Goal: Task Accomplishment & Management: Use online tool/utility

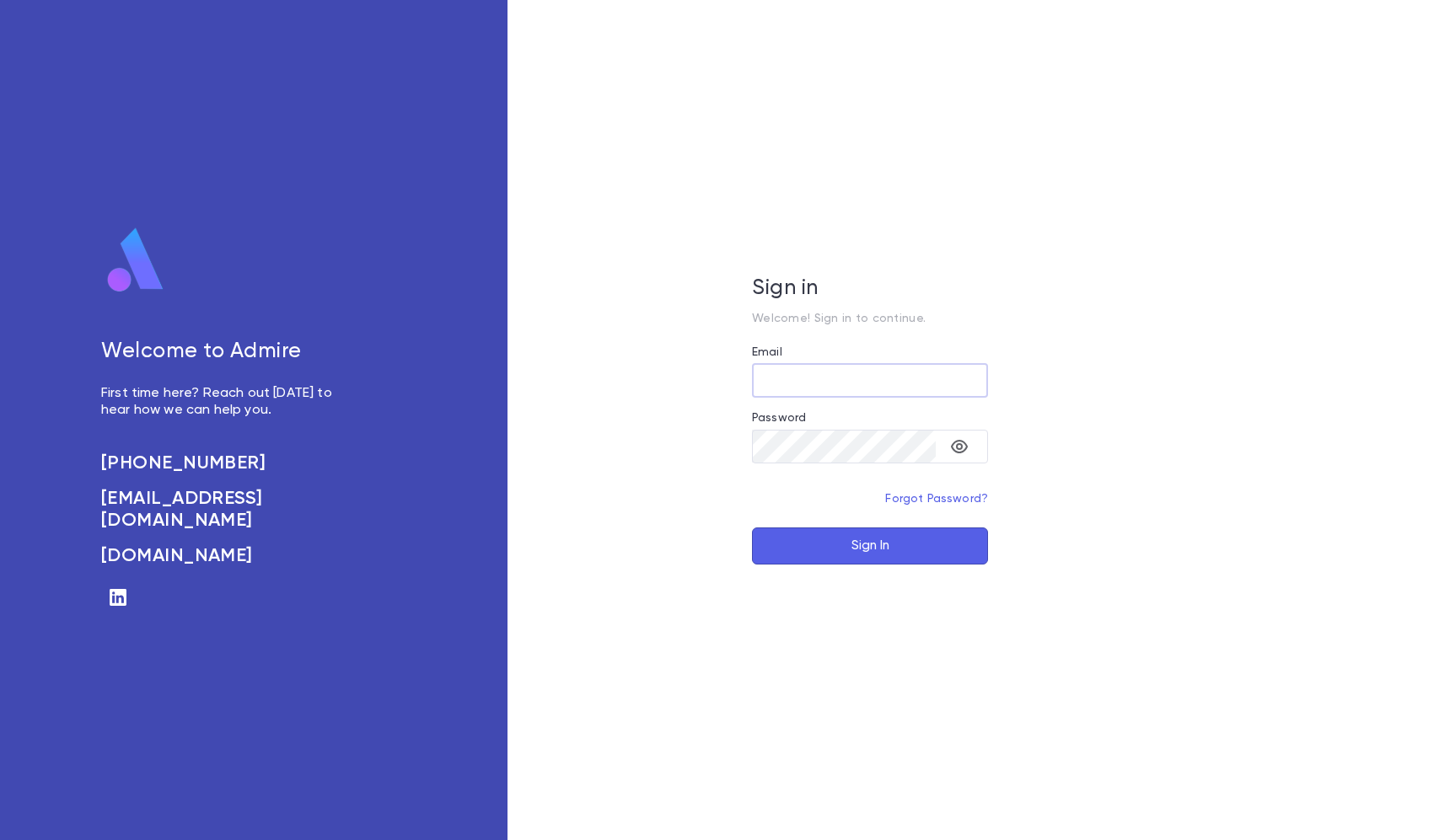
type input "**********"
click at [869, 545] on button "Sign In" at bounding box center [869, 545] width 236 height 37
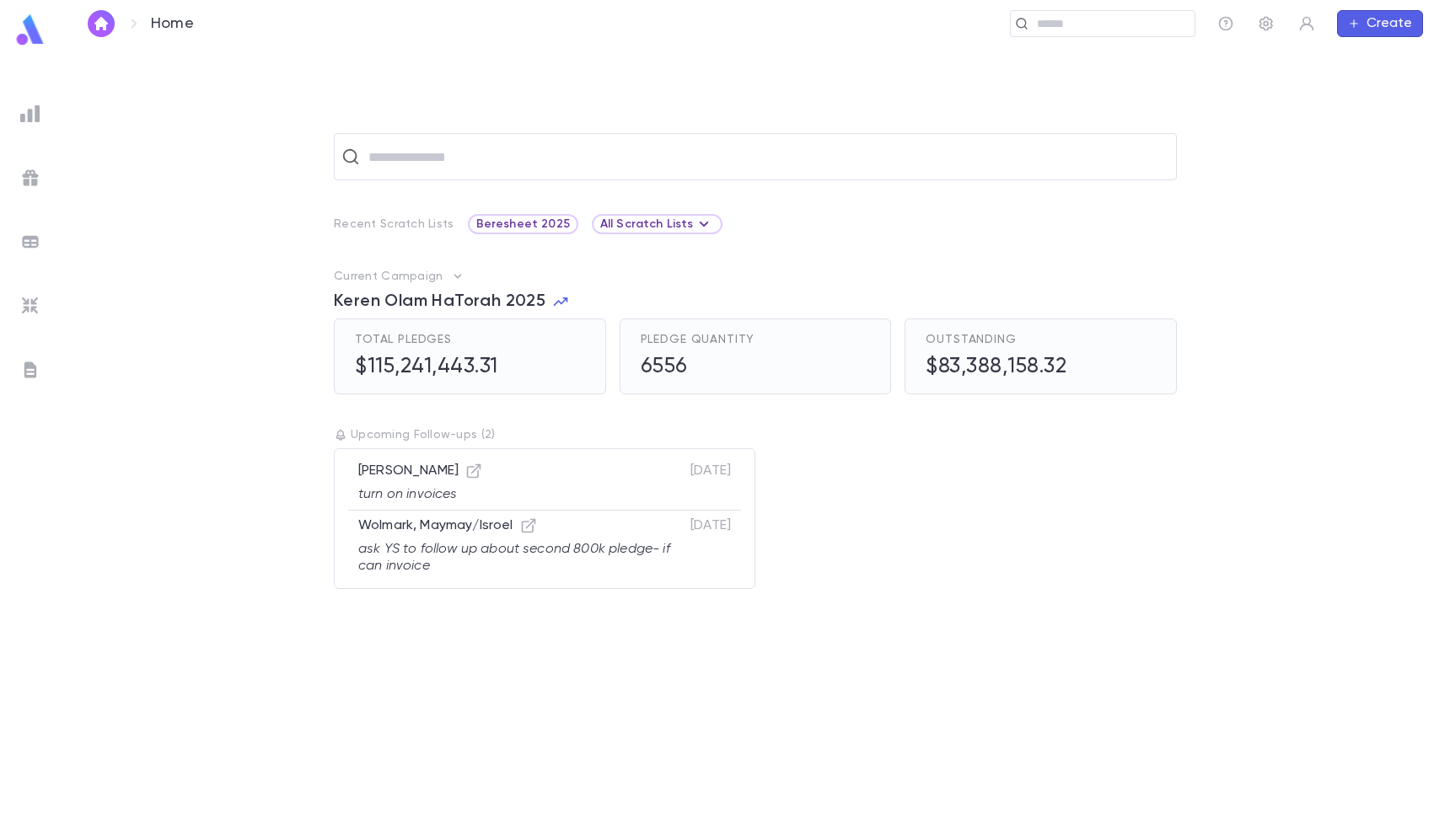
click at [21, 110] on img at bounding box center [31, 114] width 21 height 21
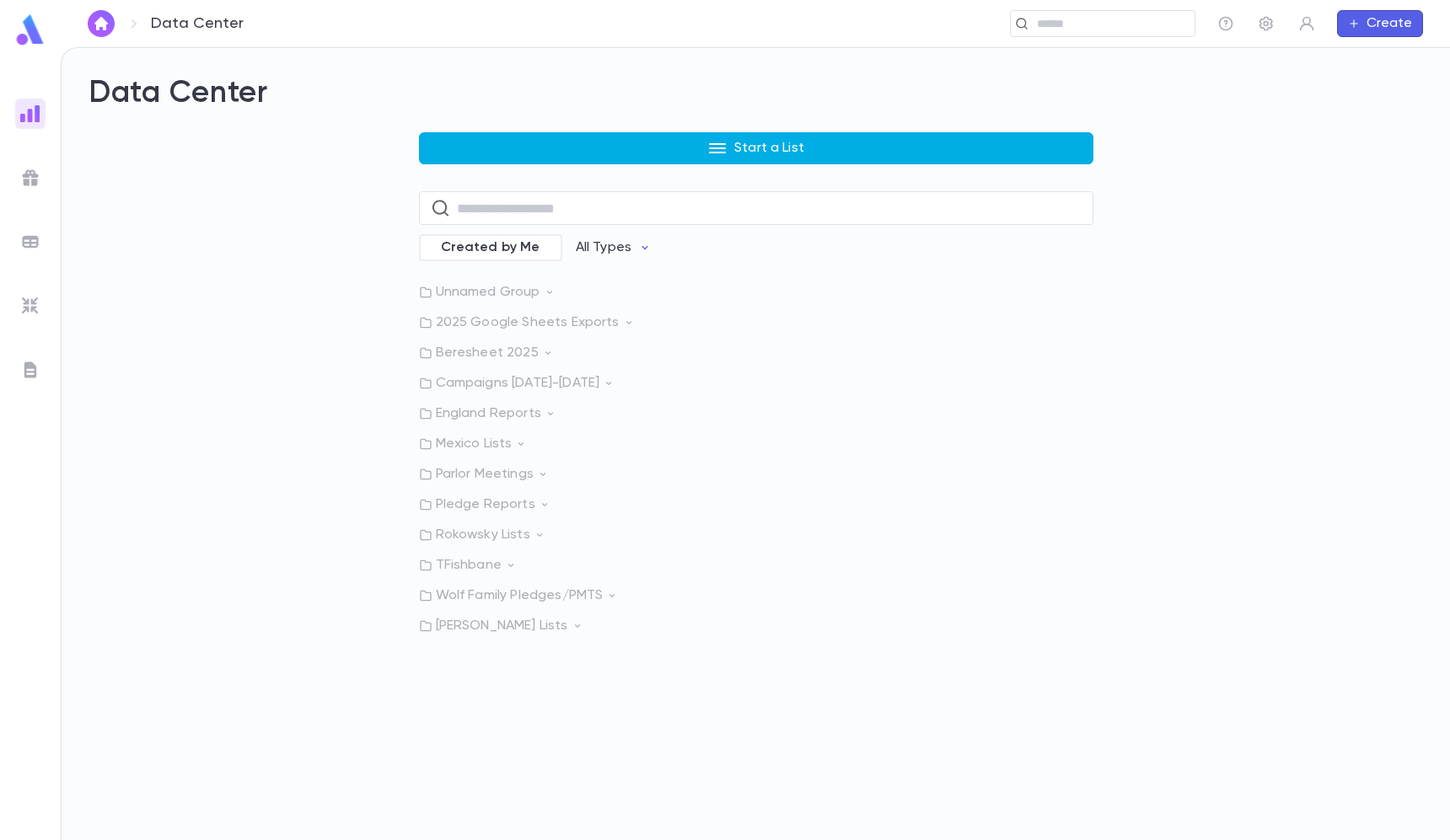
click at [506, 145] on button "Start a List" at bounding box center [755, 147] width 674 height 32
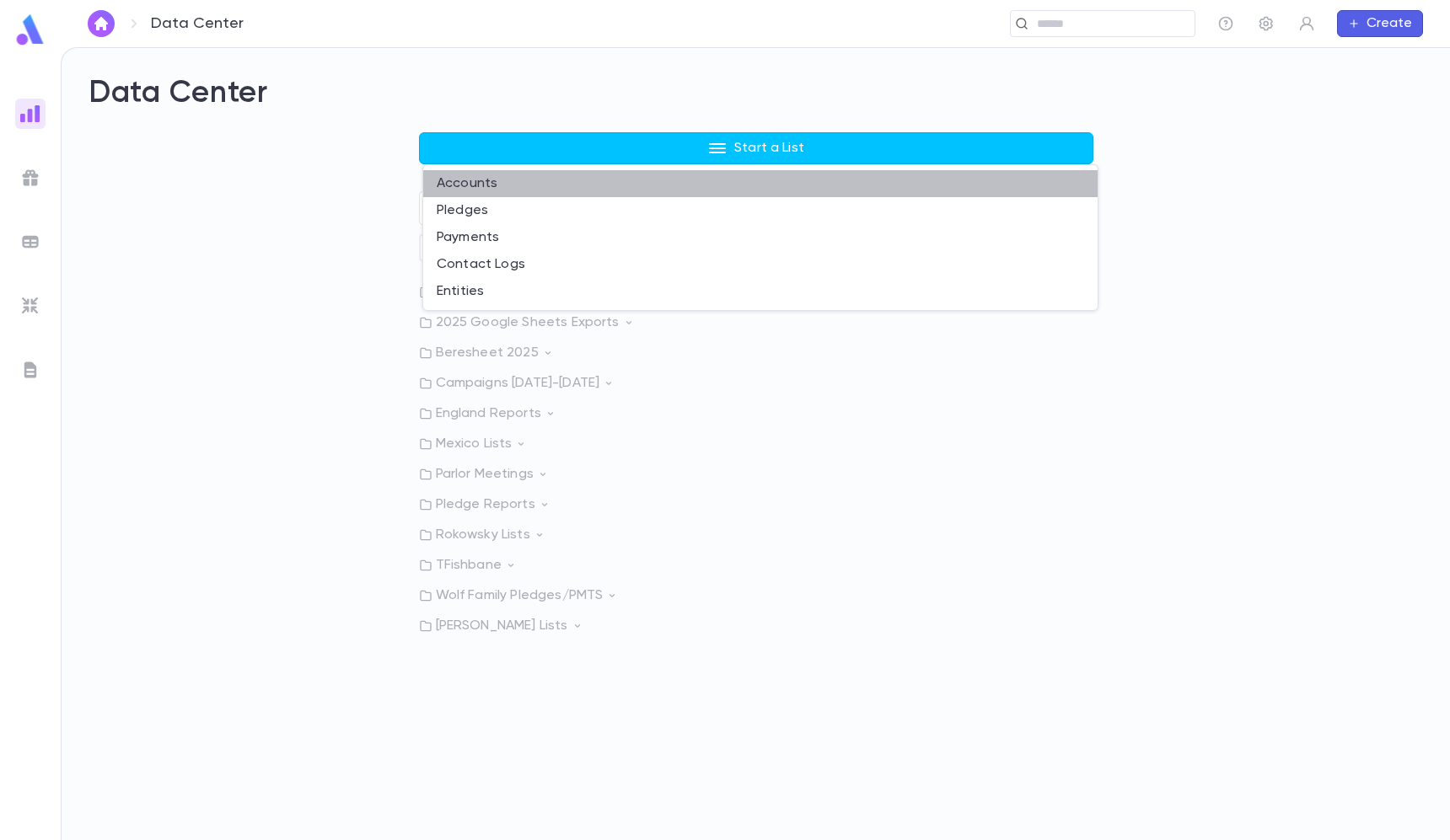
click at [480, 189] on li "Accounts" at bounding box center [760, 183] width 674 height 27
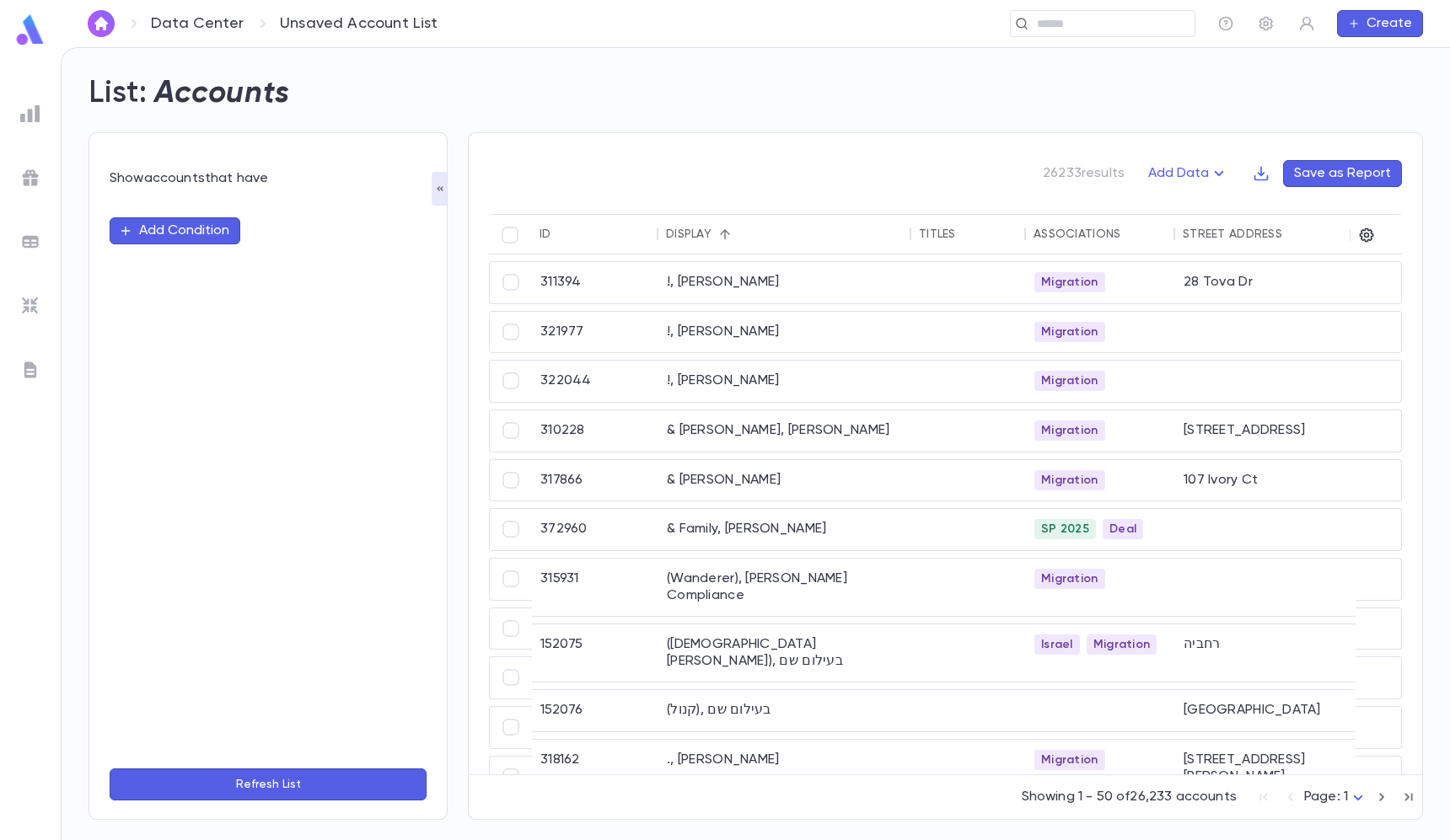
click at [211, 233] on button "Add Condition" at bounding box center [175, 231] width 130 height 27
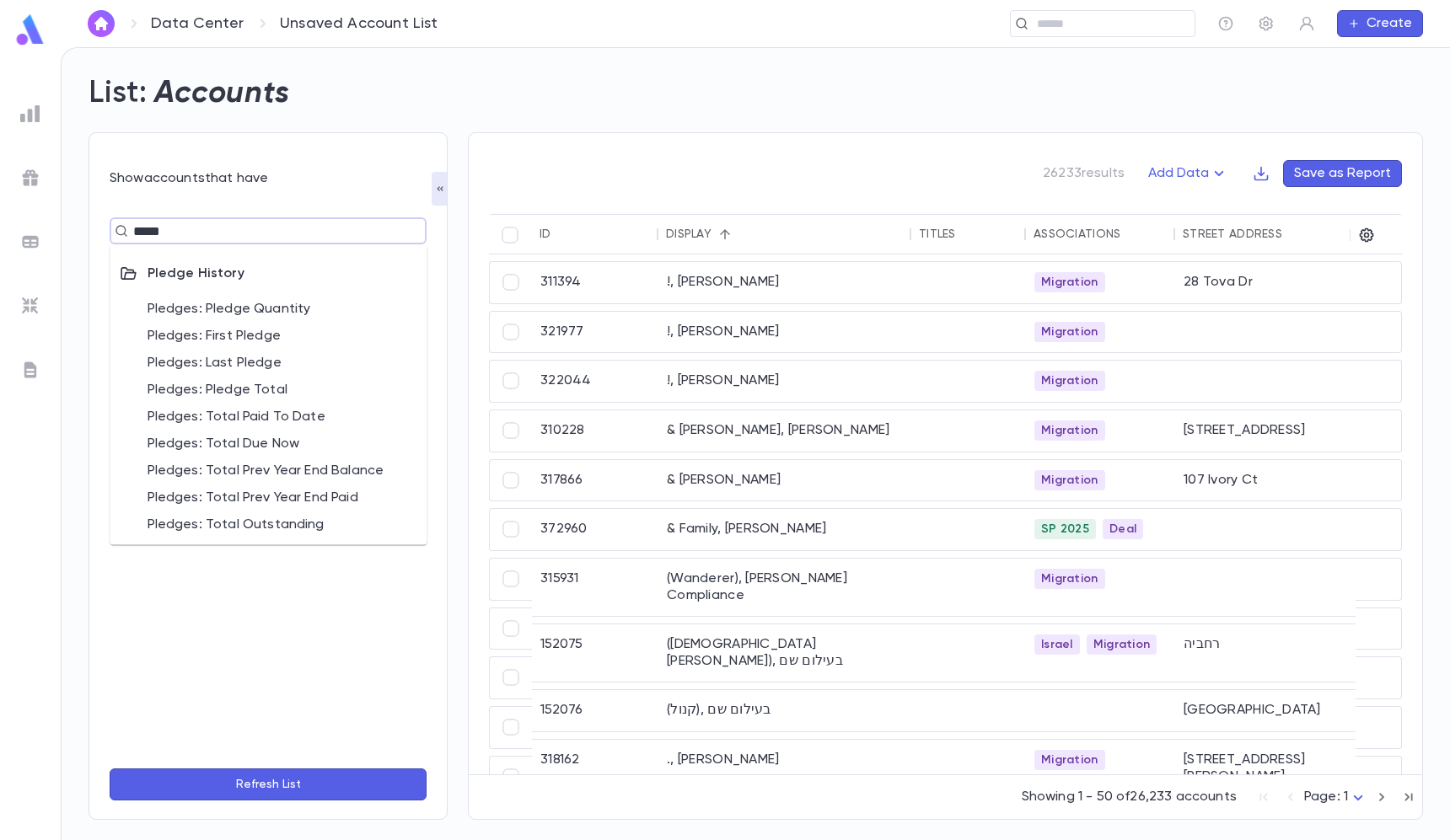
type input "******"
click at [277, 389] on li "Pledges: Pledge Total" at bounding box center [269, 389] width 317 height 27
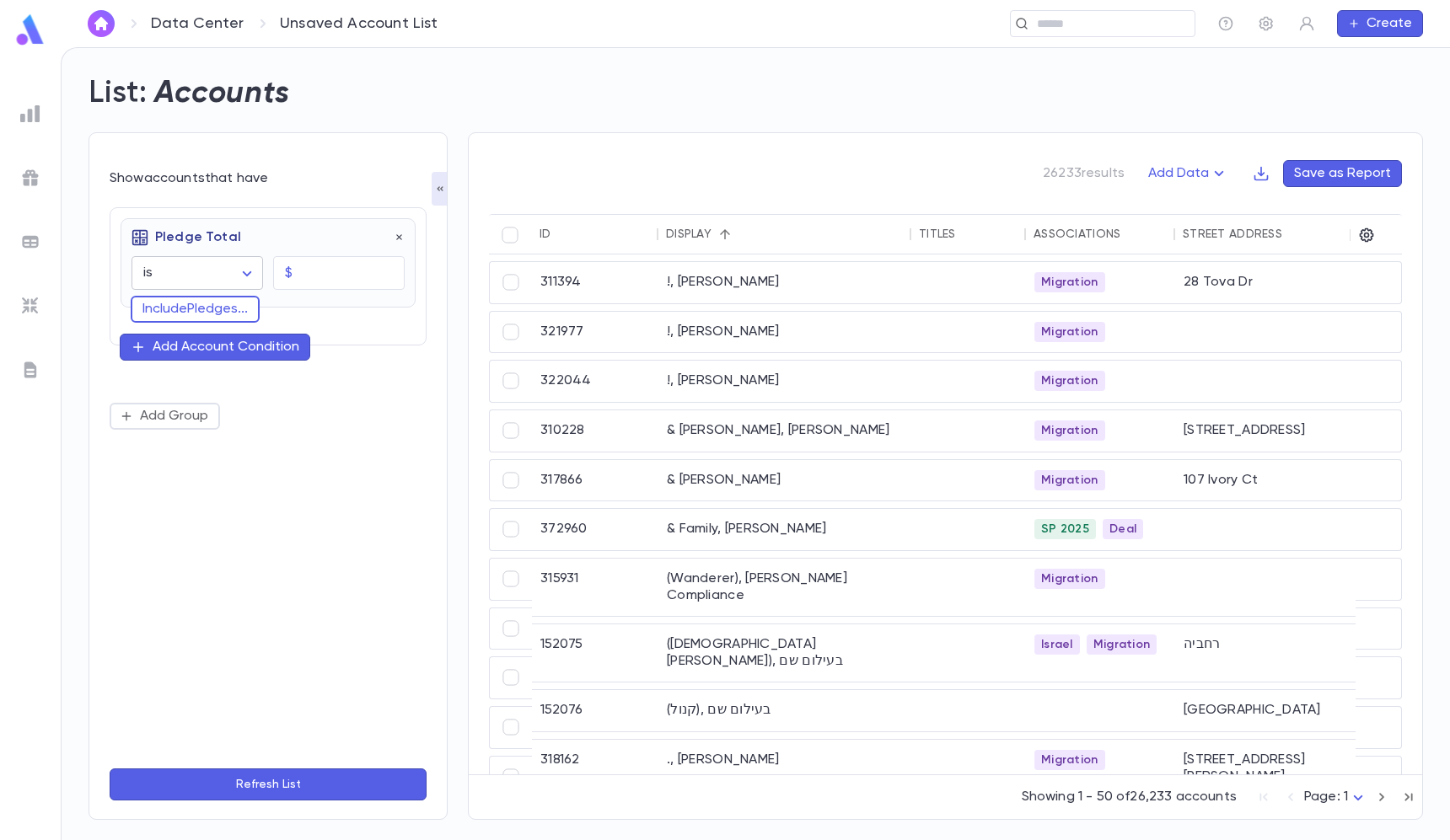
click at [224, 283] on body "Data Center Unsaved Account List ​ Create List: Accounts Show accounts that hav…" at bounding box center [725, 443] width 1450 height 793
click at [206, 418] on span "is at least" at bounding box center [201, 418] width 102 height 17
type input "**********"
click at [295, 273] on div "$ ​" at bounding box center [338, 273] width 131 height 33
type input "*********"
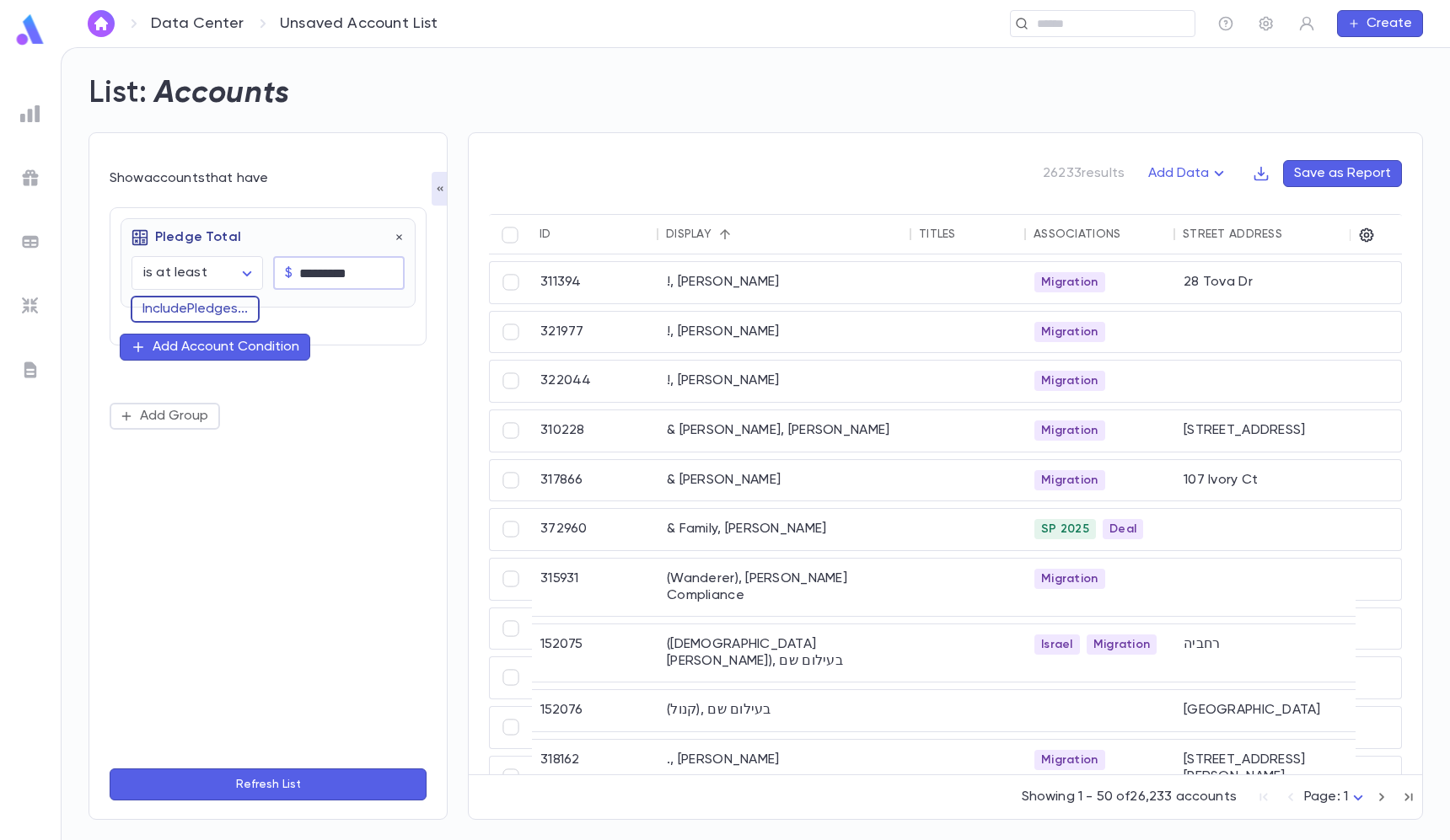
click at [180, 300] on button "Include Pledges ..." at bounding box center [195, 309] width 129 height 27
click at [214, 318] on input "text" at bounding box center [261, 308] width 223 height 24
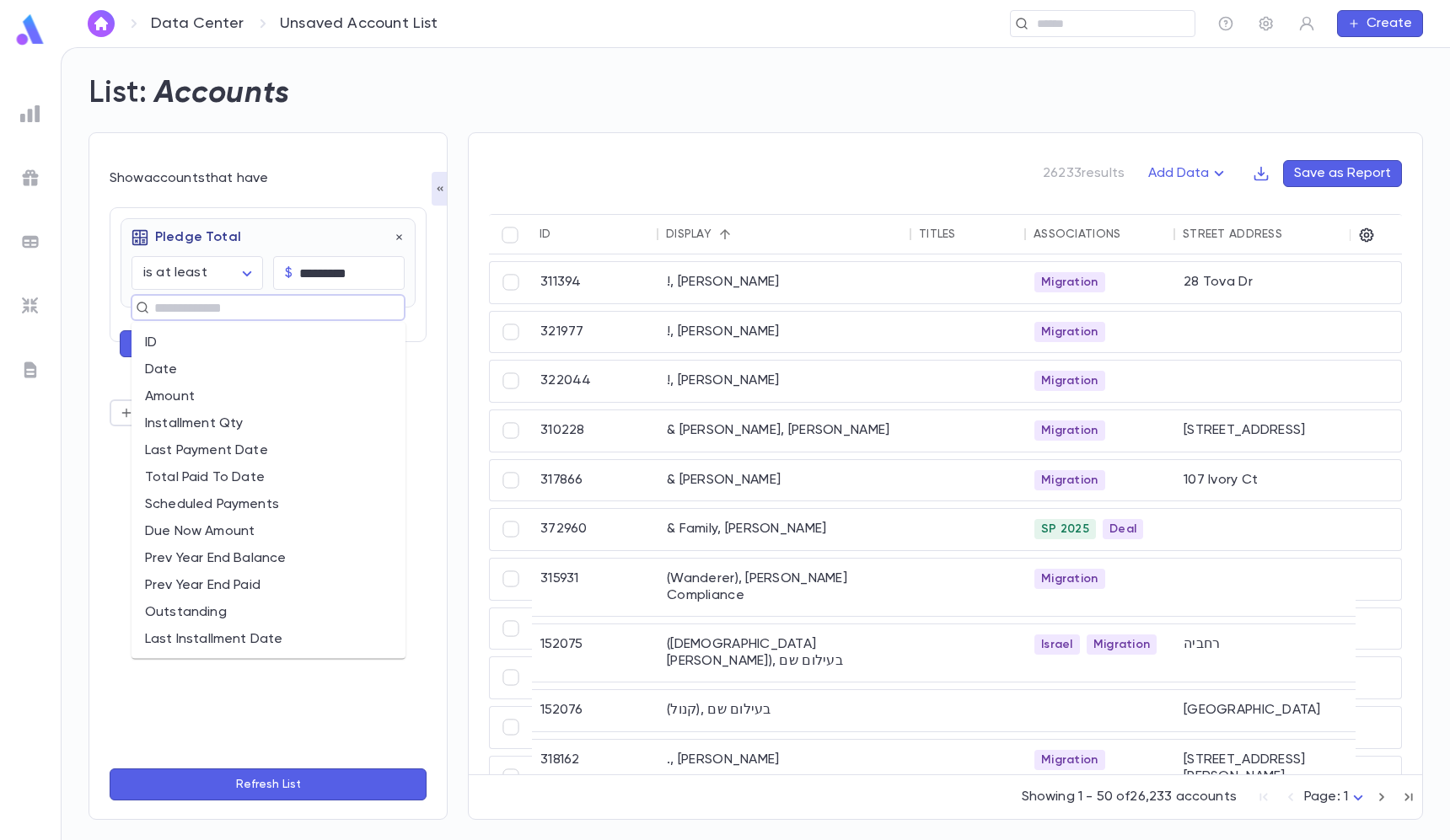
click at [175, 368] on li "Date" at bounding box center [268, 369] width 274 height 27
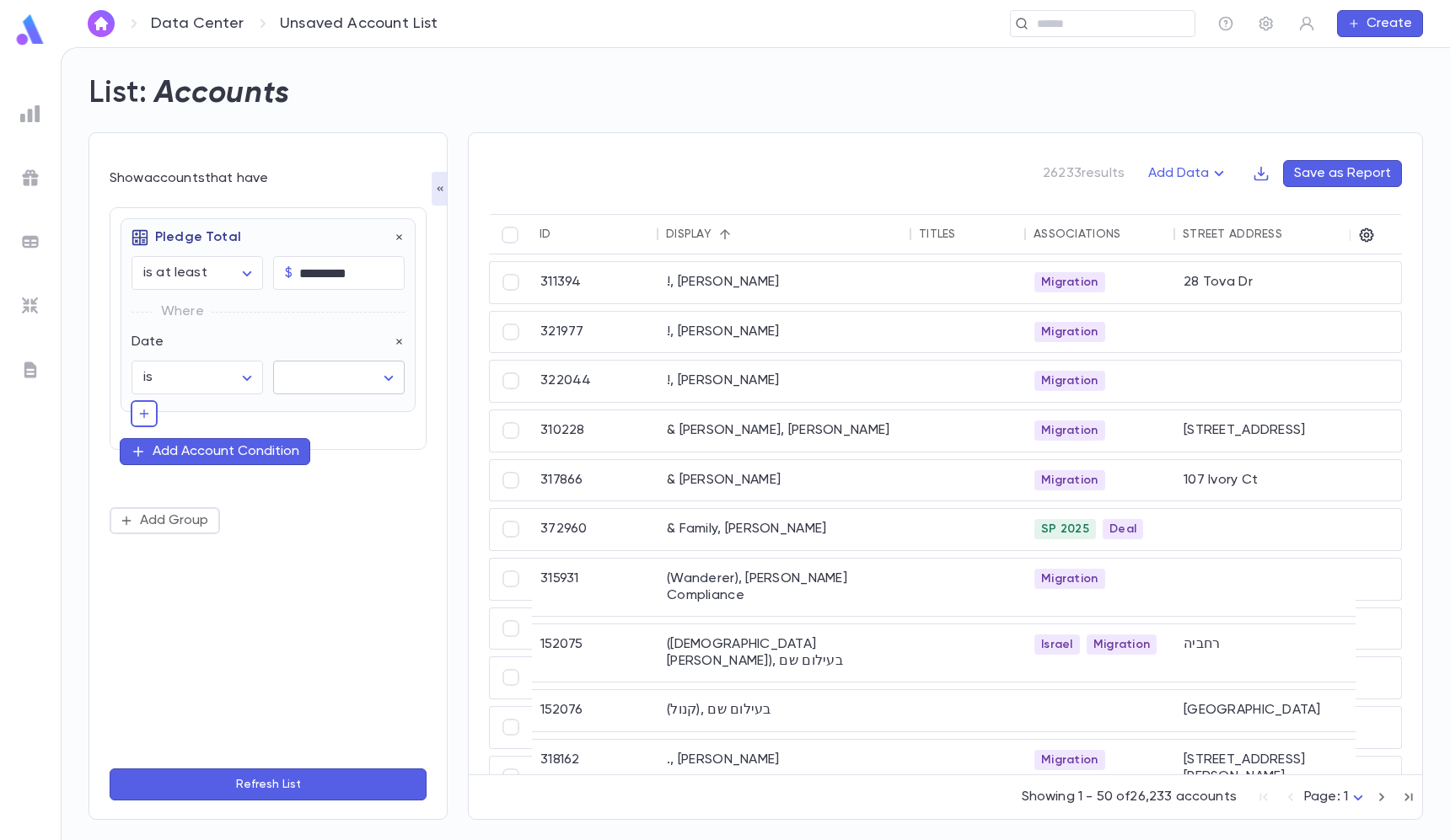
click at [288, 375] on body "**********" at bounding box center [725, 443] width 1450 height 793
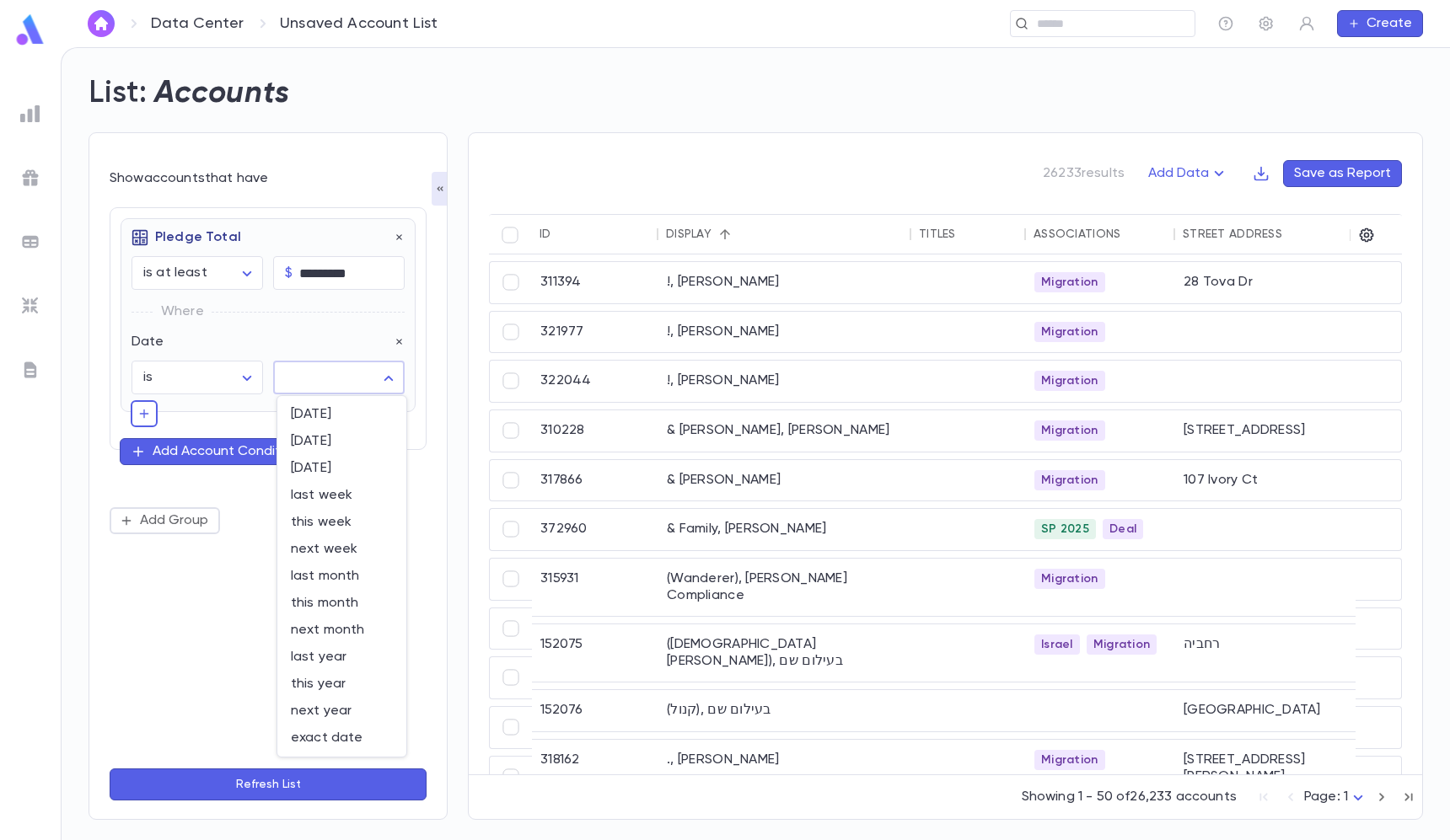
click at [221, 385] on div at bounding box center [725, 420] width 1450 height 840
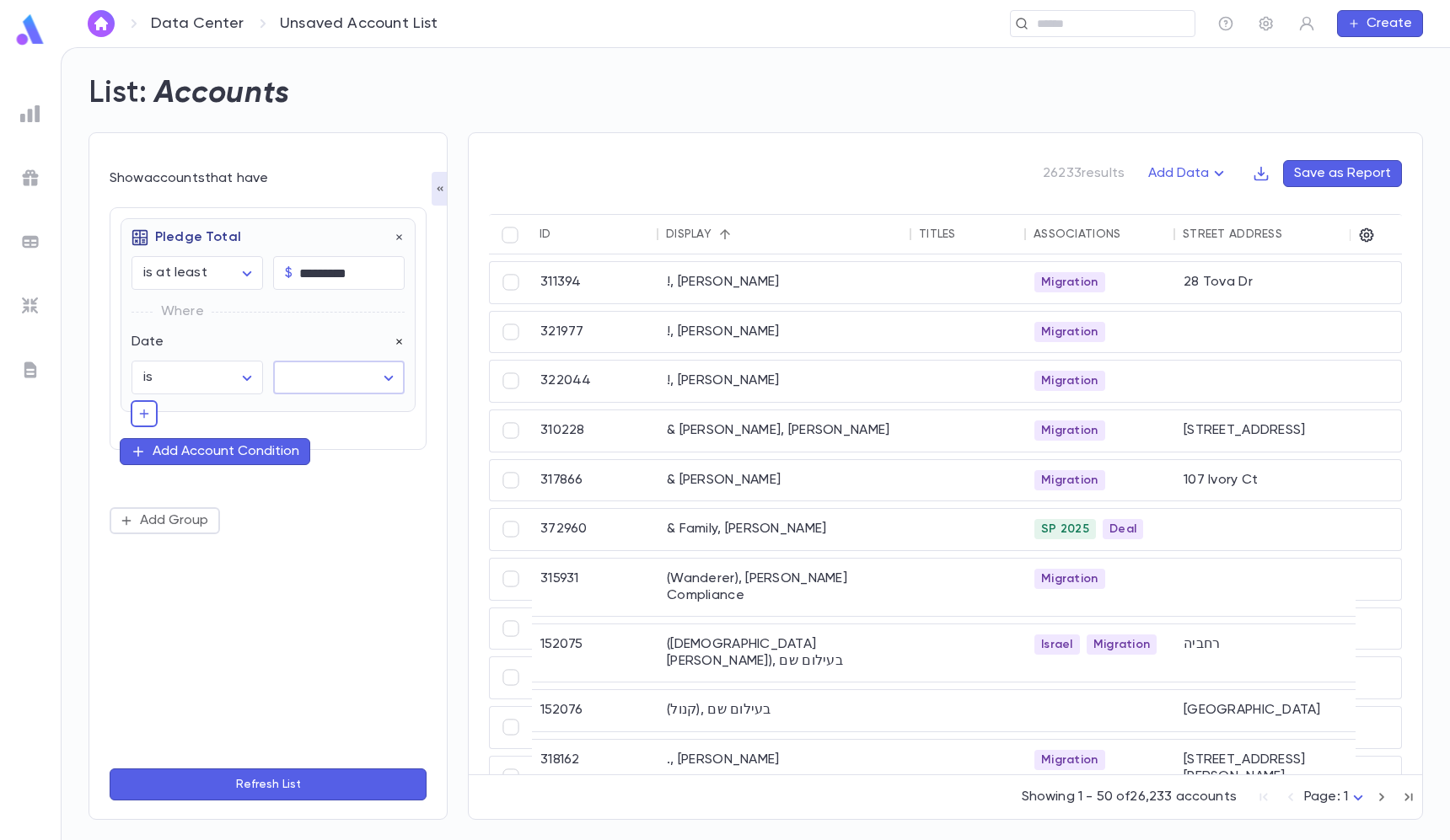
click at [399, 337] on icon "button" at bounding box center [400, 342] width 12 height 12
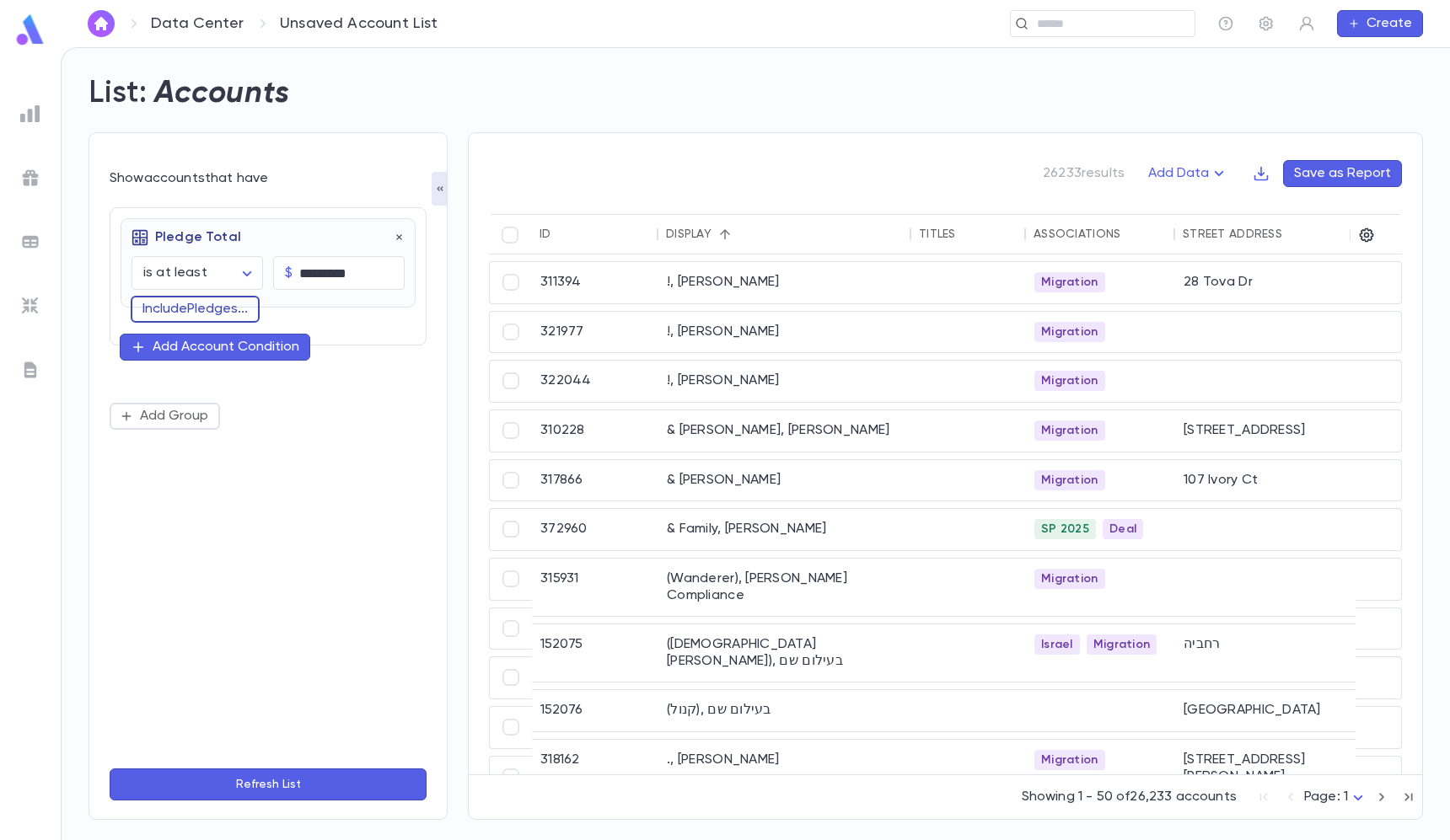
click at [179, 305] on button "Include Pledges ..." at bounding box center [195, 309] width 129 height 27
click at [328, 786] on button "Refresh List" at bounding box center [268, 783] width 317 height 32
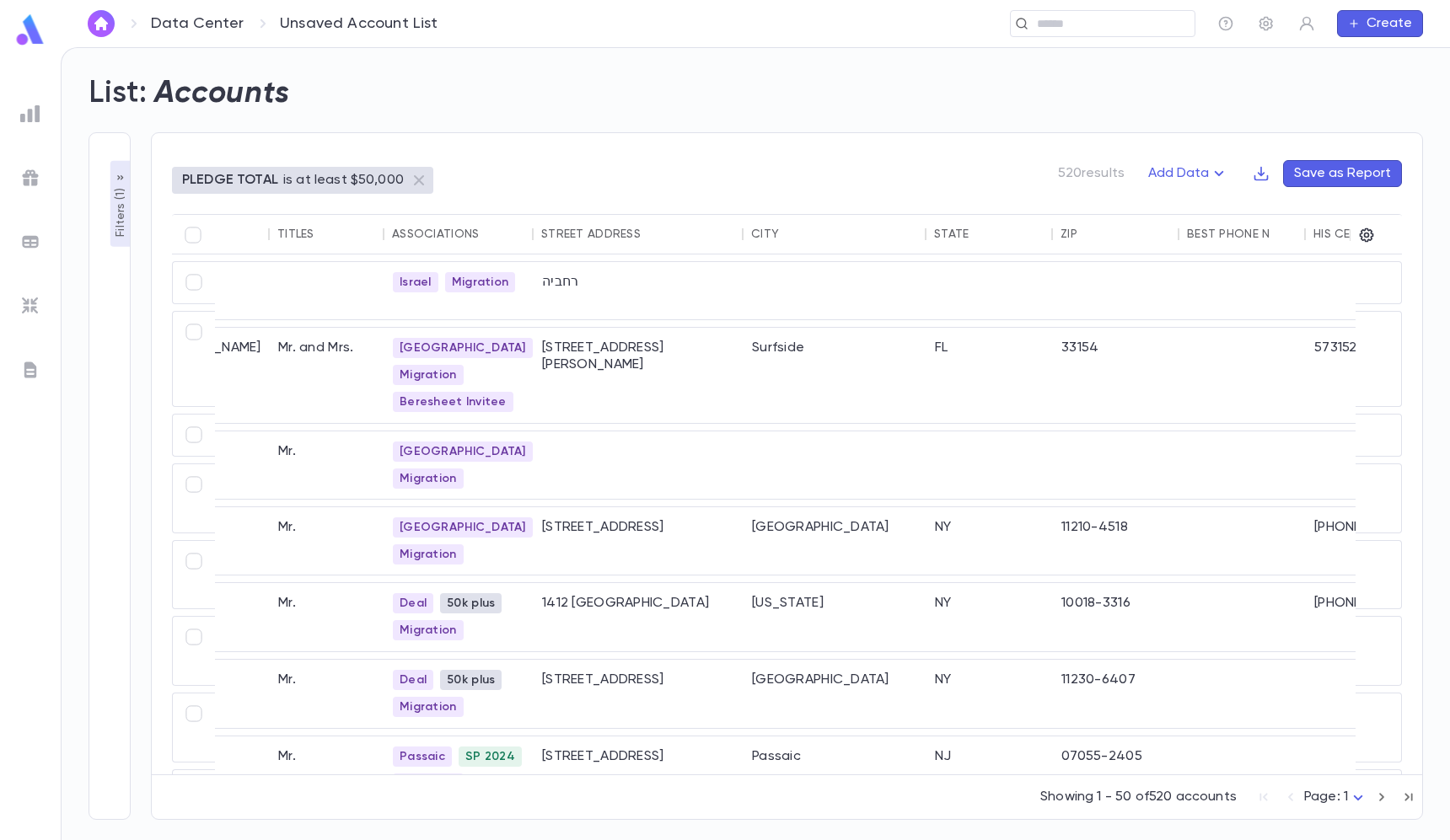
scroll to position [0, 526]
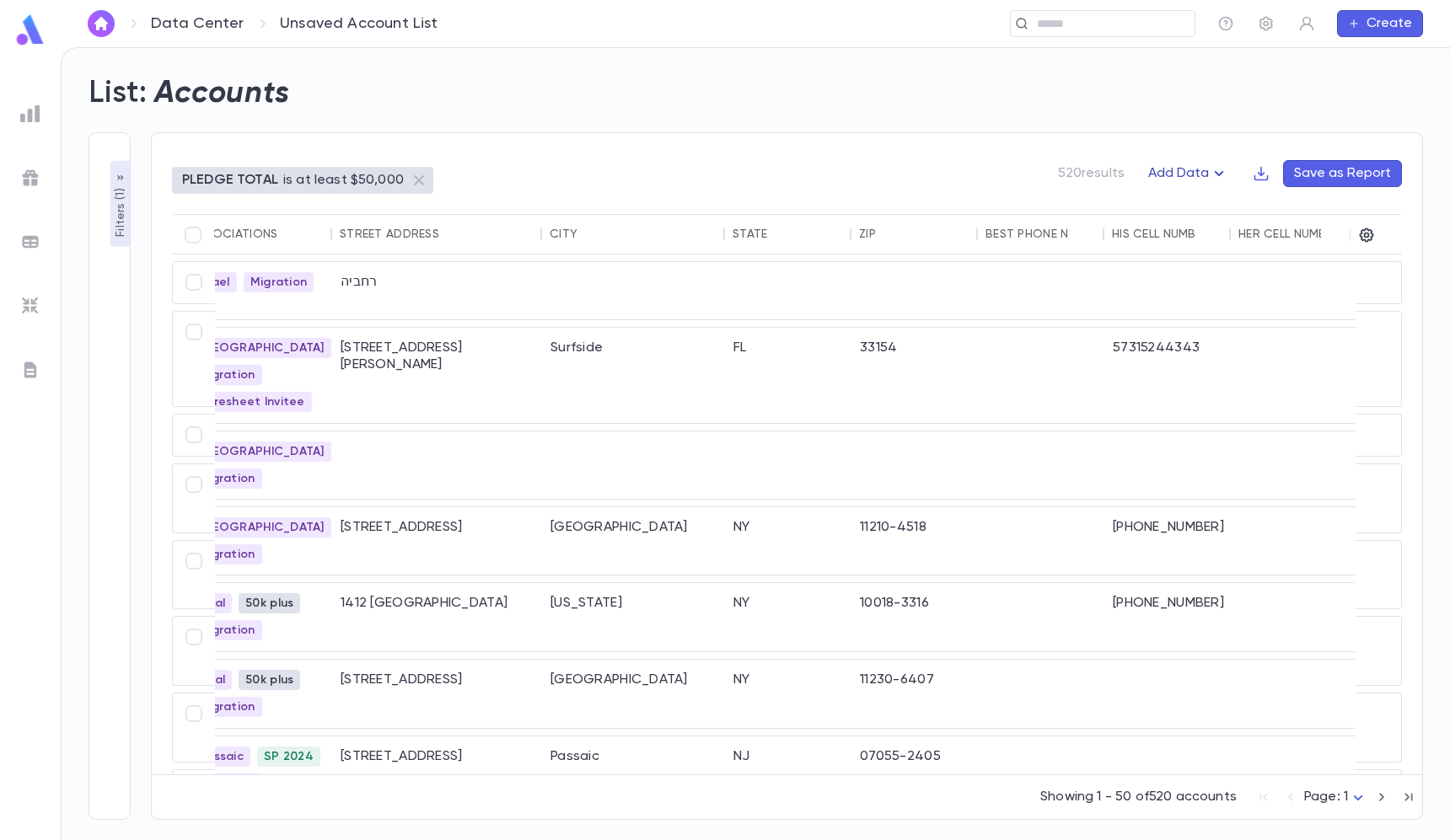
click at [1198, 178] on button "Add Data" at bounding box center [1188, 173] width 101 height 27
click at [1207, 227] on li "Giving History" at bounding box center [1205, 234] width 123 height 27
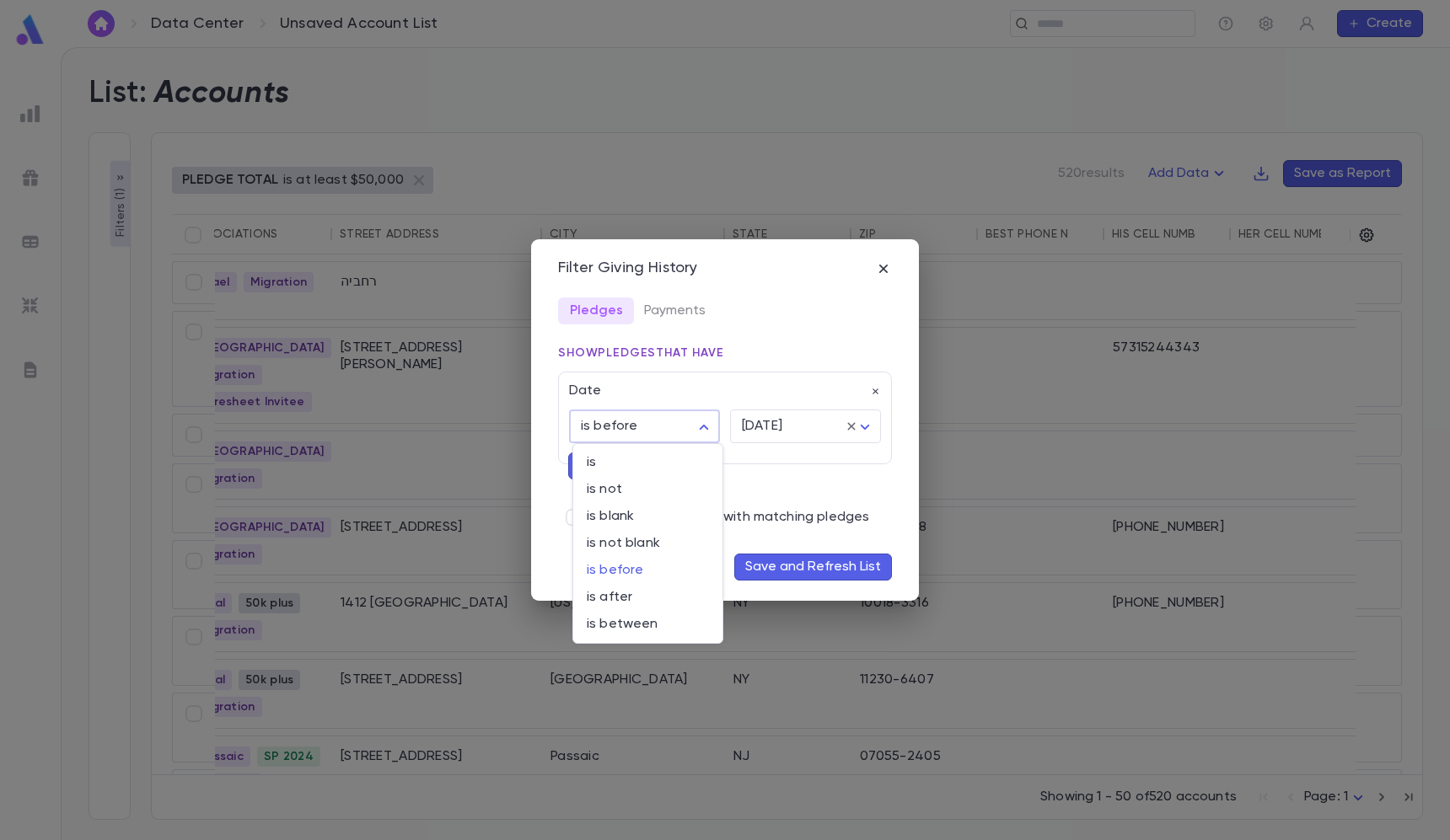
click at [689, 429] on body "**********" at bounding box center [725, 443] width 1450 height 793
click at [766, 495] on div at bounding box center [725, 420] width 1450 height 840
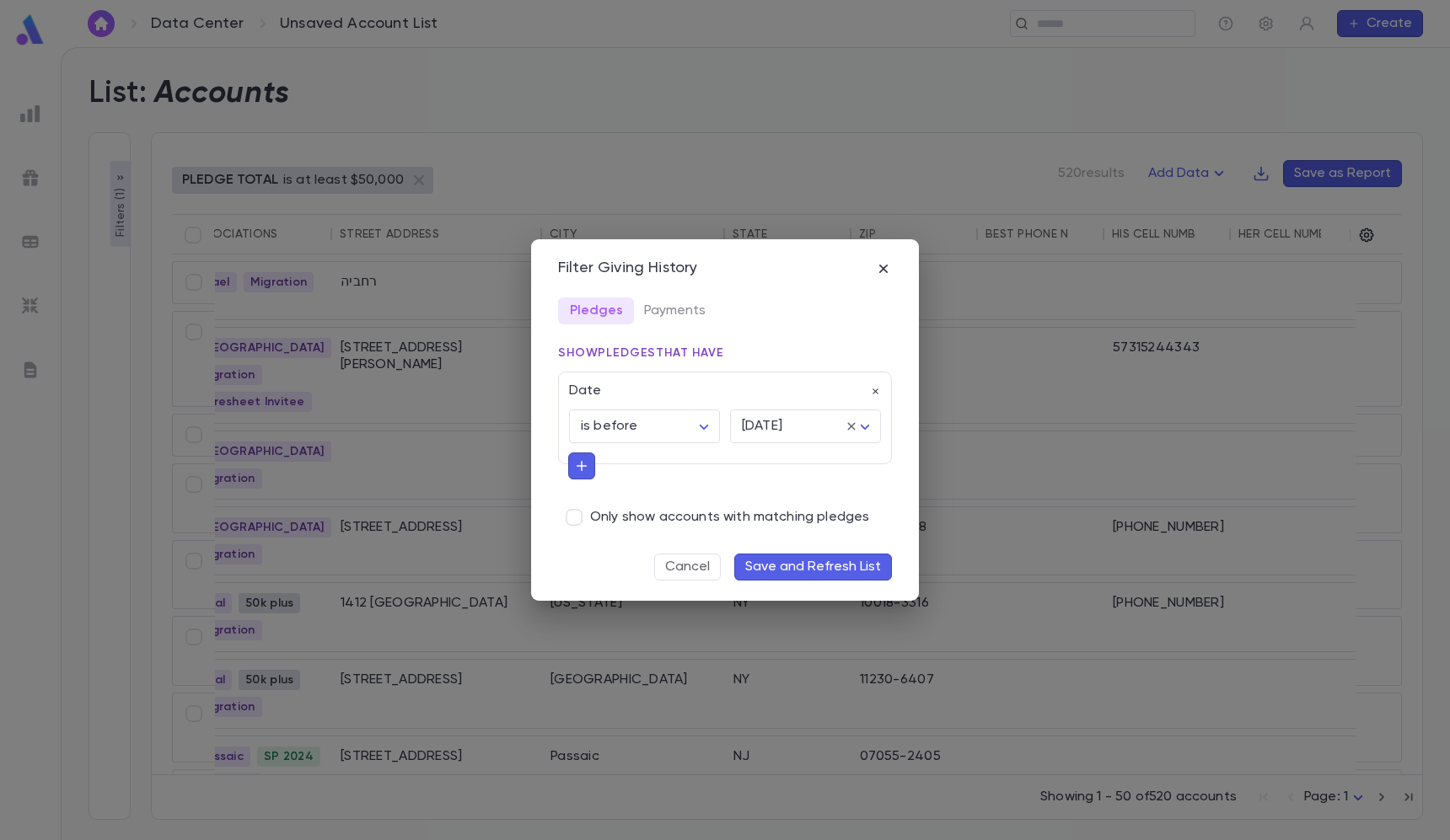
click at [790, 560] on button "Save and Refresh List" at bounding box center [813, 567] width 158 height 27
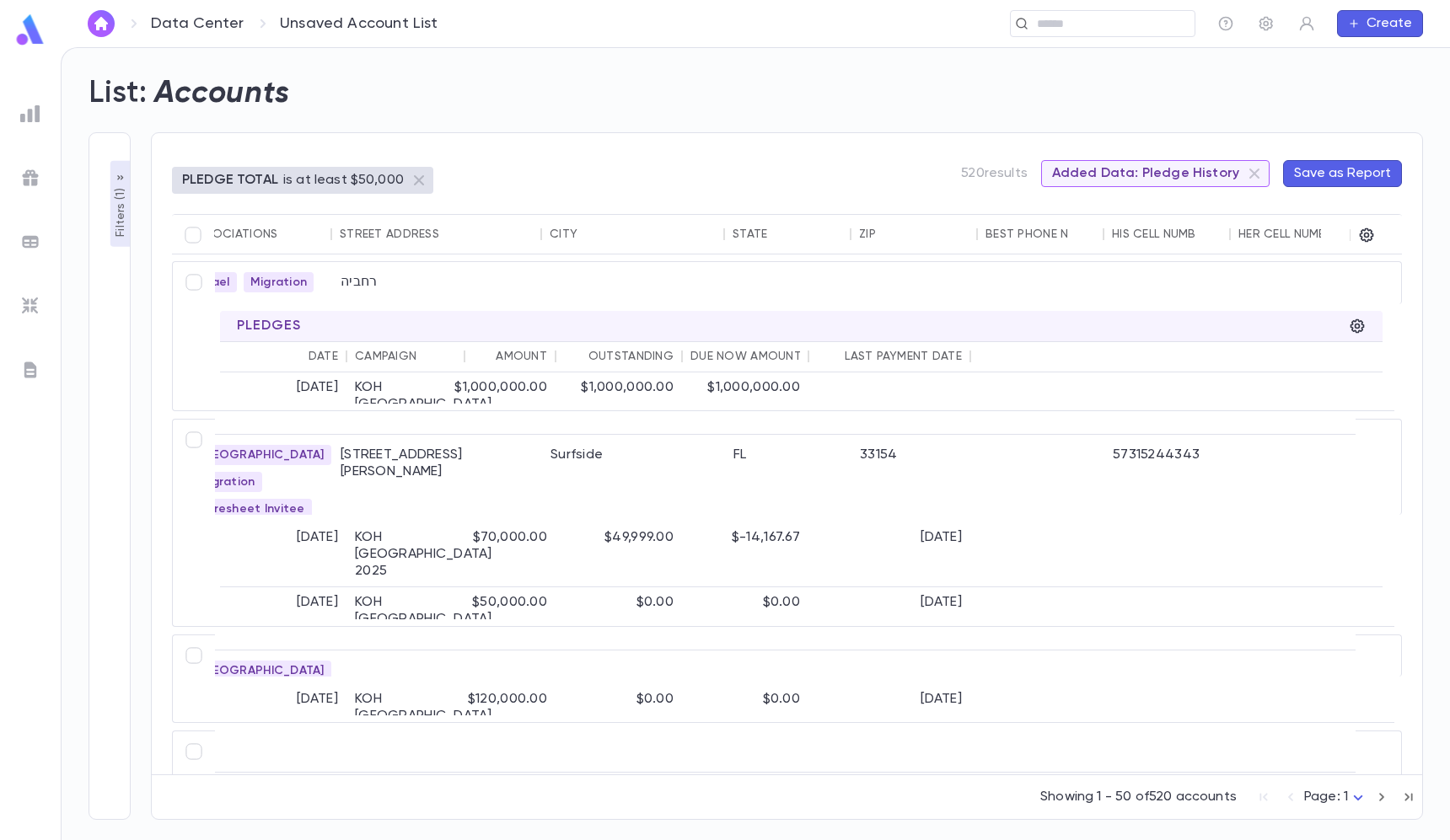
scroll to position [0, 0]
click at [33, 109] on img at bounding box center [31, 114] width 21 height 21
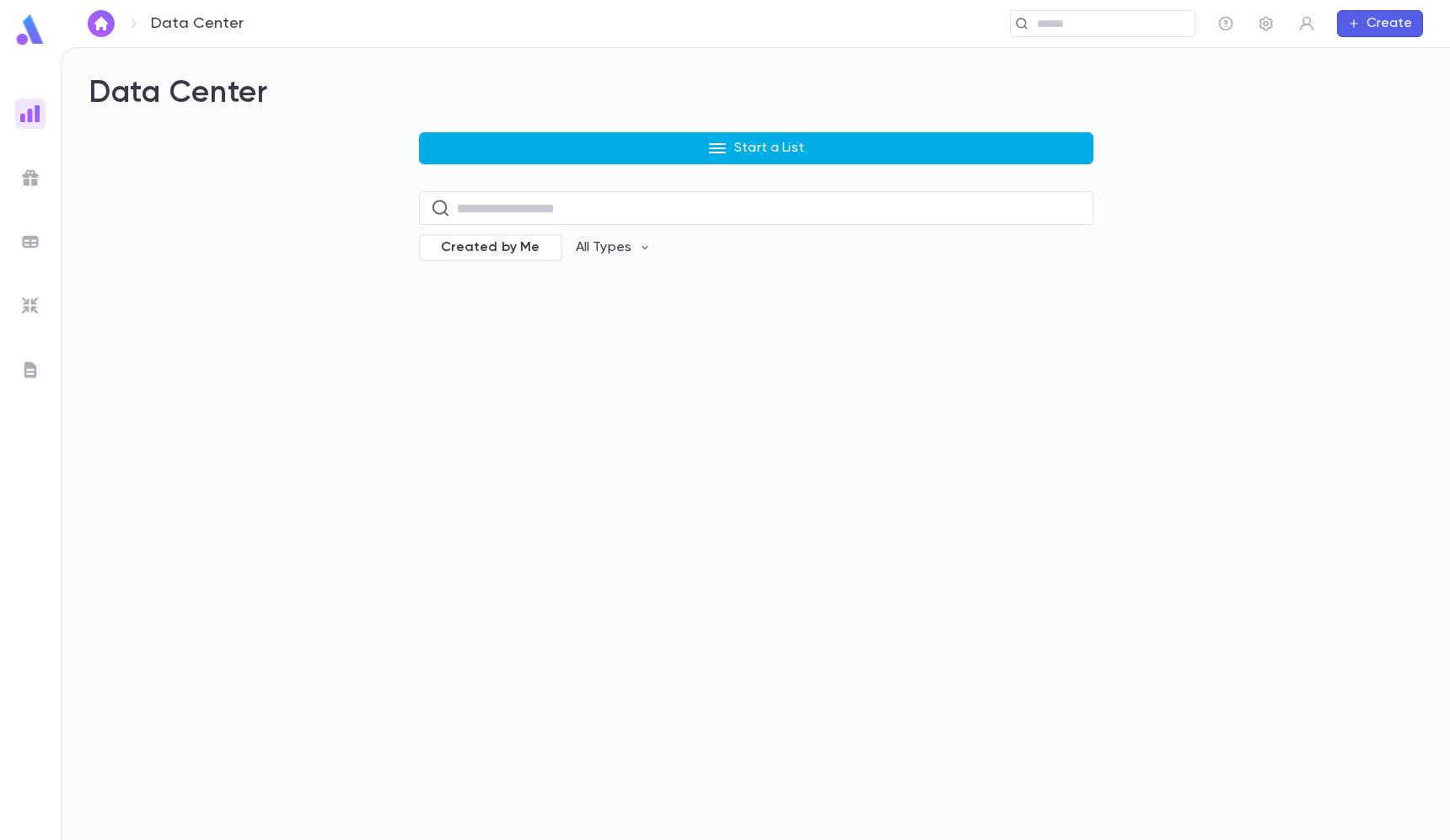
click at [470, 132] on div "Data Center Start a List ​ Created by Me All Types" at bounding box center [755, 179] width 1334 height 209
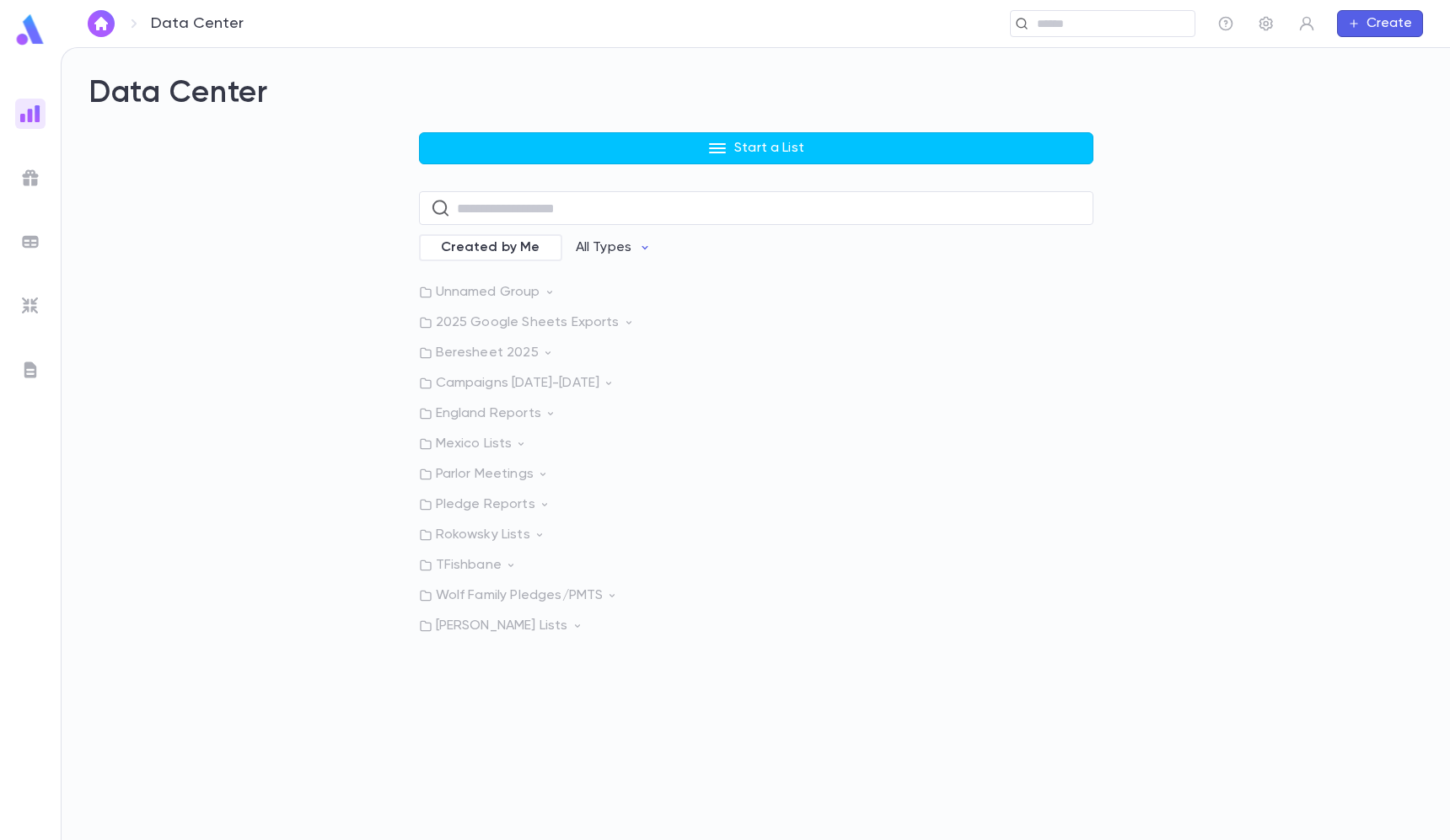
click at [470, 126] on div "Data Center Start a List ​ Created by Me All Types Unnamed Group 2025 Google Sh…" at bounding box center [755, 354] width 1334 height 560
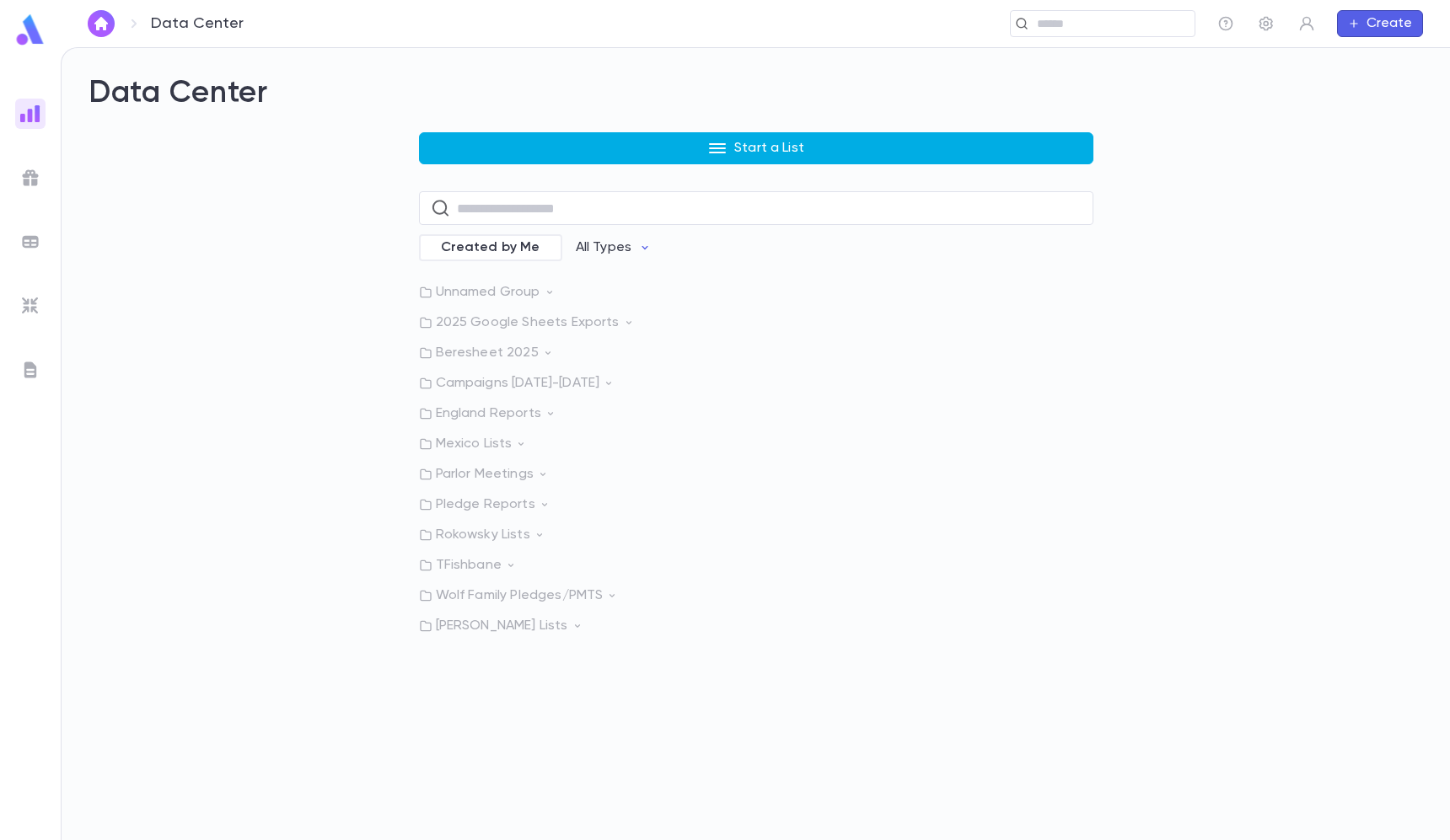
click at [470, 141] on button "Start a List" at bounding box center [755, 147] width 674 height 32
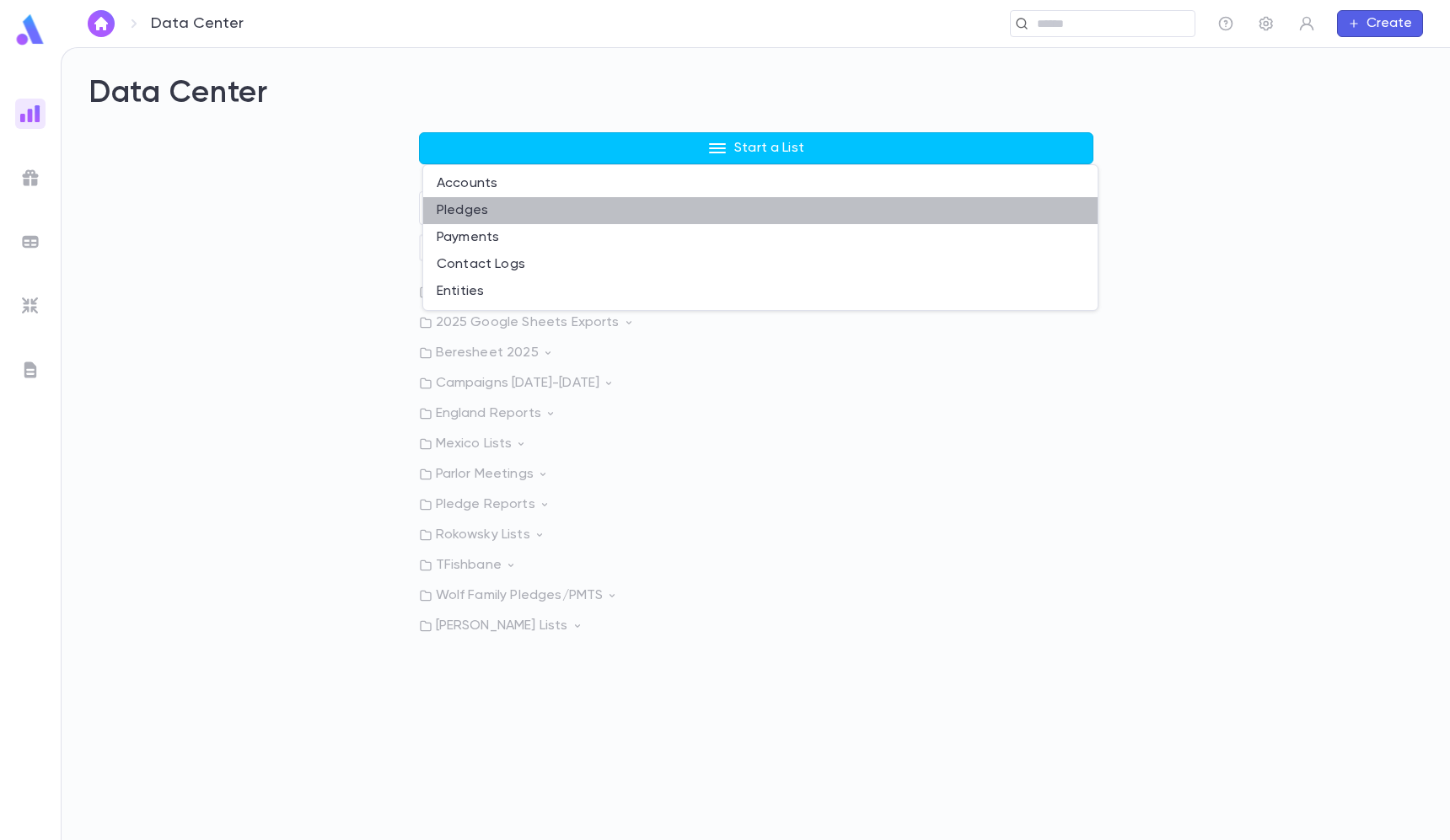
click at [480, 211] on li "Pledges" at bounding box center [760, 210] width 674 height 27
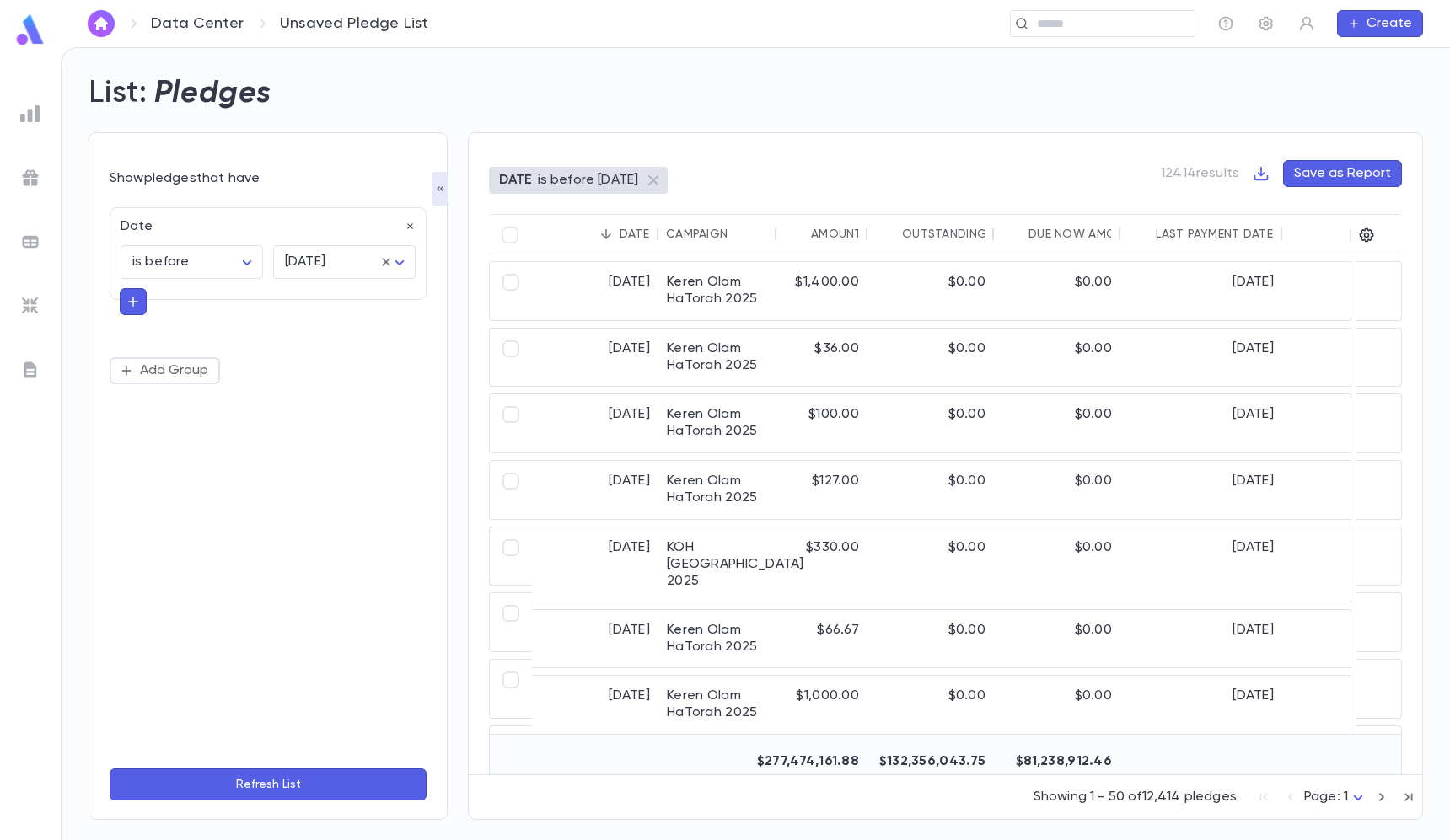
click at [418, 236] on div "Date is before ******** ​ [DATE] ******** ​" at bounding box center [268, 254] width 317 height 93
click at [415, 227] on icon "button" at bounding box center [411, 227] width 12 height 12
click at [196, 227] on button "Add Condition" at bounding box center [175, 231] width 130 height 27
type input "****"
click at [152, 265] on li "Amount" at bounding box center [269, 265] width 317 height 27
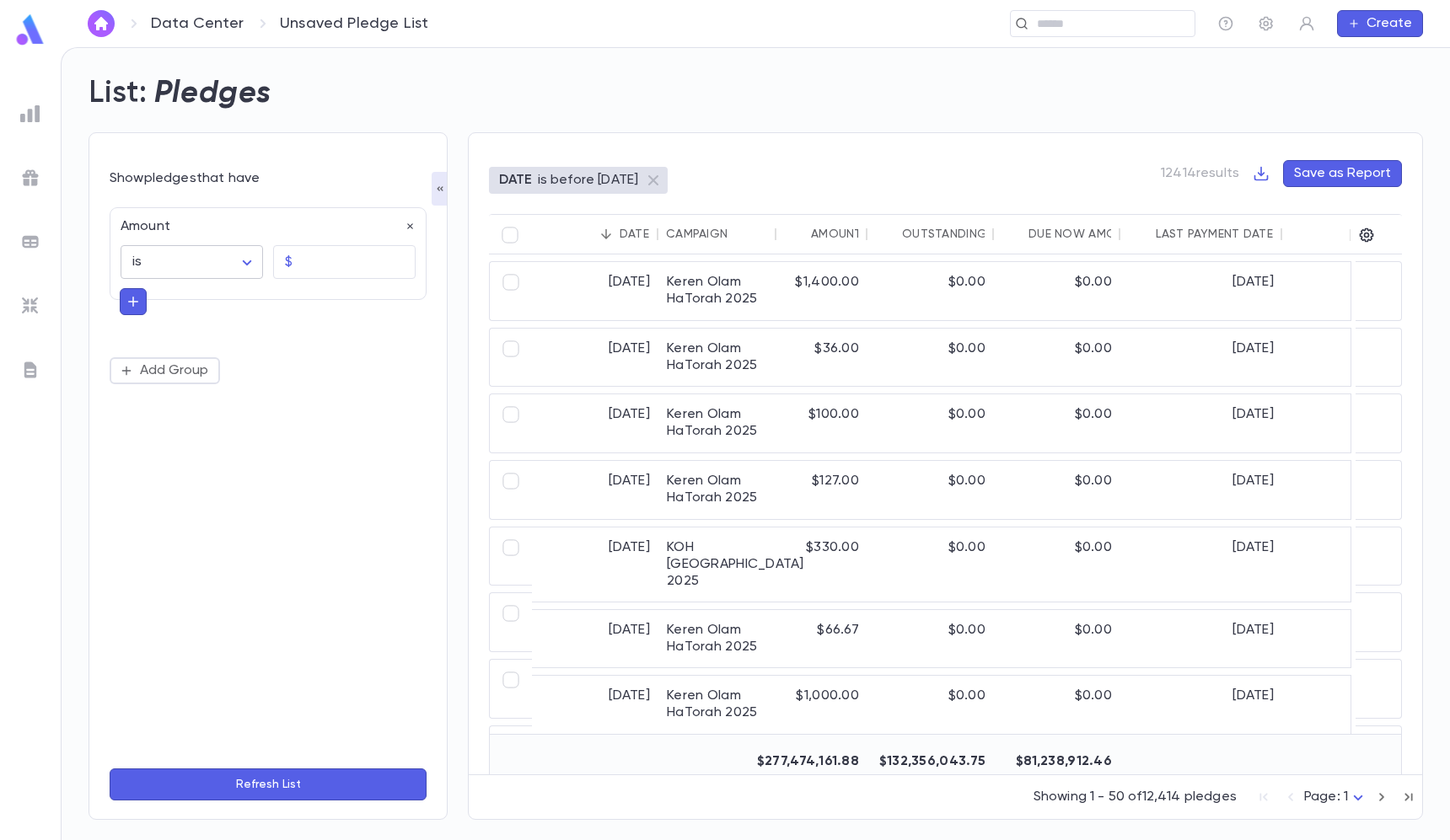
click at [203, 265] on body "Data Center Unsaved Pledge List ​ Create List: Pledges Show pledges that have A…" at bounding box center [725, 443] width 1450 height 793
click at [200, 452] on li "is at least" at bounding box center [195, 460] width 140 height 27
type input "**********"
click at [338, 248] on input "text" at bounding box center [358, 262] width 117 height 33
type input "*********"
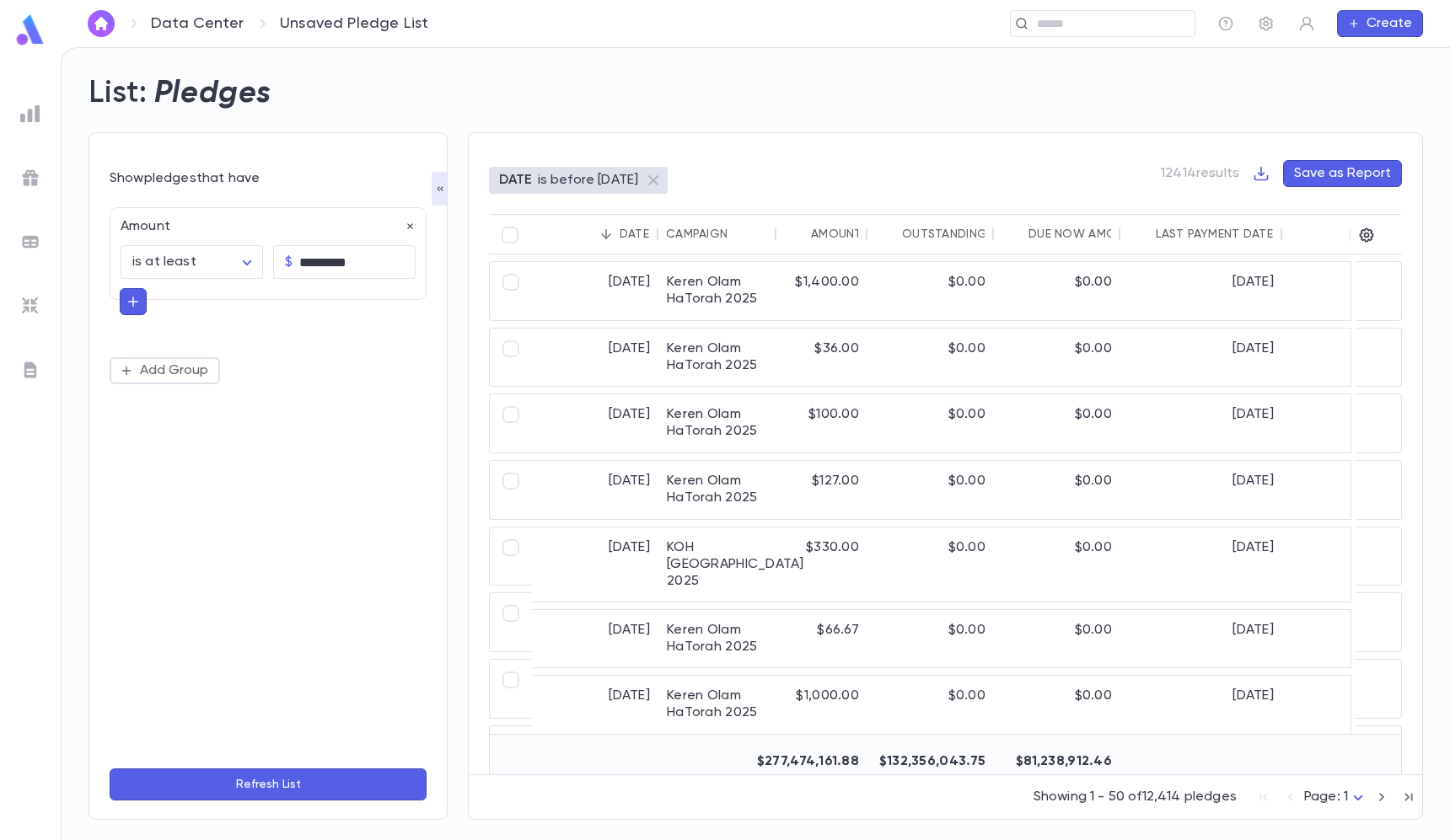
click at [280, 772] on button "Refresh List" at bounding box center [268, 783] width 317 height 32
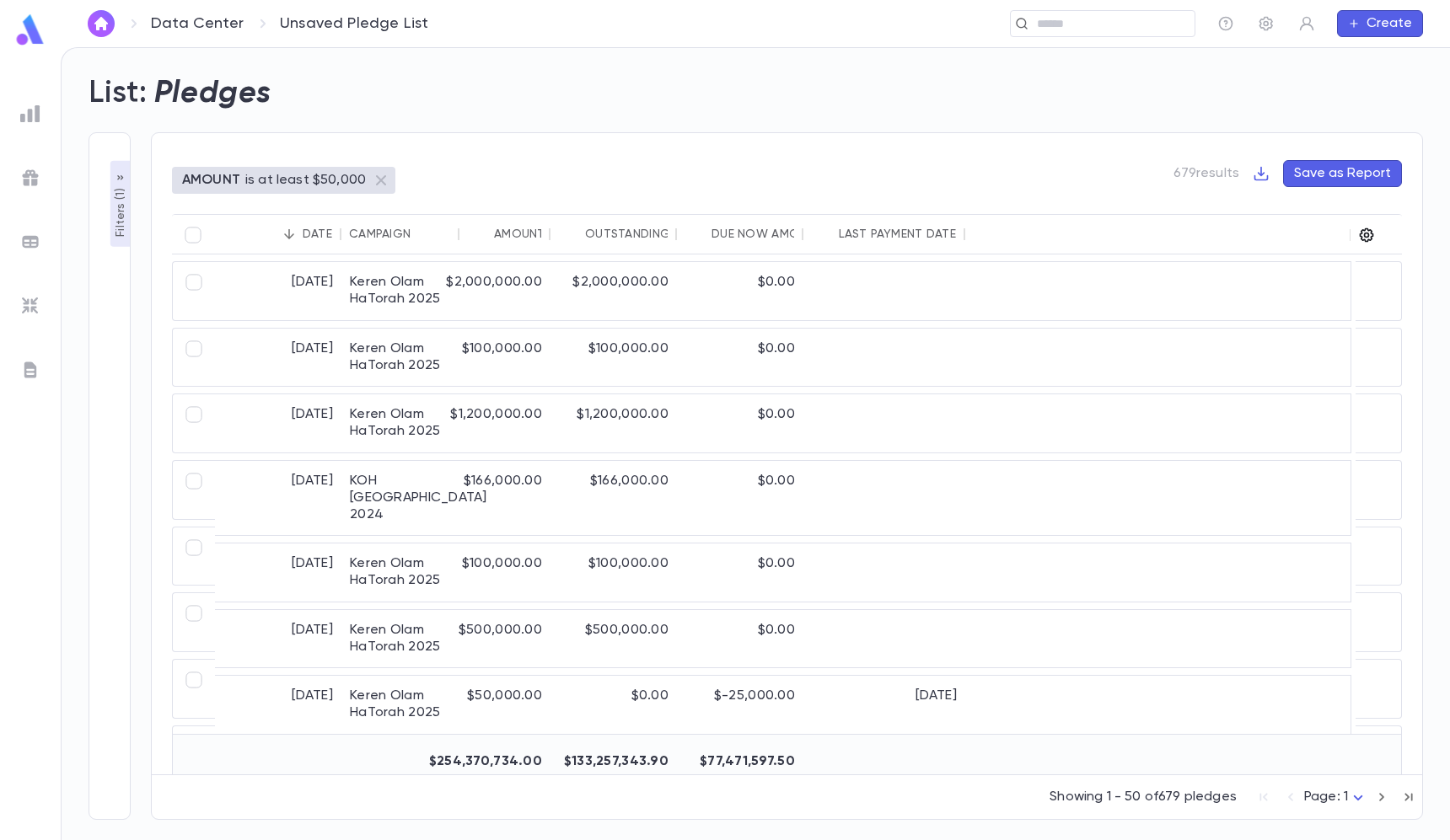
click at [1367, 226] on icon "button" at bounding box center [1366, 235] width 17 height 17
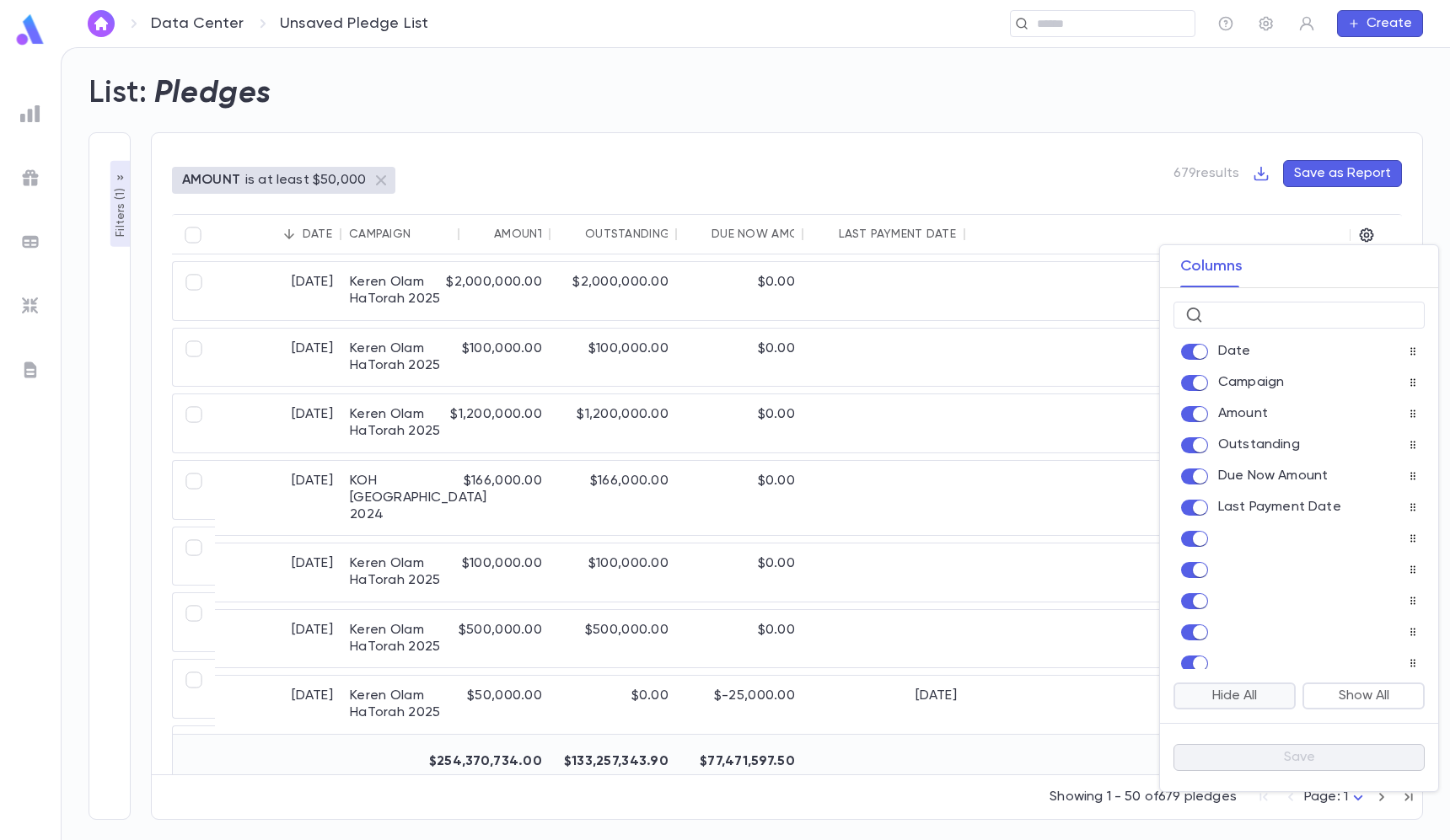
click at [1232, 693] on button "Hide All" at bounding box center [1234, 695] width 123 height 27
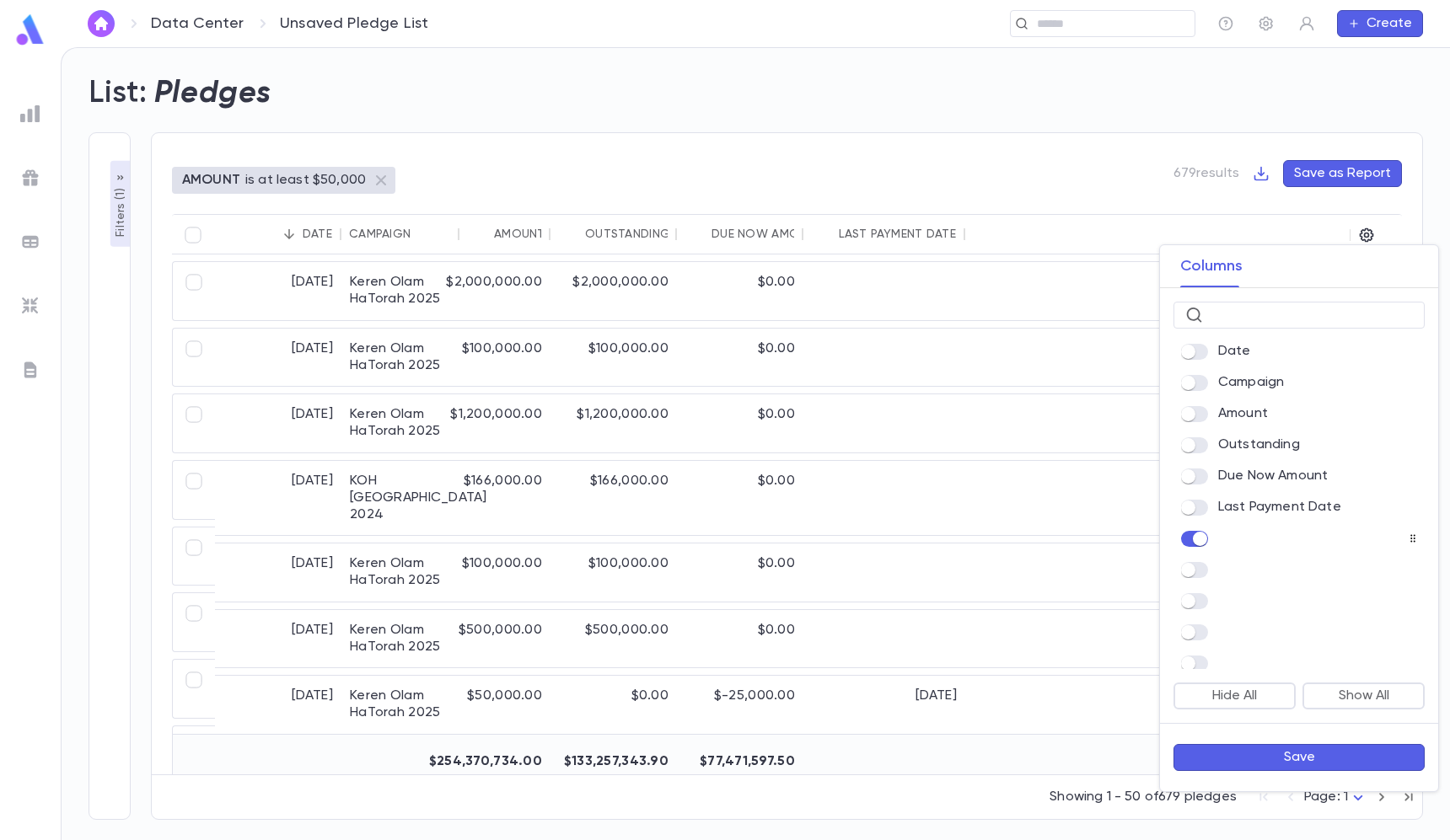
click at [1272, 755] on button "Save" at bounding box center [1298, 757] width 251 height 27
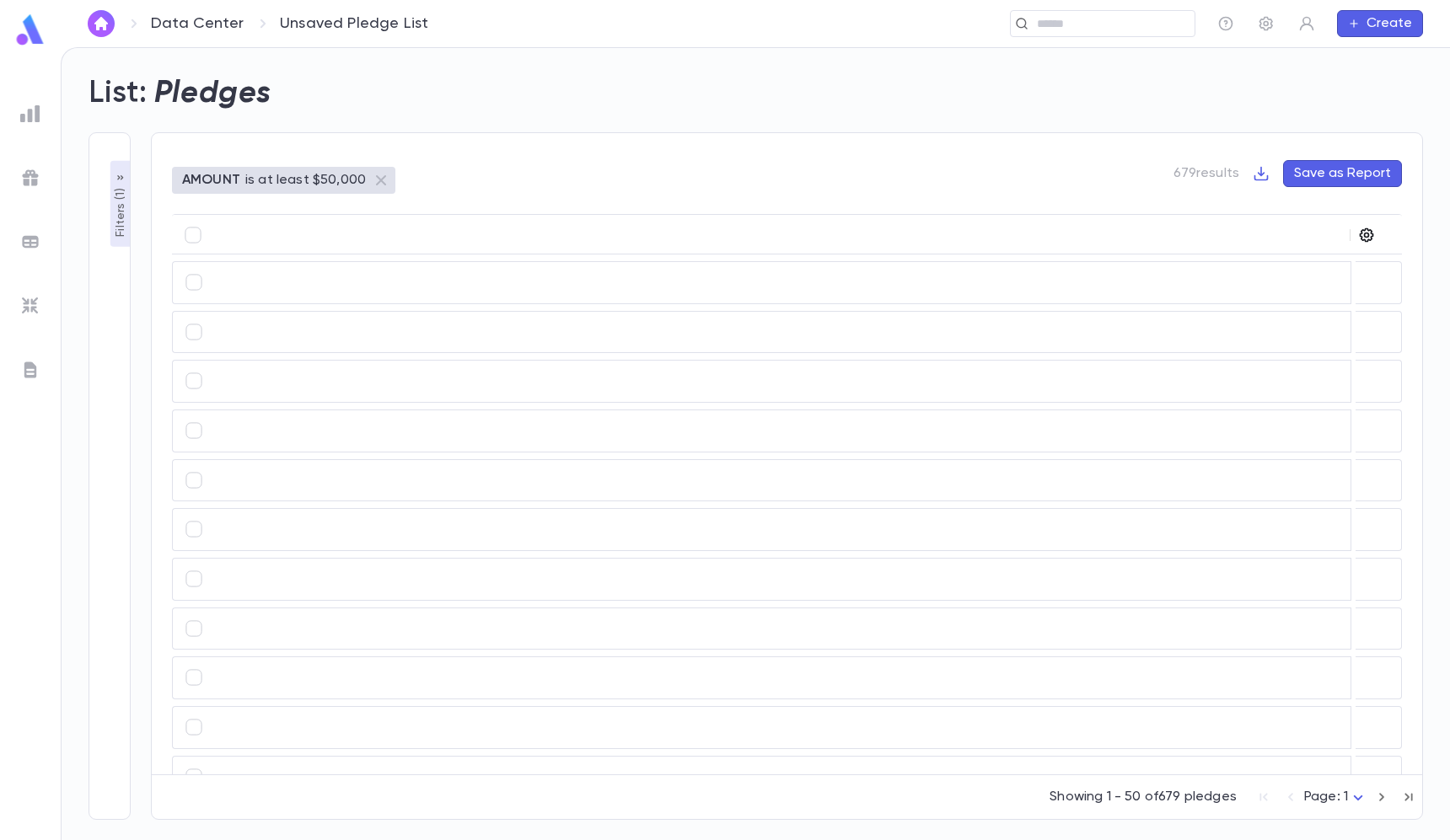
click at [1369, 234] on icon "button" at bounding box center [1366, 235] width 17 height 17
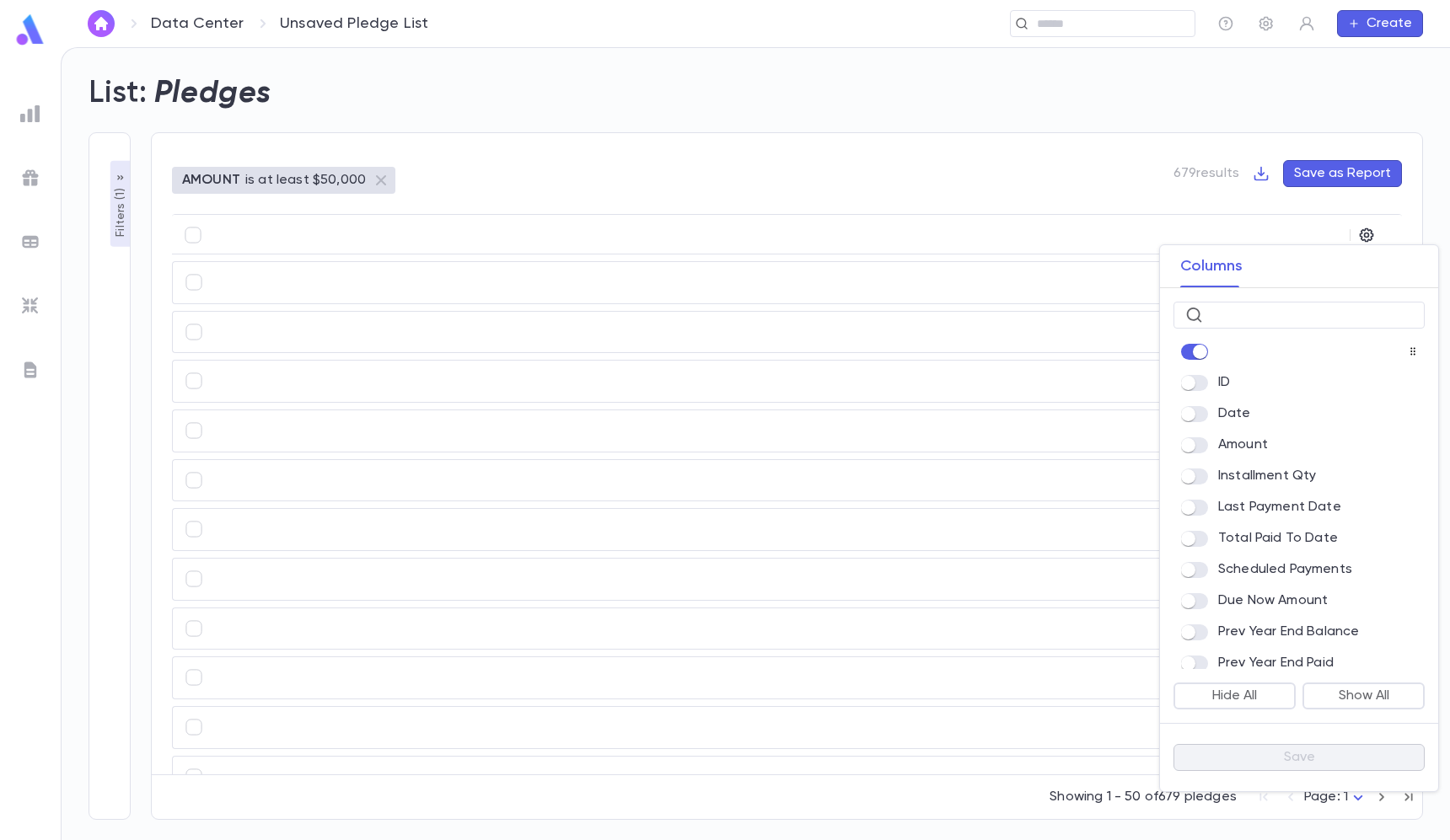
click at [1195, 338] on div "ID Date Amount Installment Qty Last Payment Date Total Paid To Date Scheduled P…" at bounding box center [1298, 500] width 278 height 337
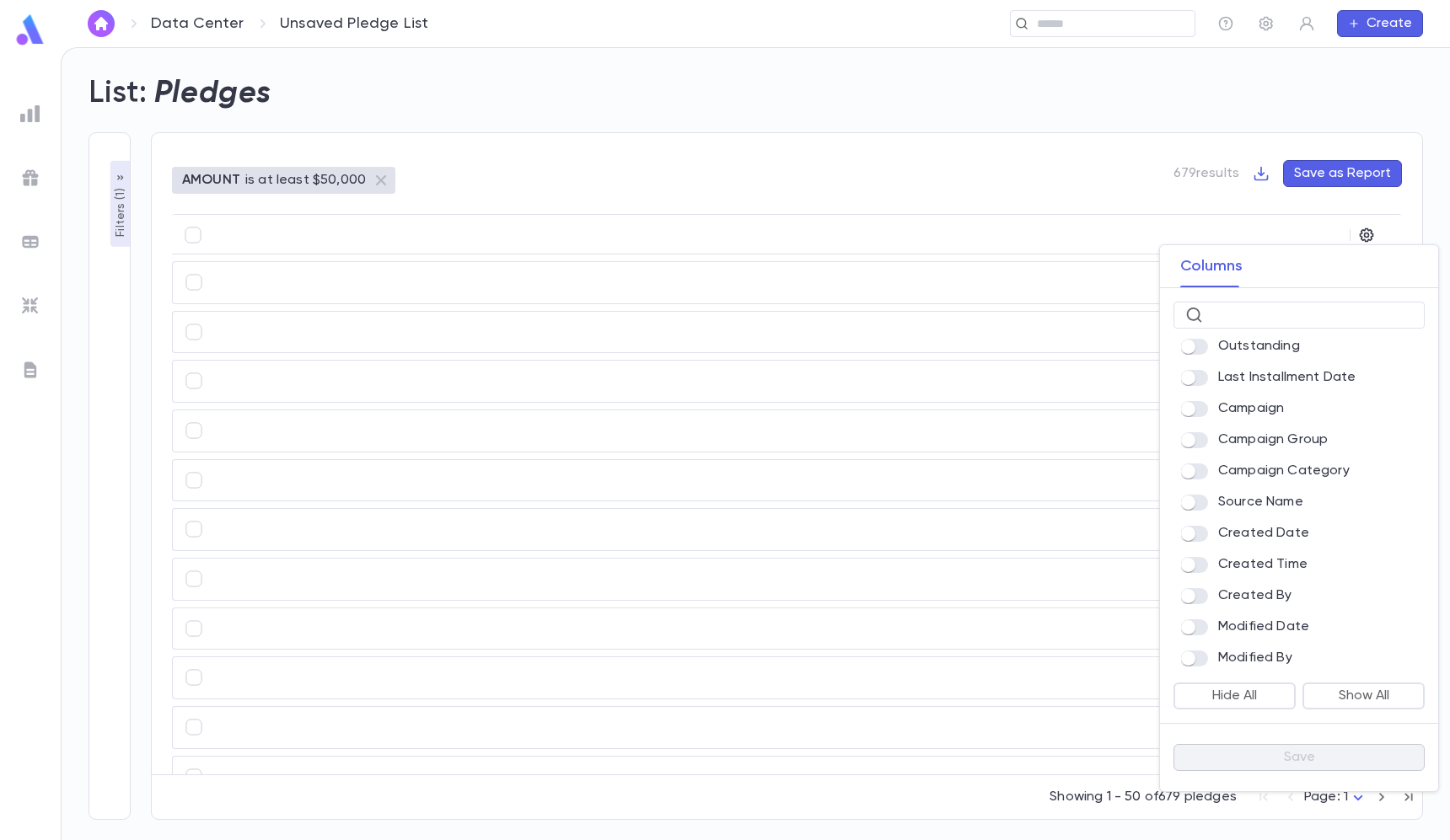
scroll to position [351, 0]
click at [1244, 303] on input "text" at bounding box center [1310, 315] width 203 height 26
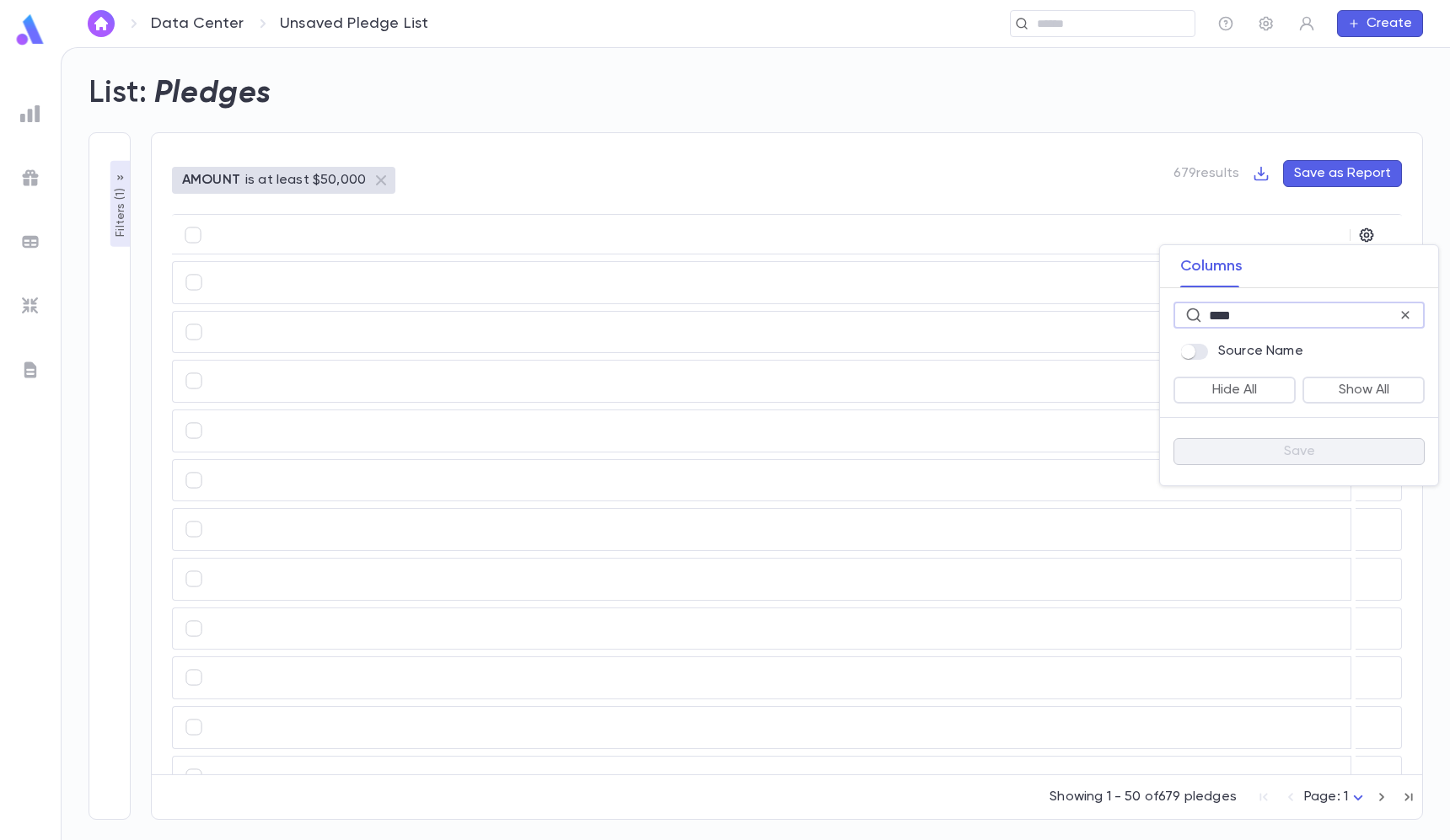
scroll to position [0, 0]
type input "*"
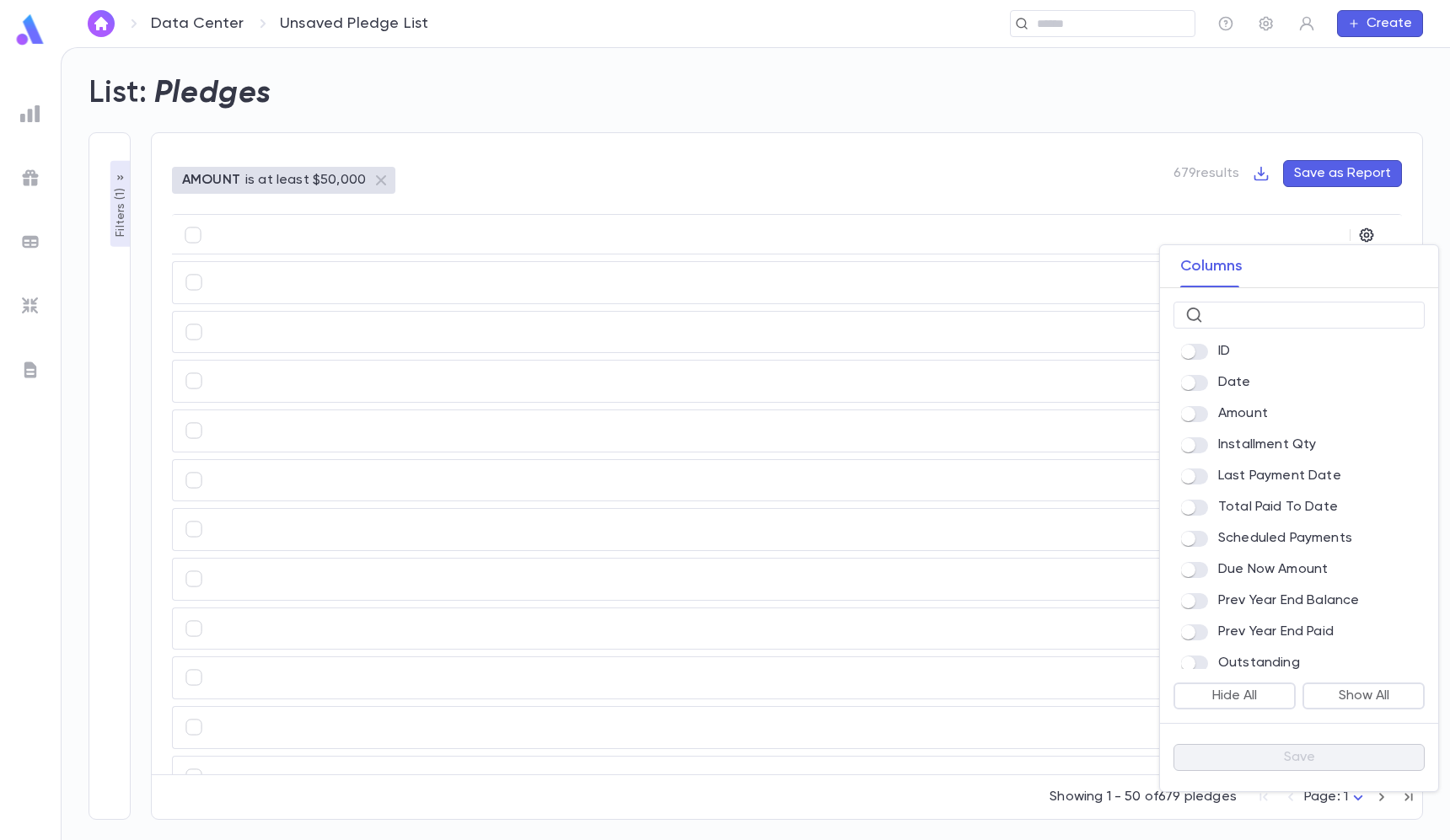
click at [1080, 218] on div at bounding box center [725, 420] width 1450 height 840
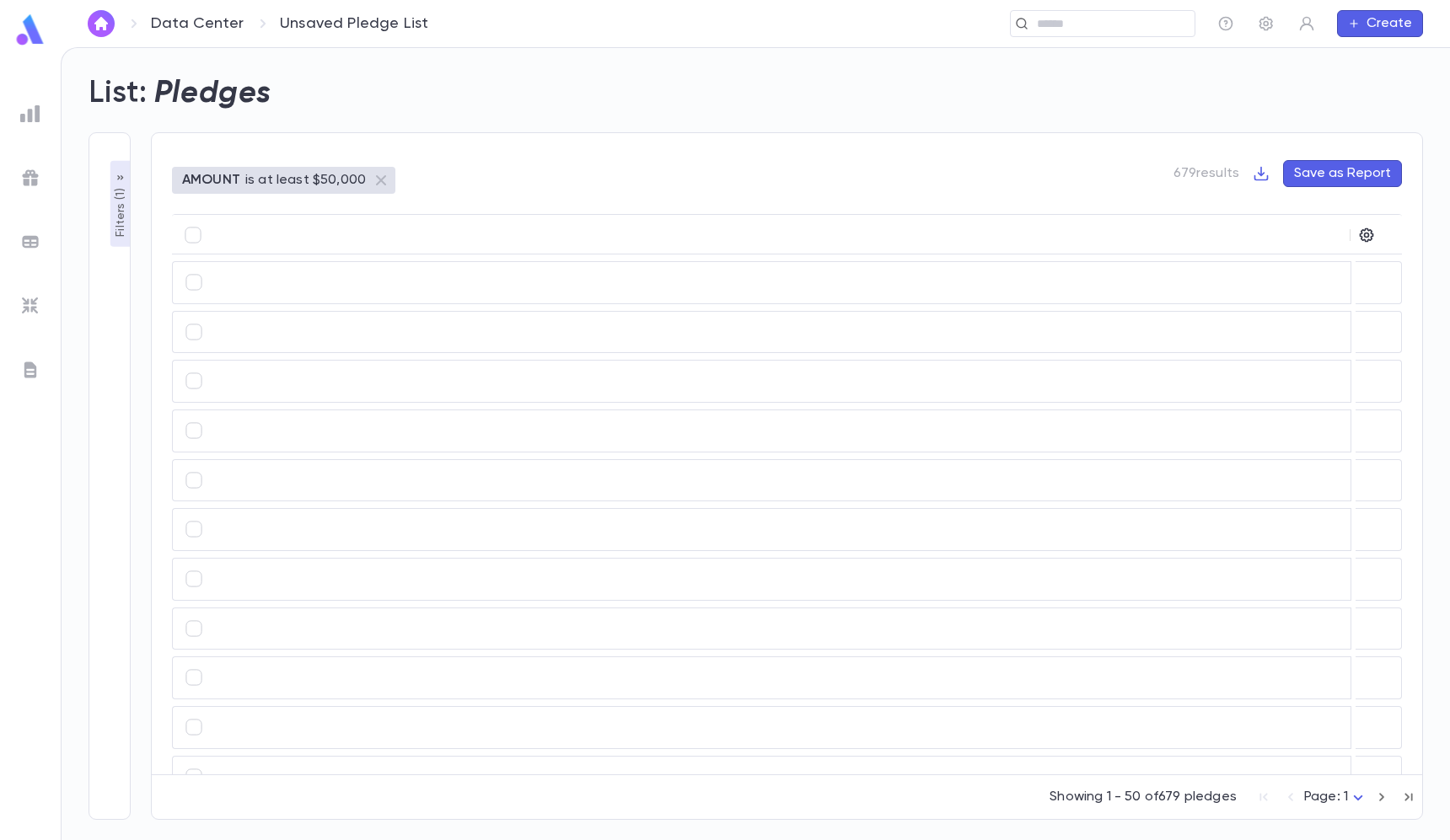
click at [54, 122] on ul at bounding box center [30, 465] width 61 height 748
click at [40, 112] on div at bounding box center [30, 113] width 30 height 30
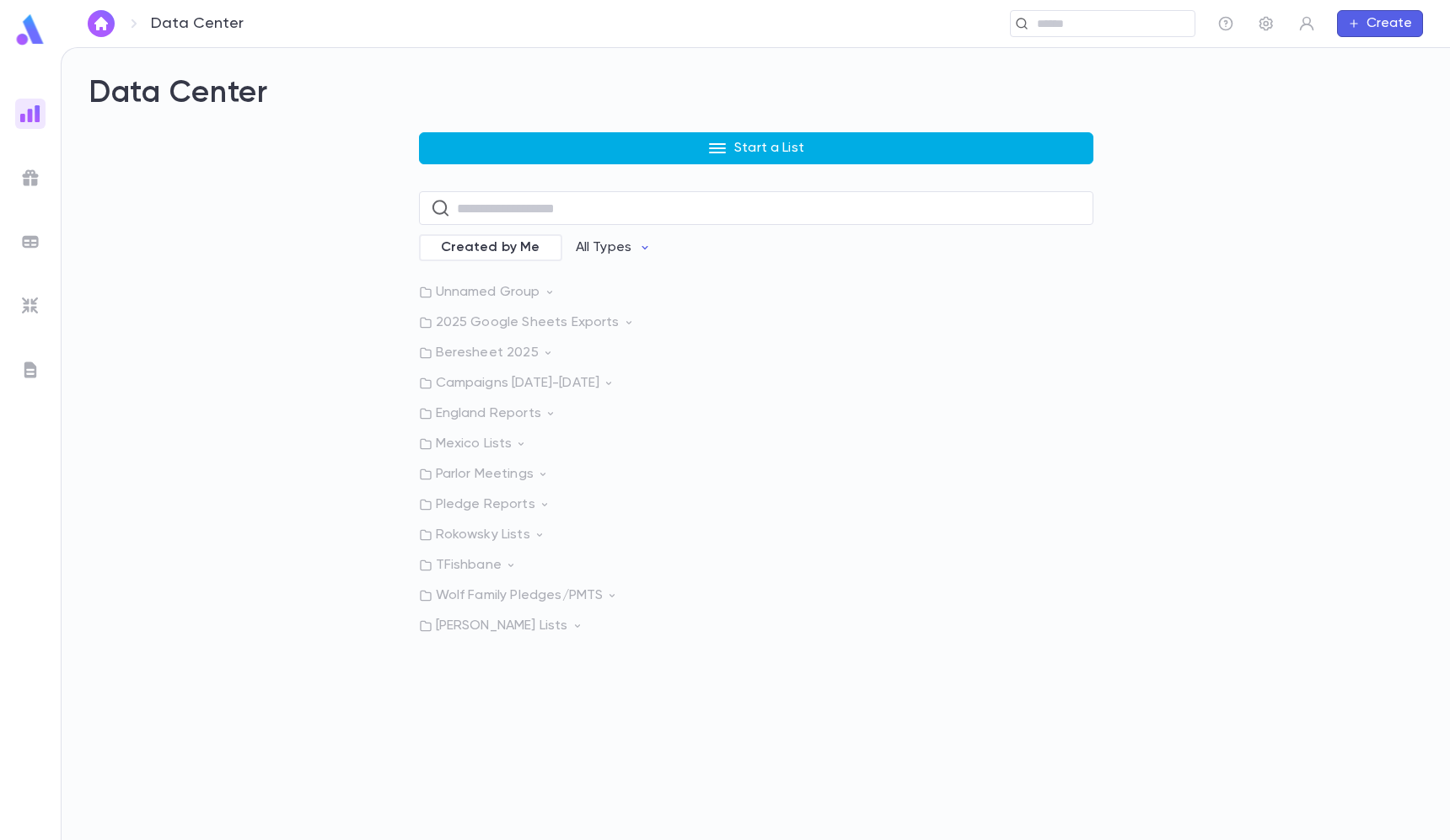
click at [494, 155] on button "Start a List" at bounding box center [755, 147] width 674 height 32
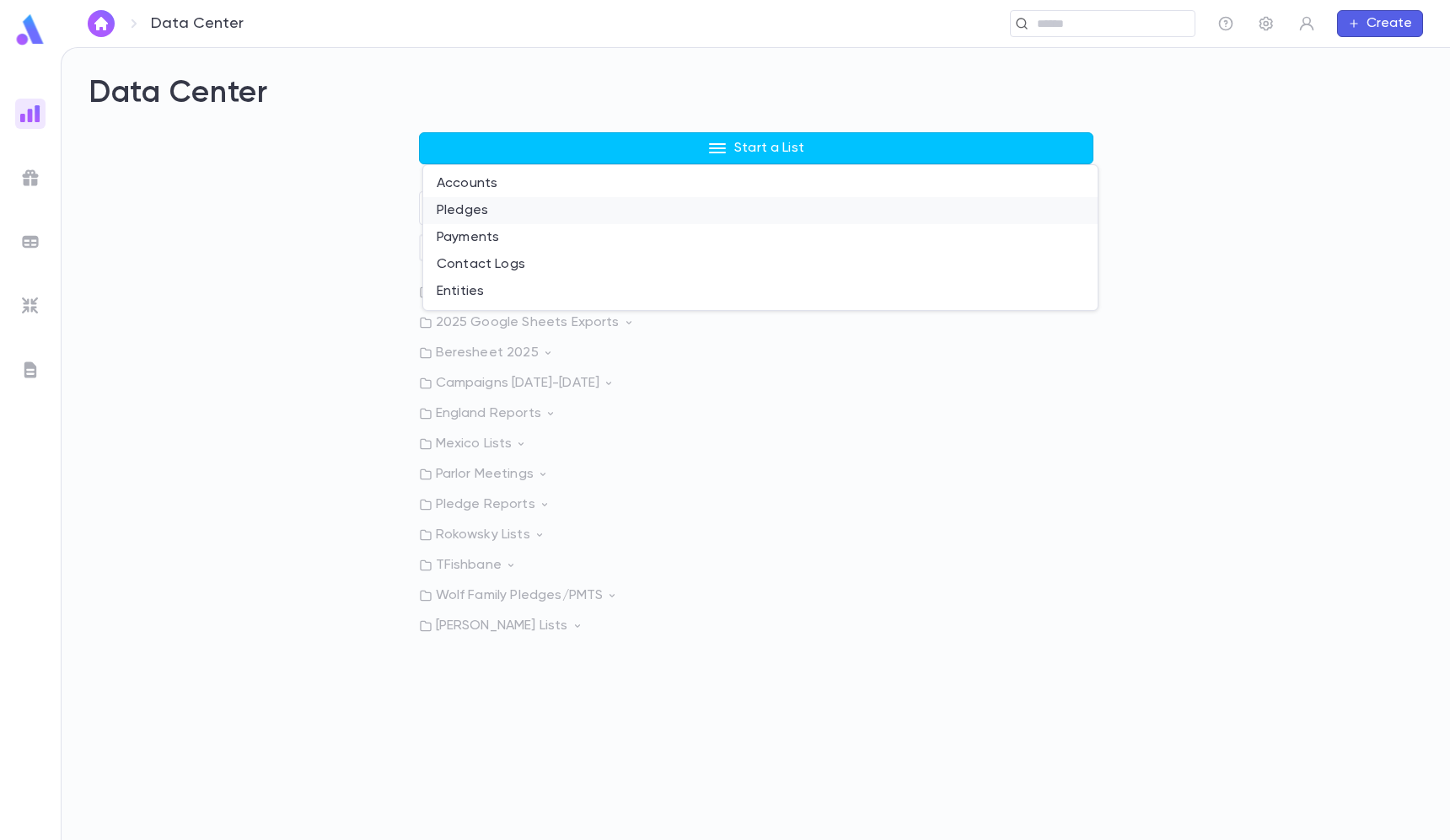
click at [496, 207] on li "Pledges" at bounding box center [760, 210] width 674 height 27
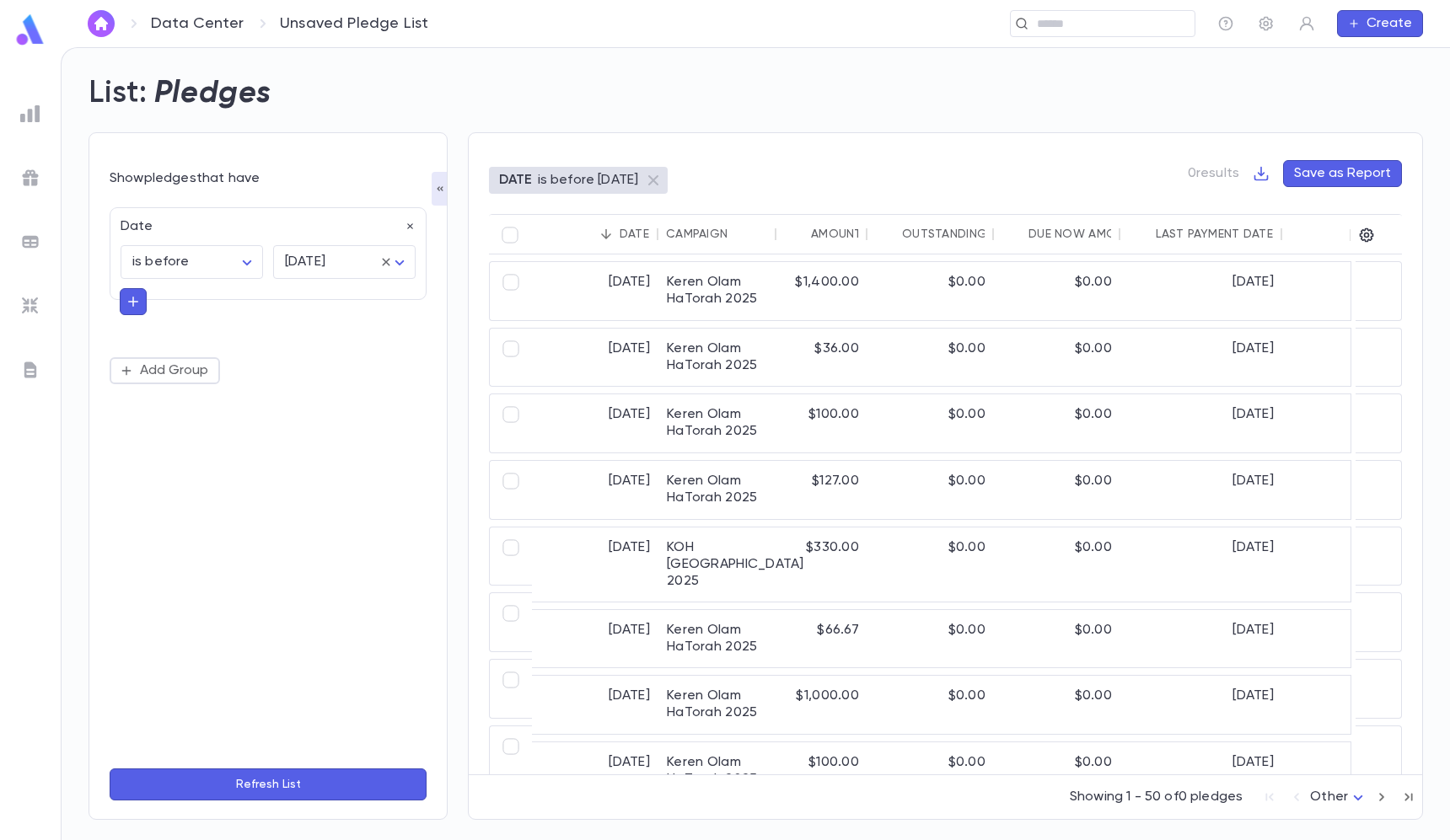
click at [412, 227] on icon "button" at bounding box center [411, 227] width 12 height 12
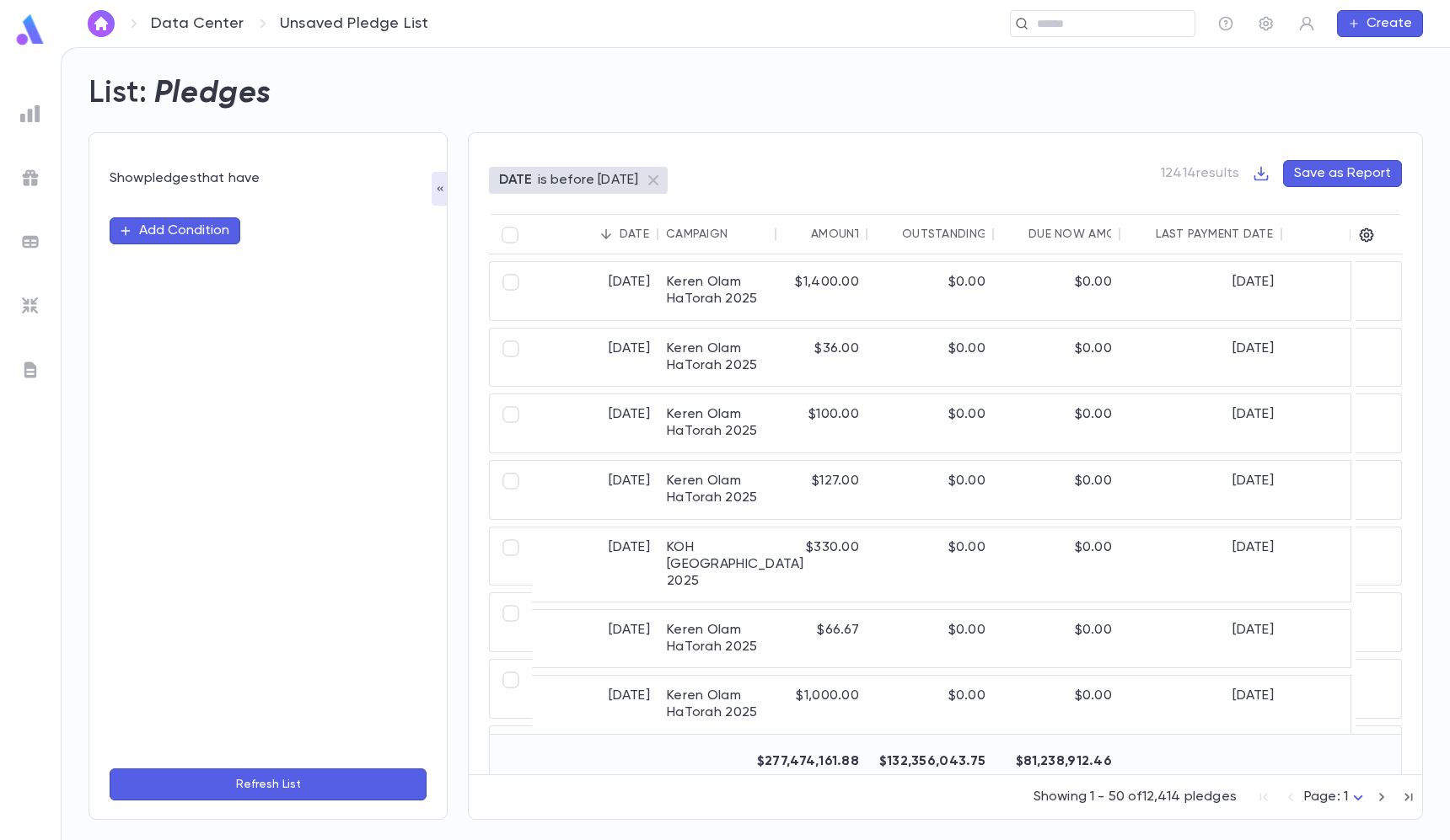
click at [177, 225] on button "Add Condition" at bounding box center [175, 231] width 130 height 27
type input "******"
click at [157, 271] on li "Amount" at bounding box center [269, 265] width 317 height 27
click at [199, 273] on body "Data Center Unsaved Pledge List ​ Create List: Pledges Show pledges that have A…" at bounding box center [725, 443] width 1450 height 793
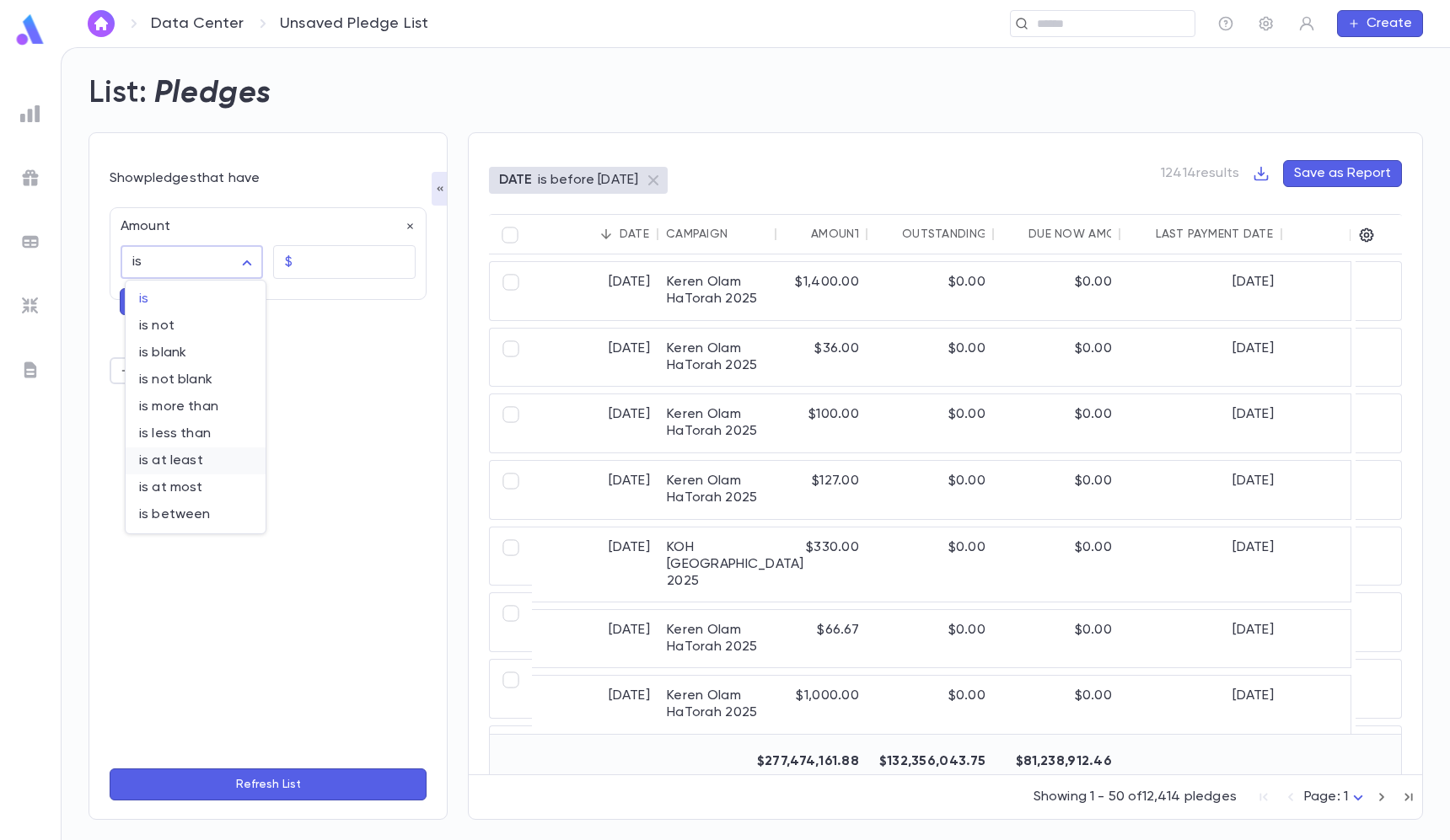
click at [184, 449] on li "is at least" at bounding box center [195, 460] width 140 height 27
type input "**********"
click at [328, 265] on input "text" at bounding box center [358, 262] width 117 height 33
type input "*********"
click at [301, 782] on button "Refresh List" at bounding box center [268, 783] width 317 height 32
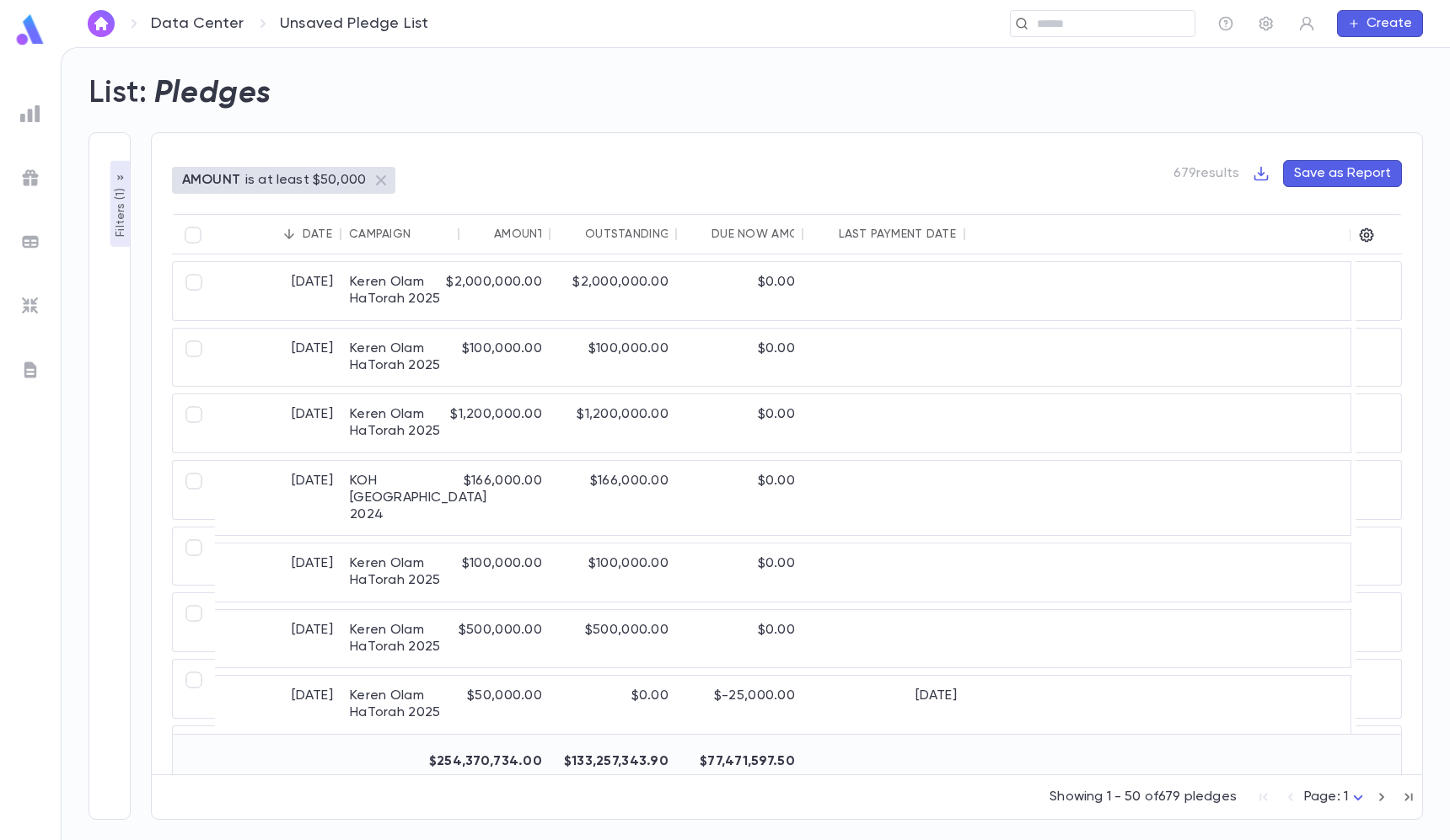
click at [1374, 236] on div at bounding box center [1371, 235] width 28 height 40
click at [1359, 231] on div at bounding box center [1350, 235] width 21 height 40
click at [1366, 232] on icon "button" at bounding box center [1366, 235] width 17 height 17
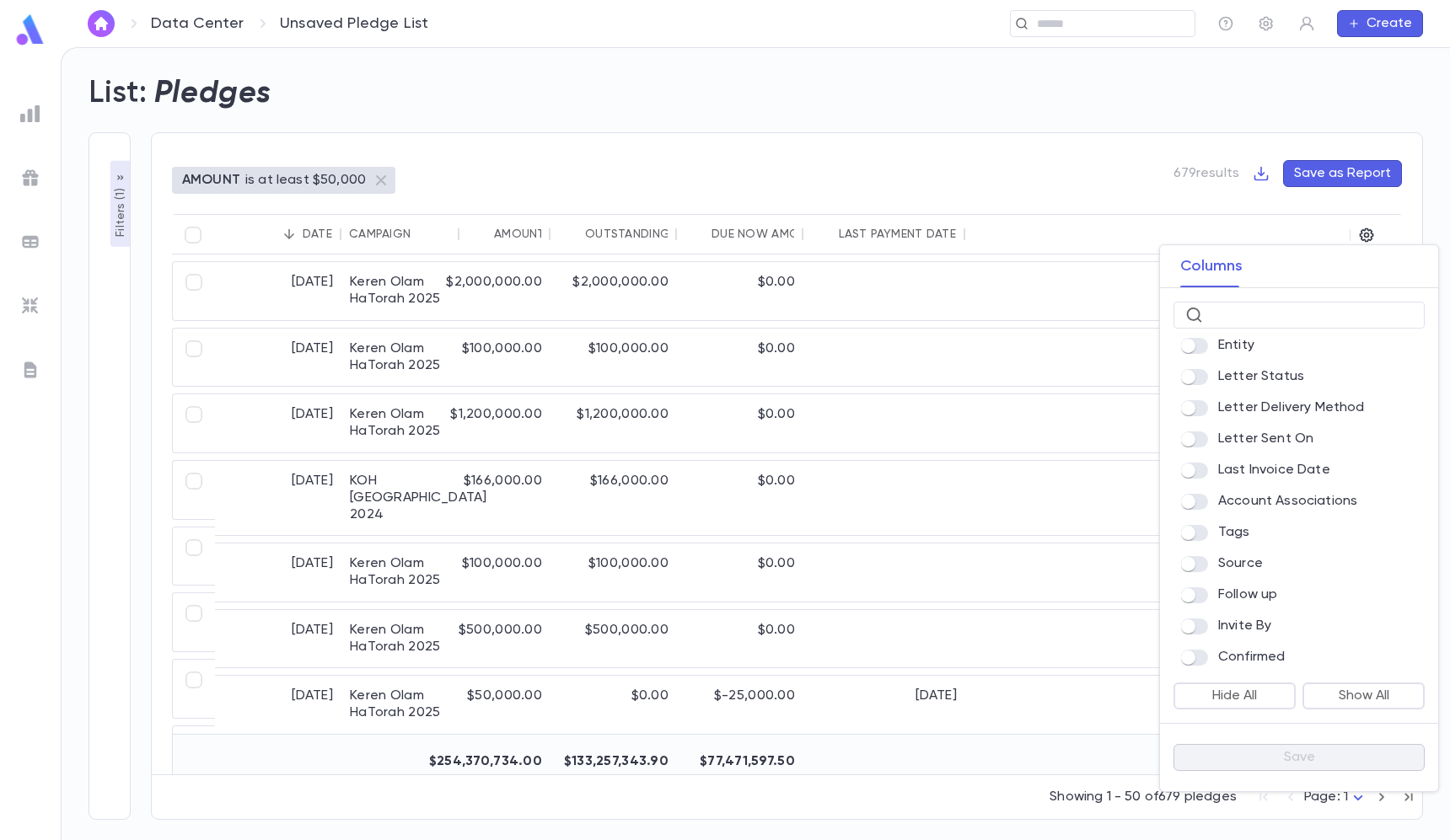
scroll to position [978, 0]
click at [34, 101] on div at bounding box center [725, 420] width 1450 height 840
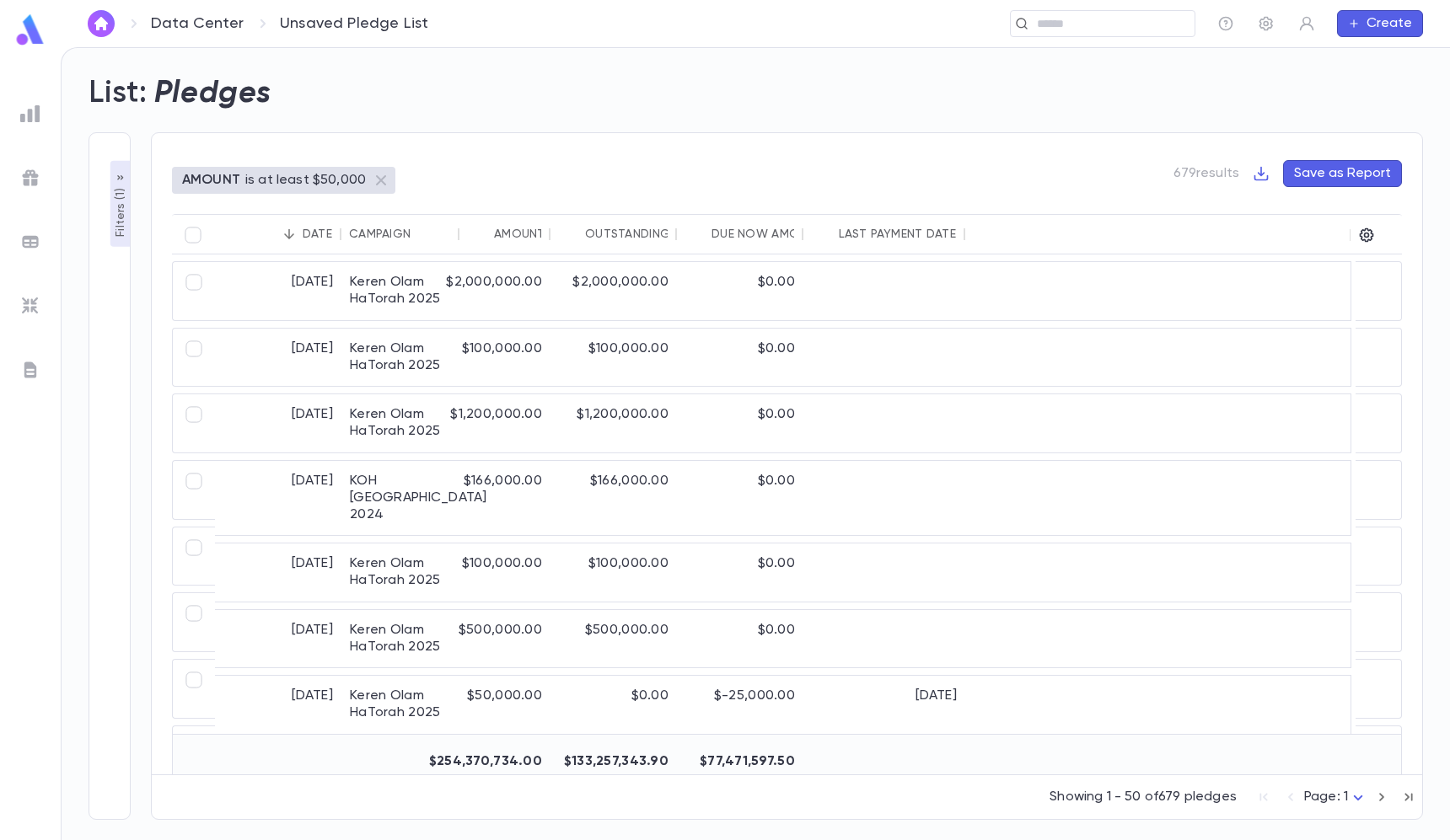
click at [34, 103] on div "Columns ​ Date Campaign Amount Outstanding Due Now Amount Last Payment Date ID …" at bounding box center [725, 420] width 1450 height 840
click at [34, 112] on img at bounding box center [31, 114] width 21 height 21
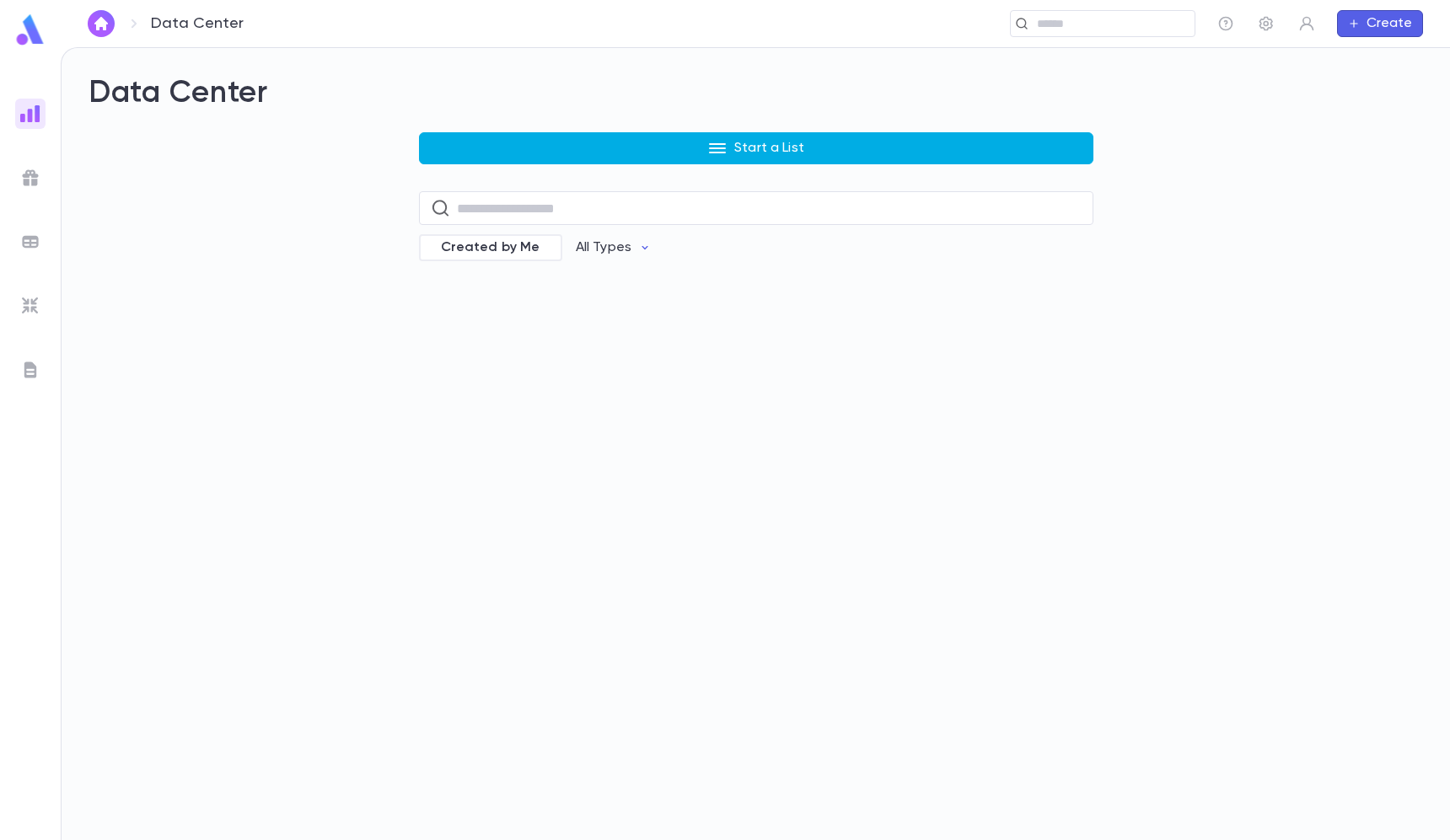
click at [462, 141] on button "Start a List" at bounding box center [755, 147] width 674 height 32
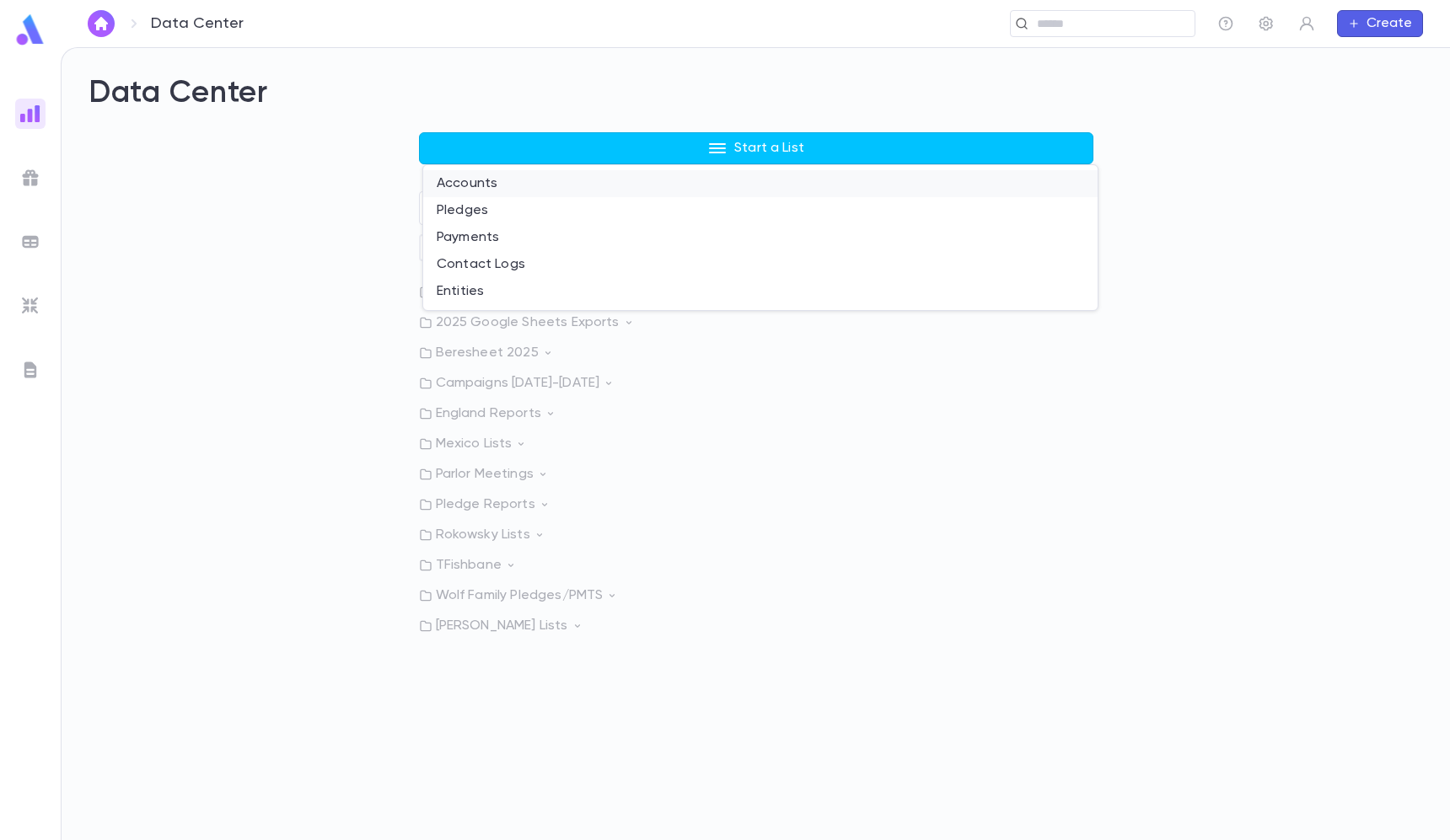
click at [486, 189] on li "Accounts" at bounding box center [760, 183] width 674 height 27
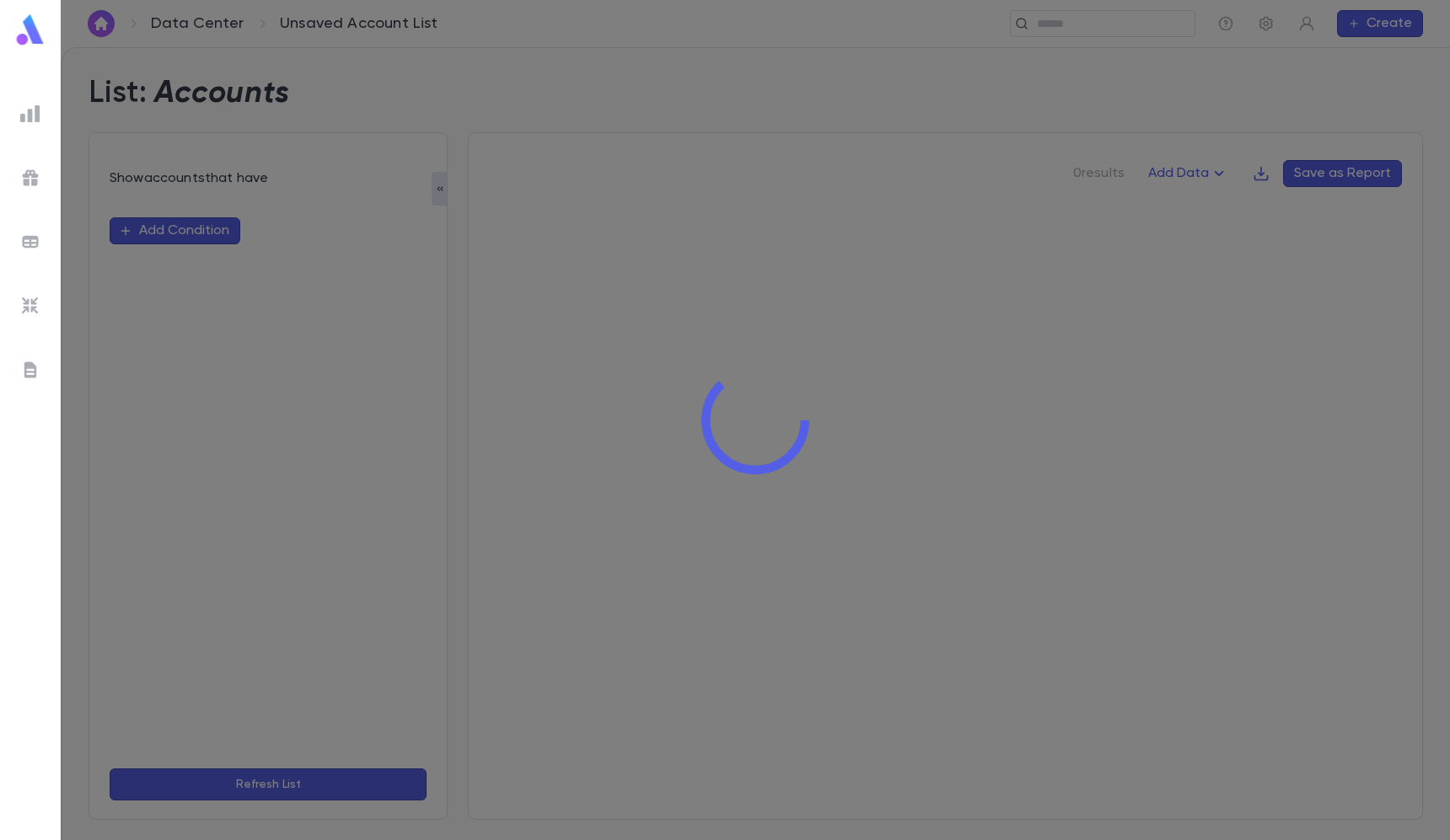
click at [210, 221] on div at bounding box center [755, 420] width 1389 height 840
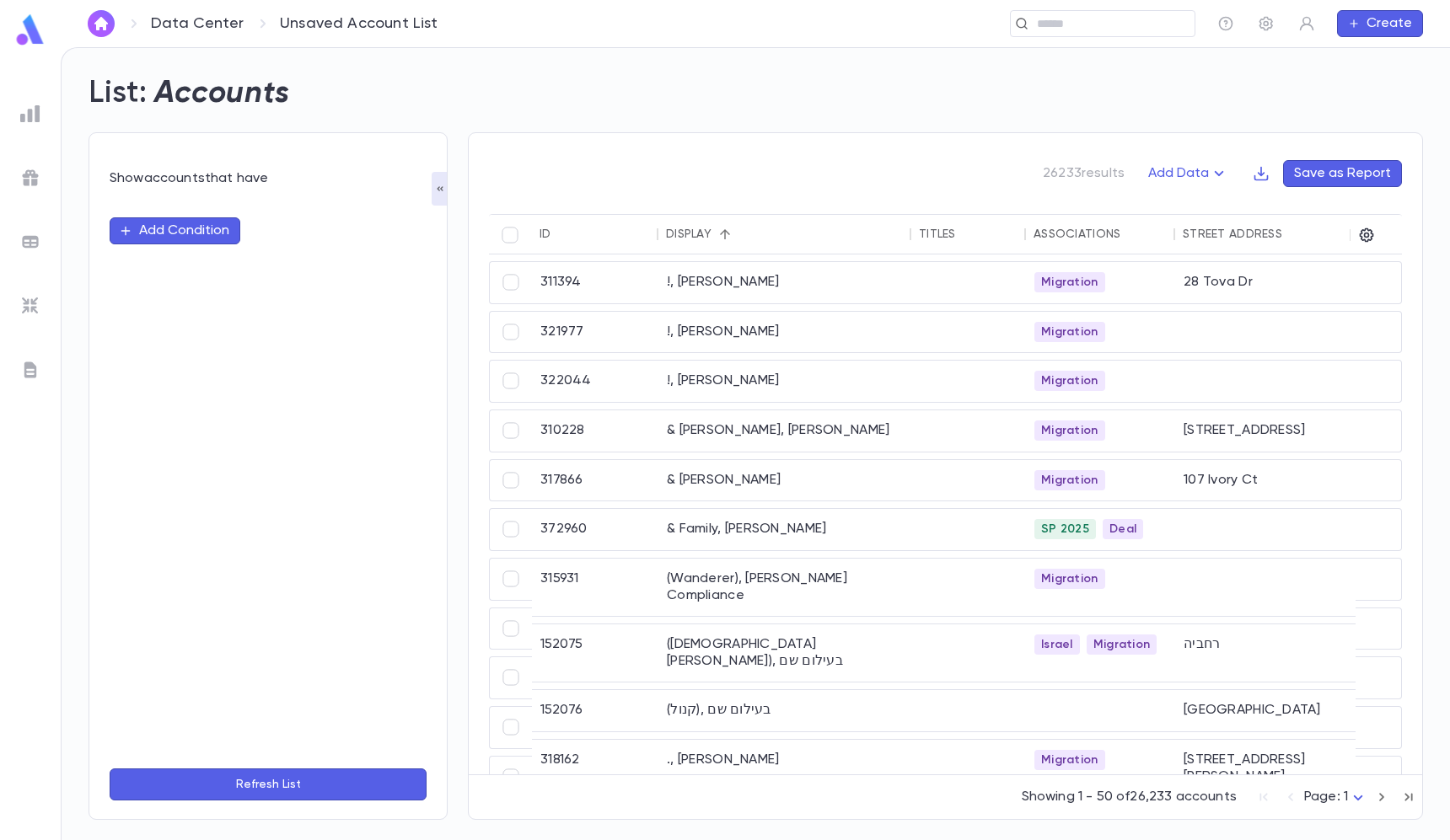
click at [213, 230] on button "Add Condition" at bounding box center [175, 231] width 130 height 27
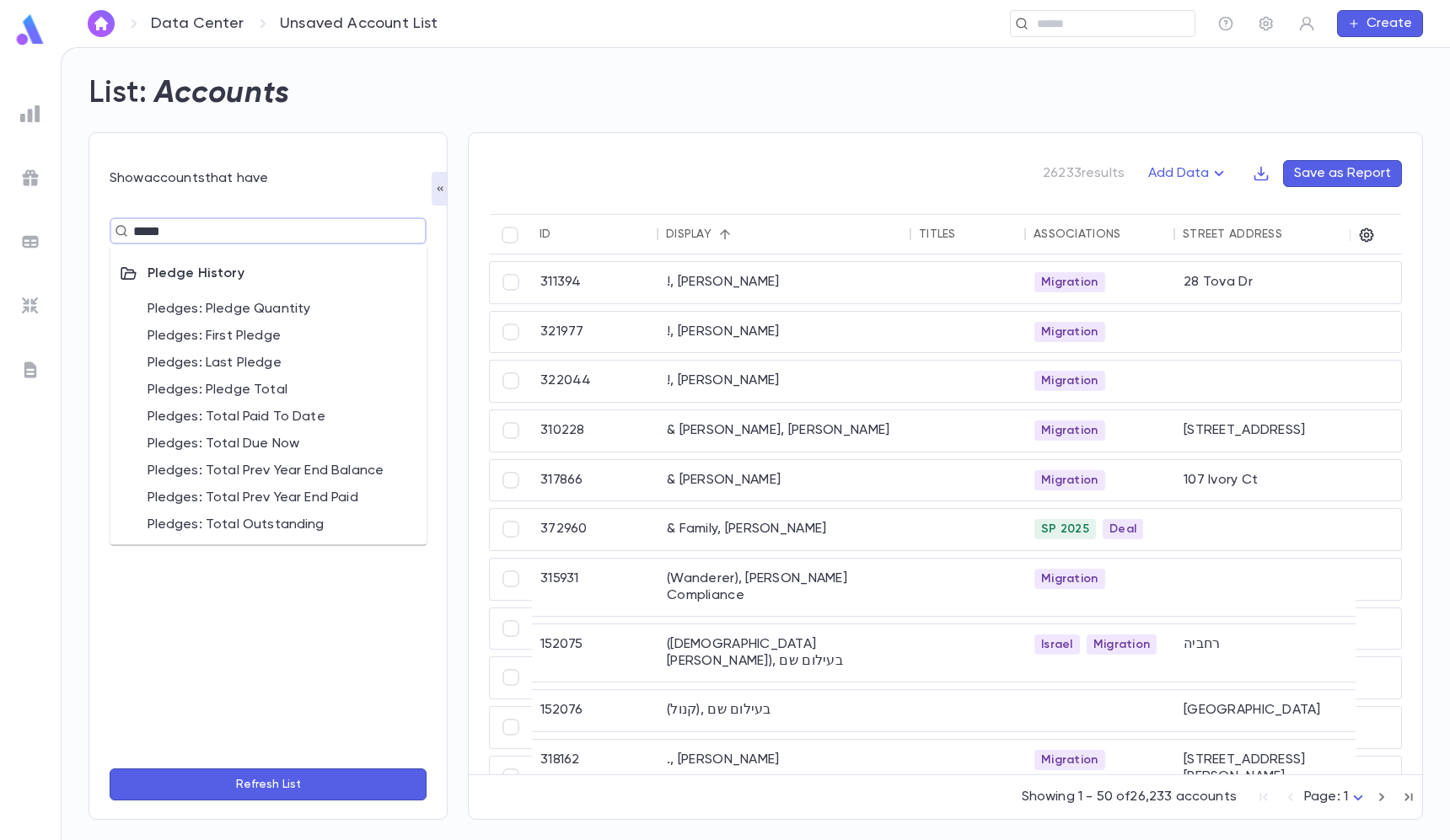
type input "******"
click at [285, 399] on li "Pledges: Pledge Total" at bounding box center [269, 389] width 317 height 27
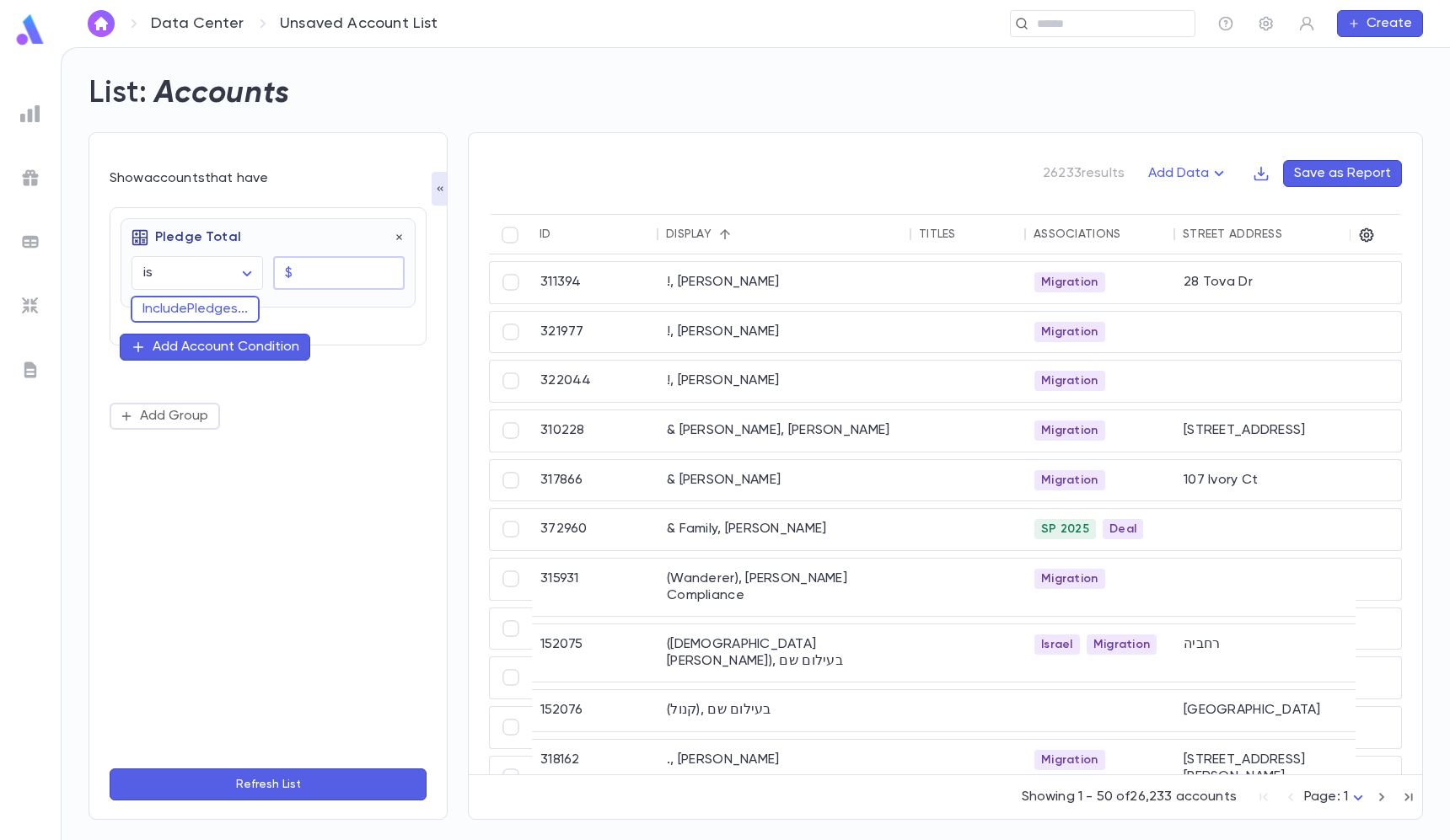
click at [314, 279] on input "text" at bounding box center [352, 273] width 105 height 33
click at [202, 257] on body "Data Center Unsaved Account List ​ Create List: Accounts Show accounts that hav…" at bounding box center [725, 443] width 1450 height 793
click at [201, 416] on span "is at least" at bounding box center [201, 418] width 102 height 17
type input "**********"
click at [317, 276] on input "text" at bounding box center [352, 273] width 105 height 33
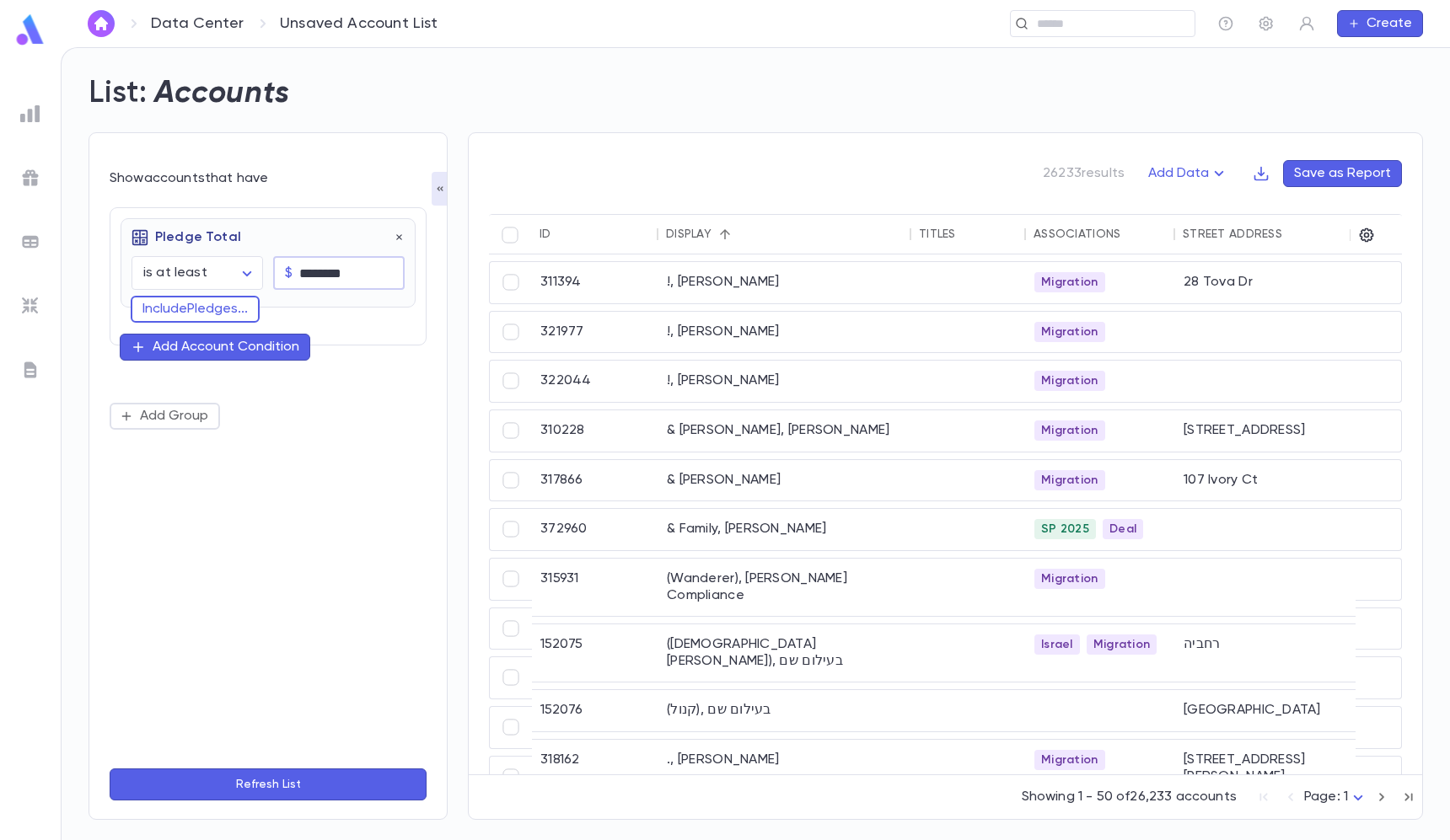
type input "*********"
click at [201, 310] on button "Include Pledges ..." at bounding box center [195, 309] width 129 height 27
click at [203, 312] on input "text" at bounding box center [261, 308] width 223 height 24
type input "******"
click at [177, 349] on li "Amount" at bounding box center [268, 342] width 274 height 27
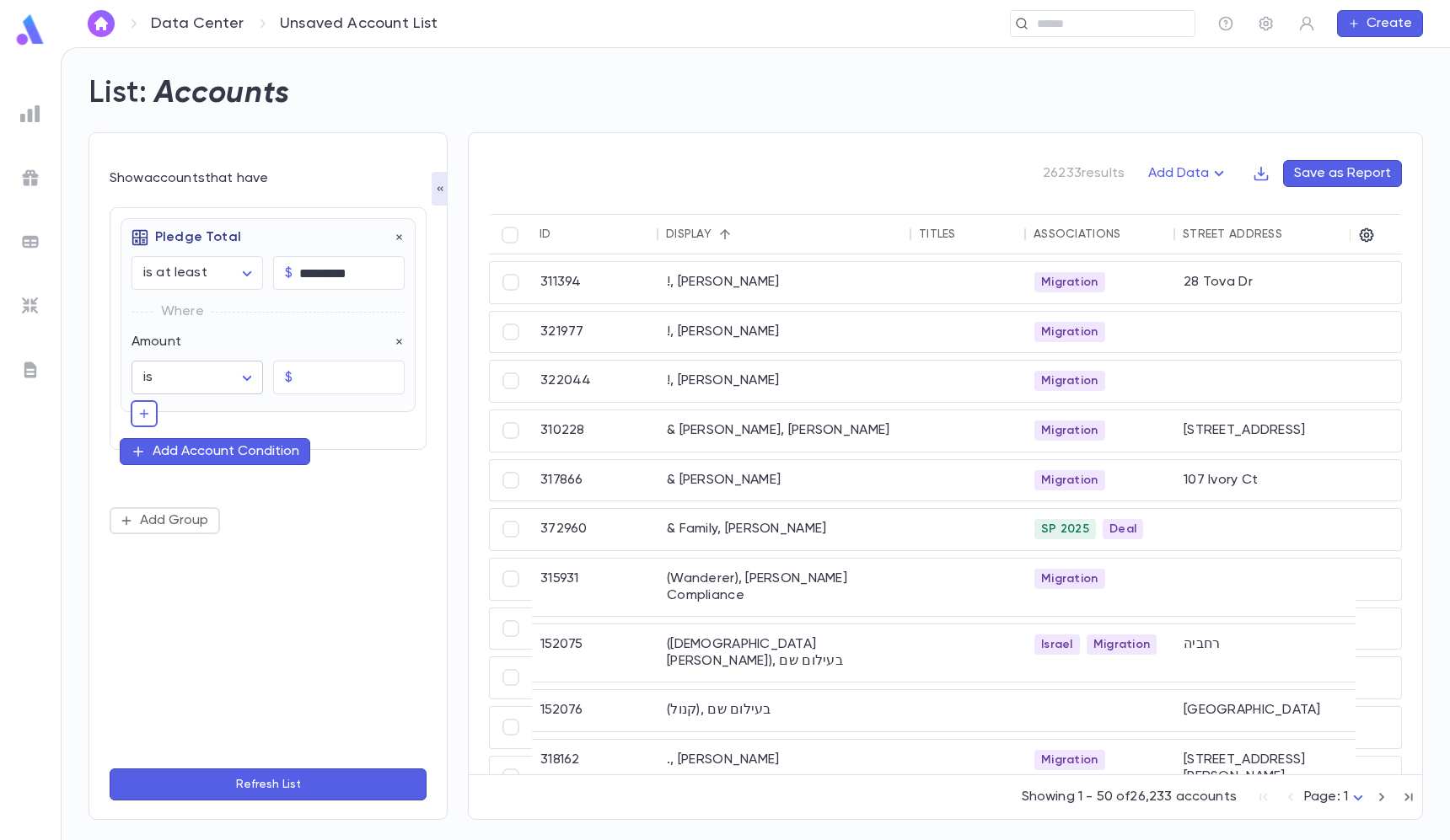
click at [248, 386] on body "**********" at bounding box center [725, 443] width 1450 height 793
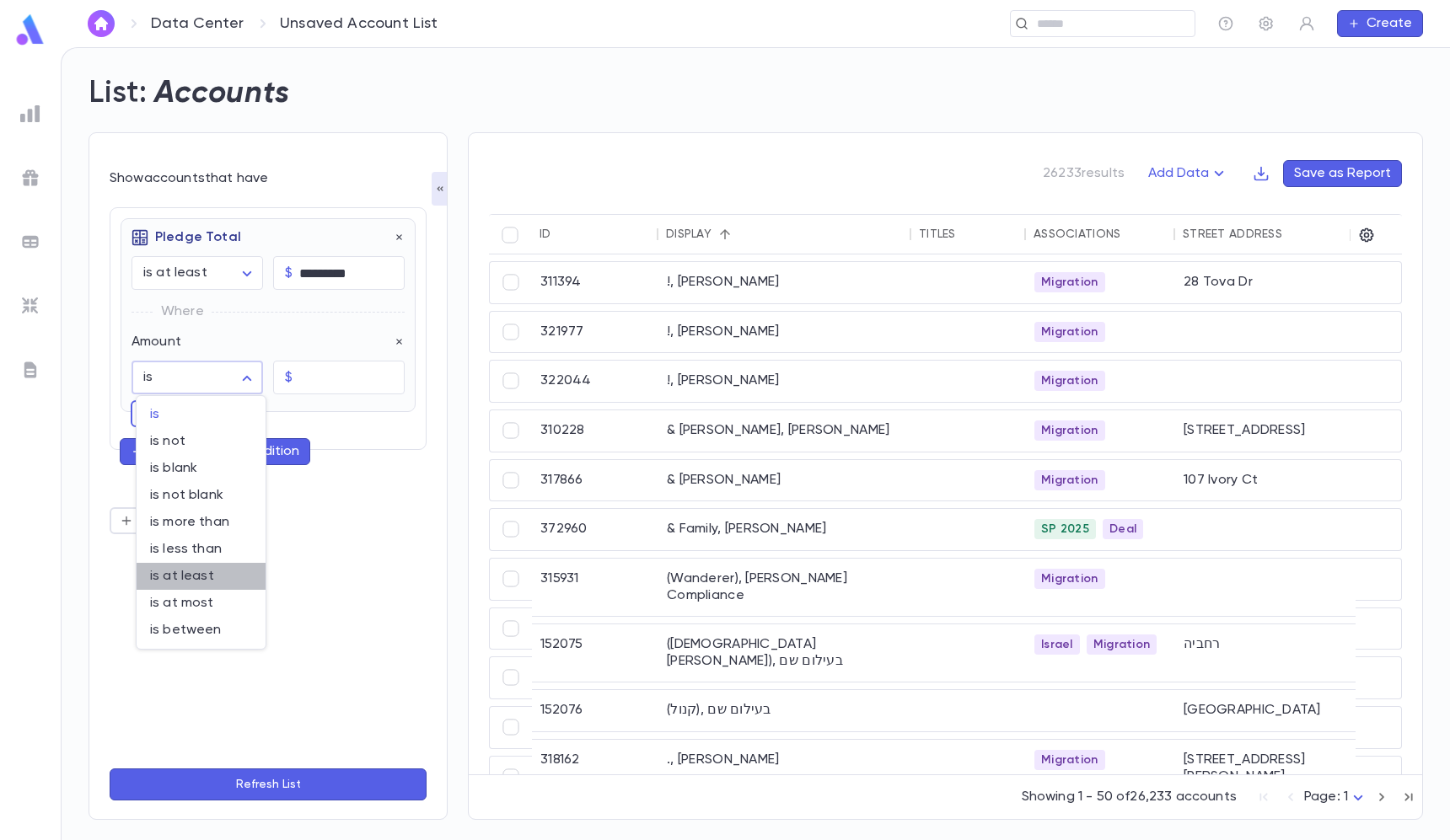
click at [213, 571] on span "is at least" at bounding box center [201, 576] width 102 height 17
type input "**********"
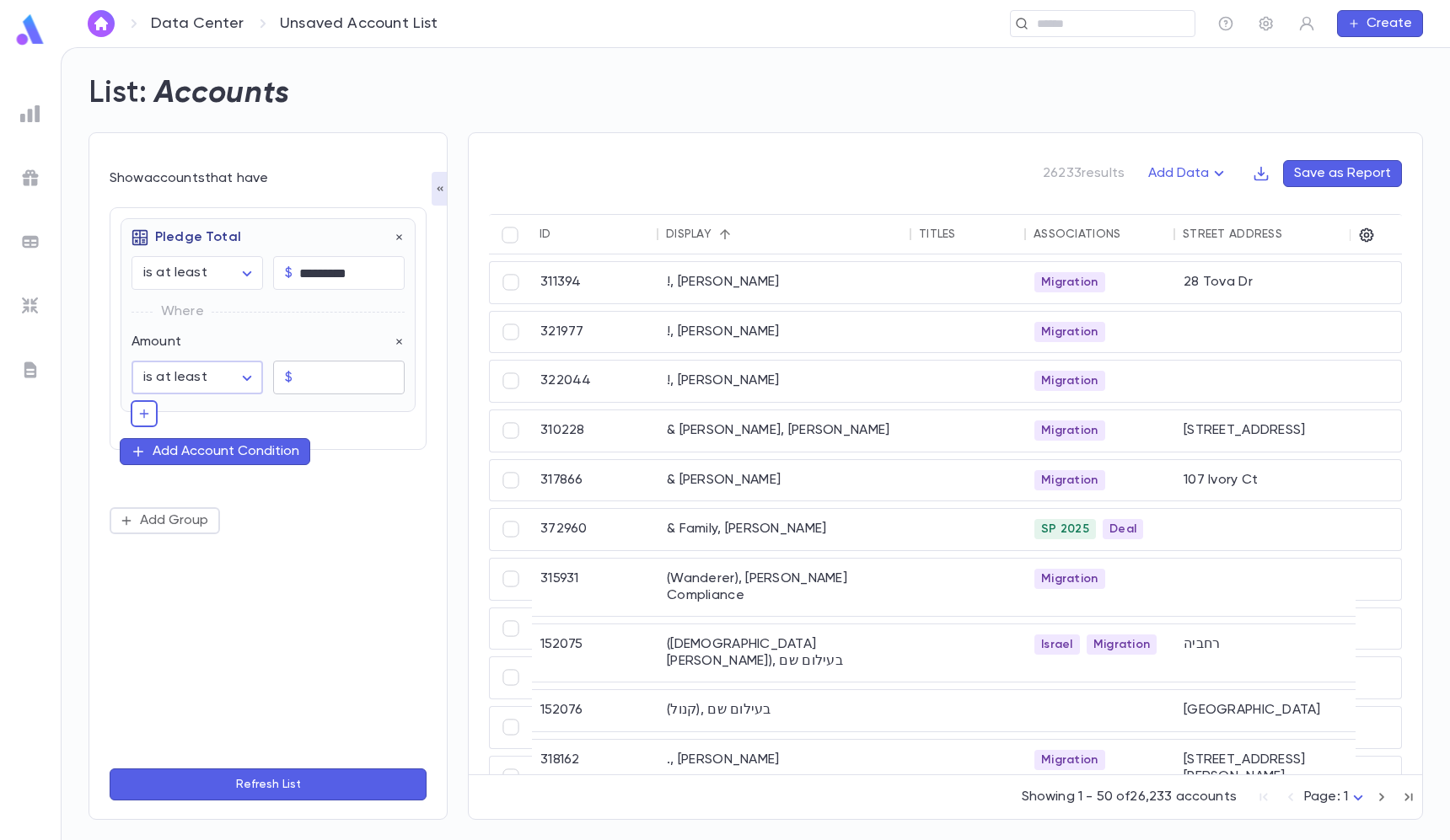
click at [309, 381] on input "text" at bounding box center [352, 378] width 105 height 33
type input "*********"
click at [271, 783] on button "Refresh List" at bounding box center [268, 783] width 317 height 32
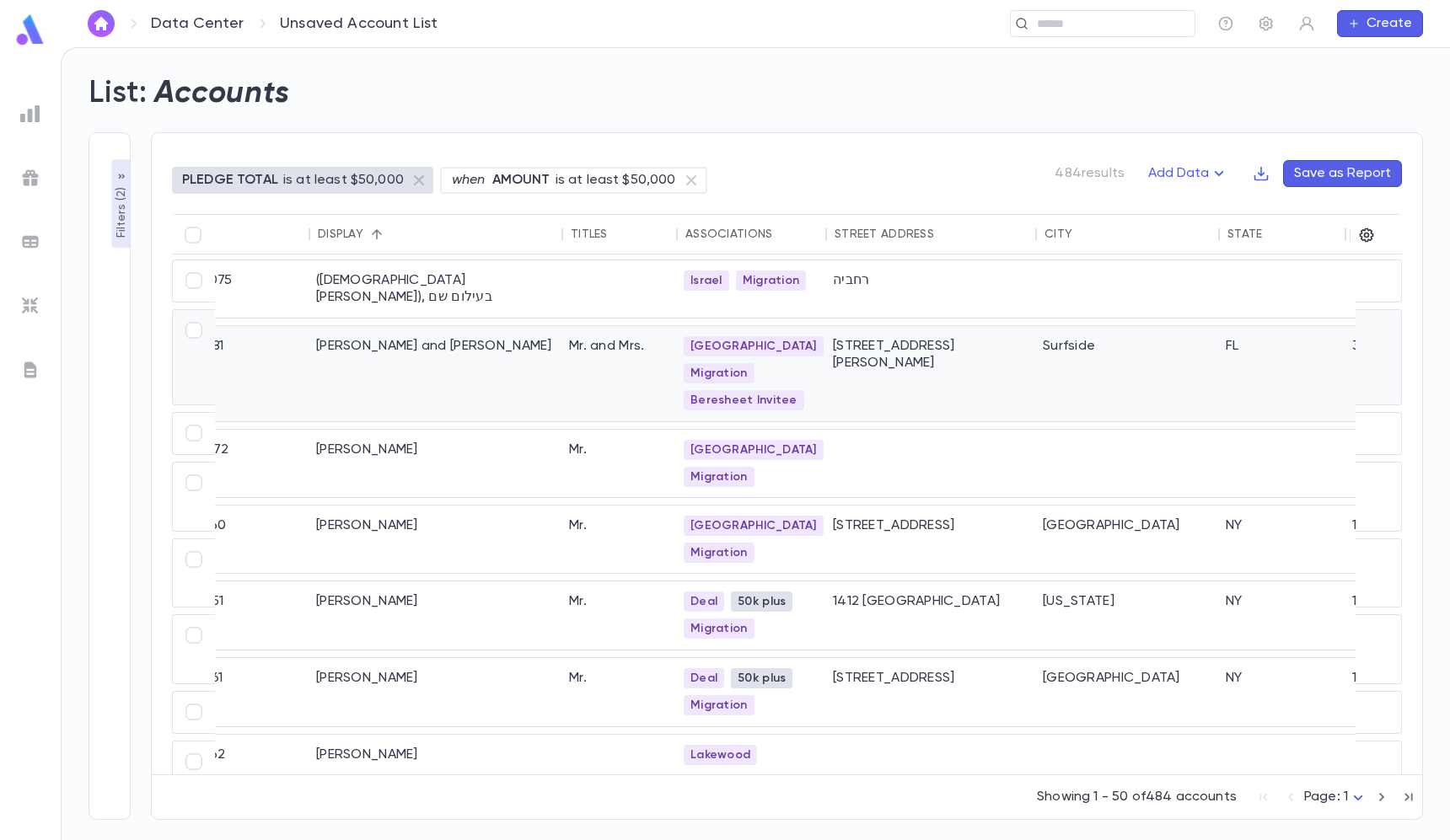
scroll to position [14, 9]
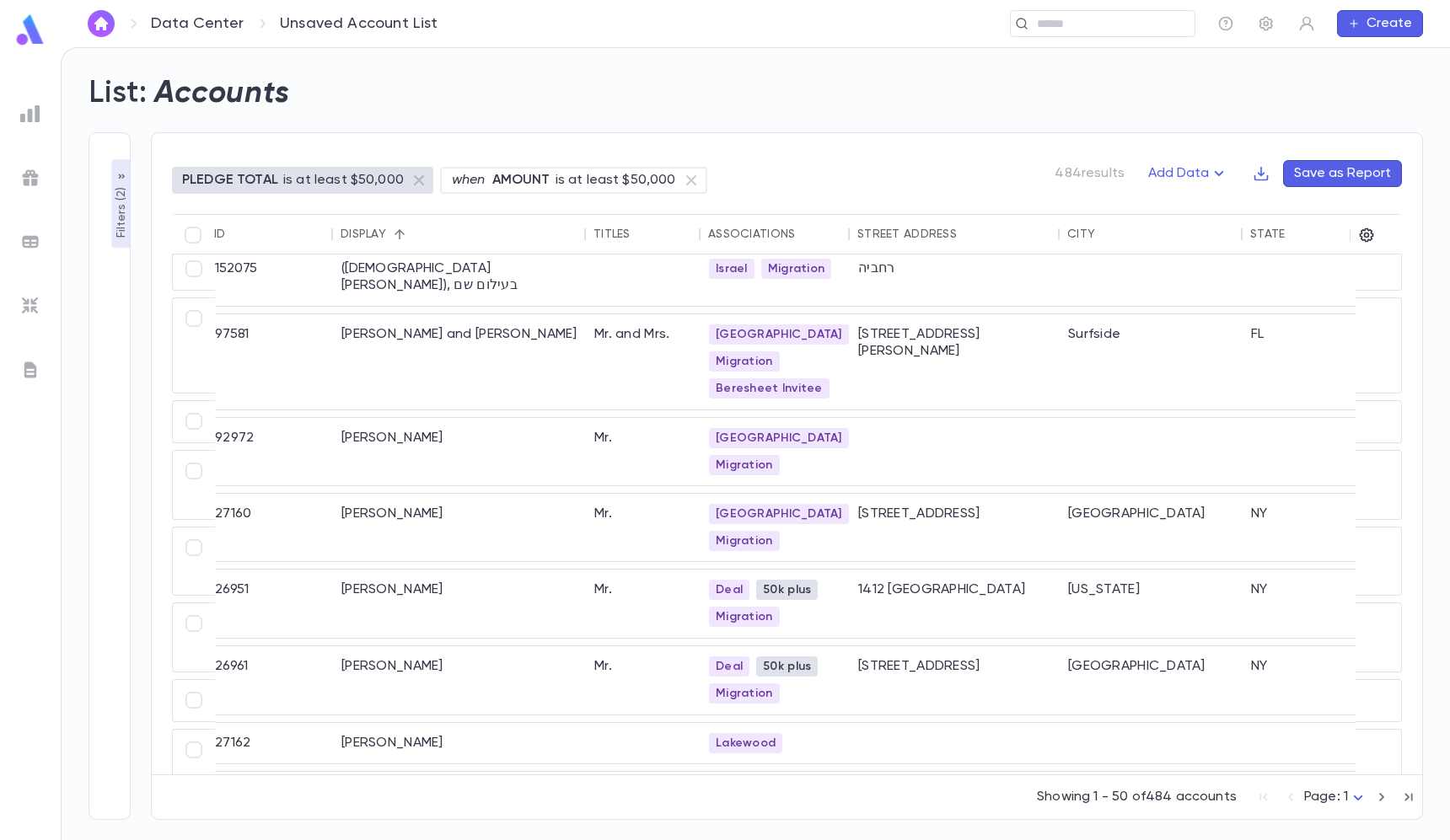
click at [123, 213] on p "Filters ( 2 )" at bounding box center [122, 211] width 17 height 55
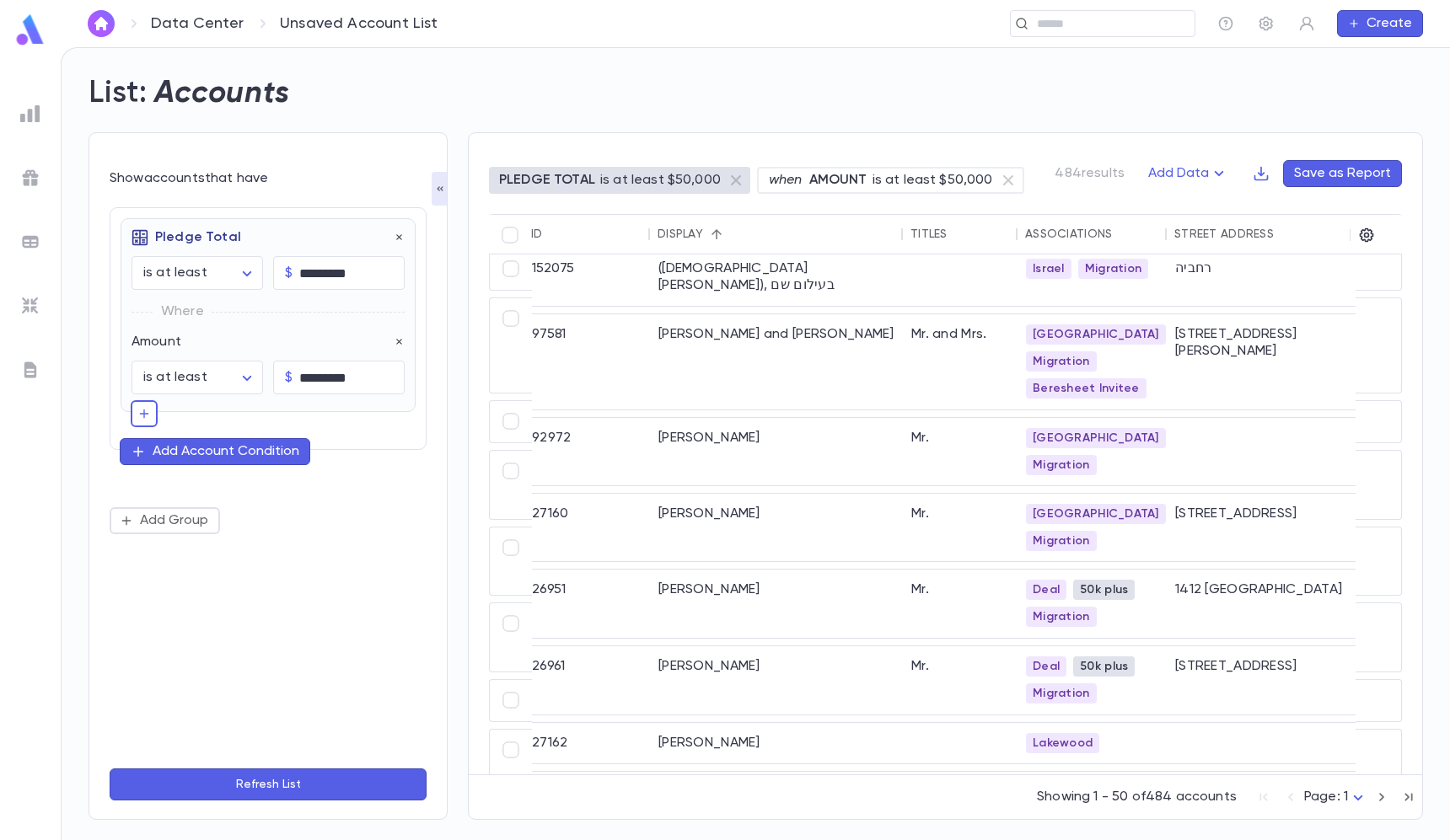
click at [392, 323] on div "Where" at bounding box center [268, 311] width 273 height 44
click at [398, 332] on div "Where" at bounding box center [268, 311] width 273 height 44
click at [398, 338] on icon "button" at bounding box center [400, 342] width 12 height 12
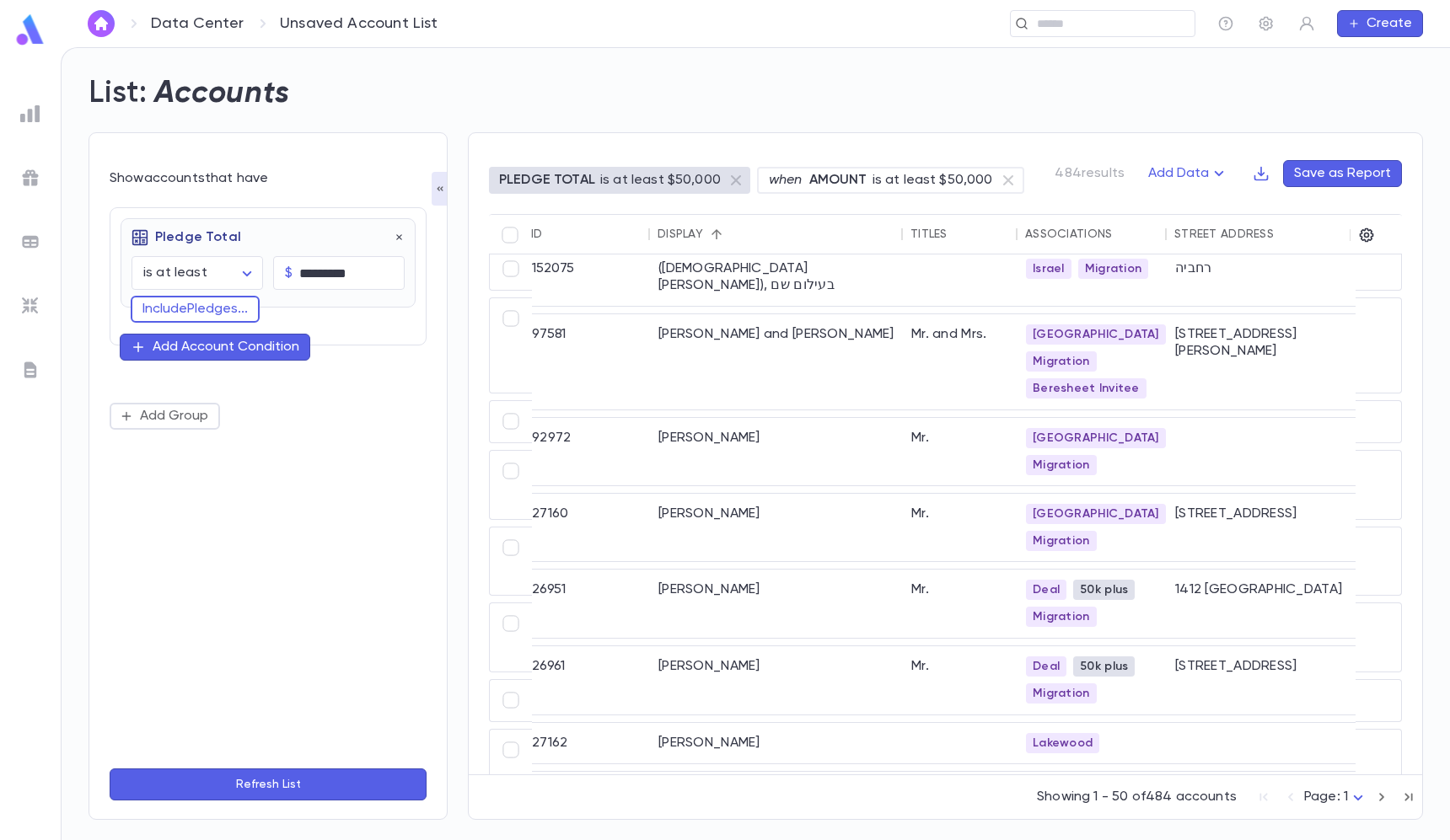
click at [315, 783] on button "Refresh List" at bounding box center [268, 783] width 317 height 32
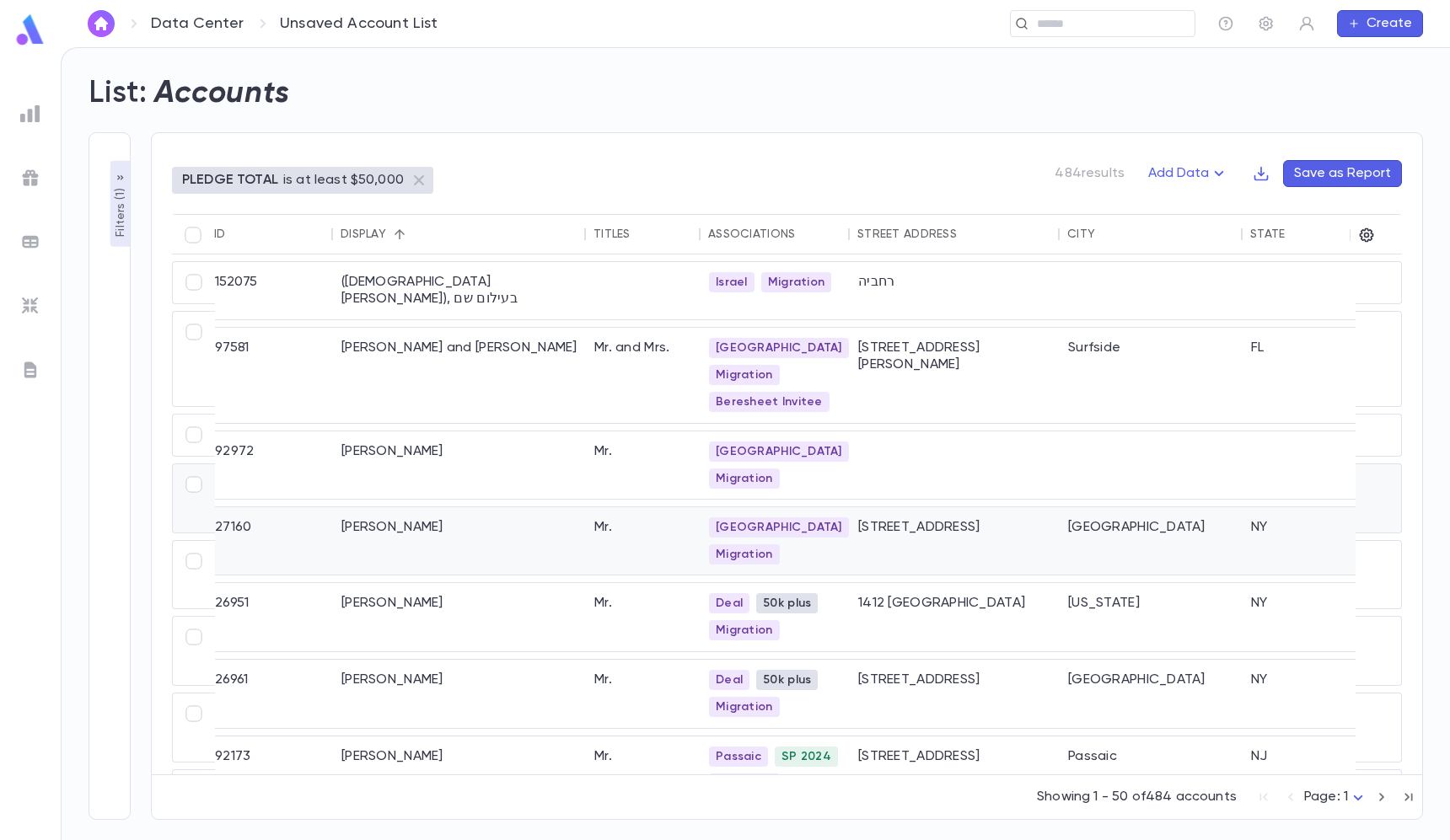
scroll to position [0, 0]
click at [1369, 237] on icon "button" at bounding box center [1366, 235] width 17 height 17
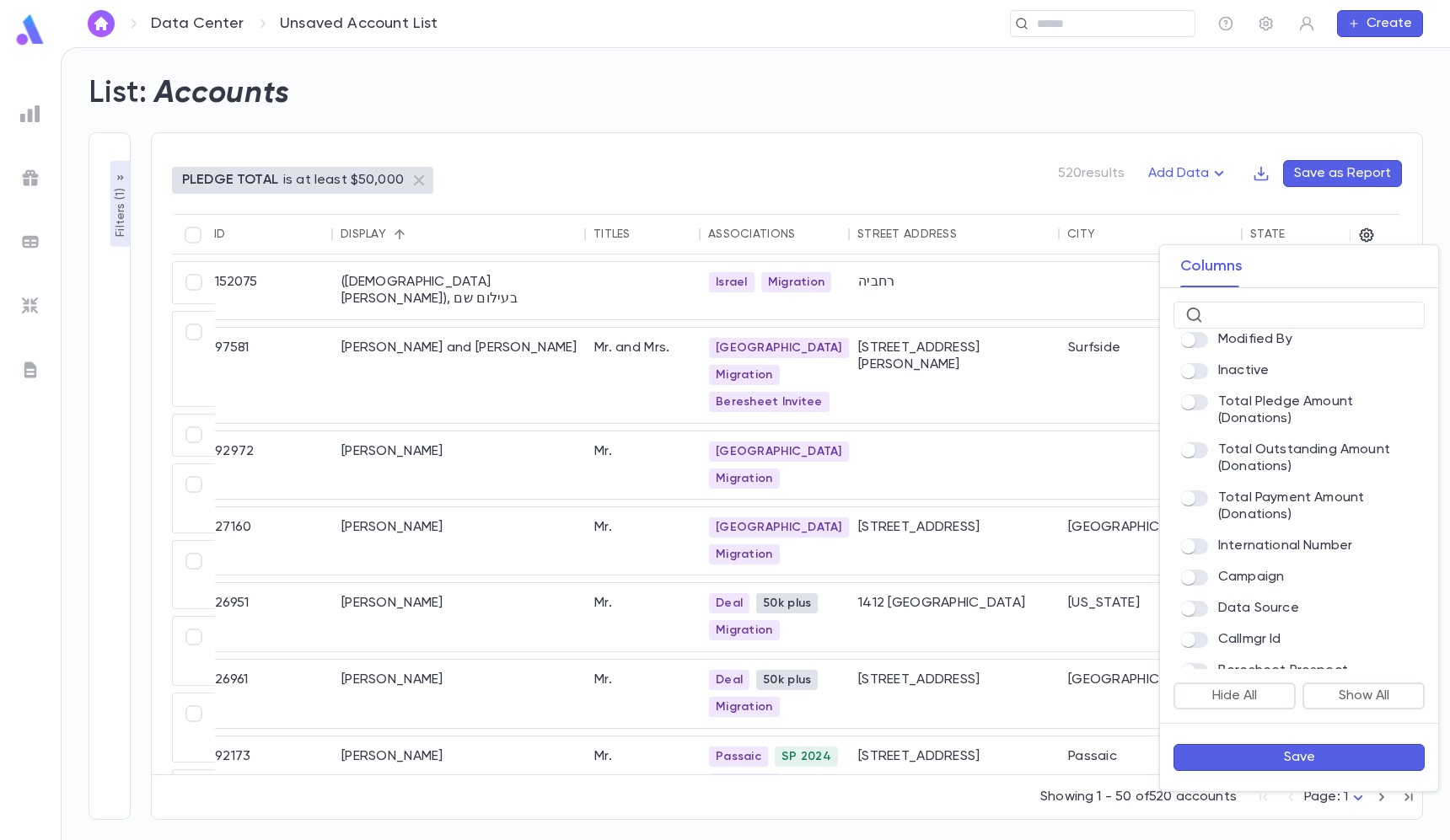
scroll to position [1011, 0]
click at [1267, 759] on button "Save" at bounding box center [1298, 757] width 251 height 27
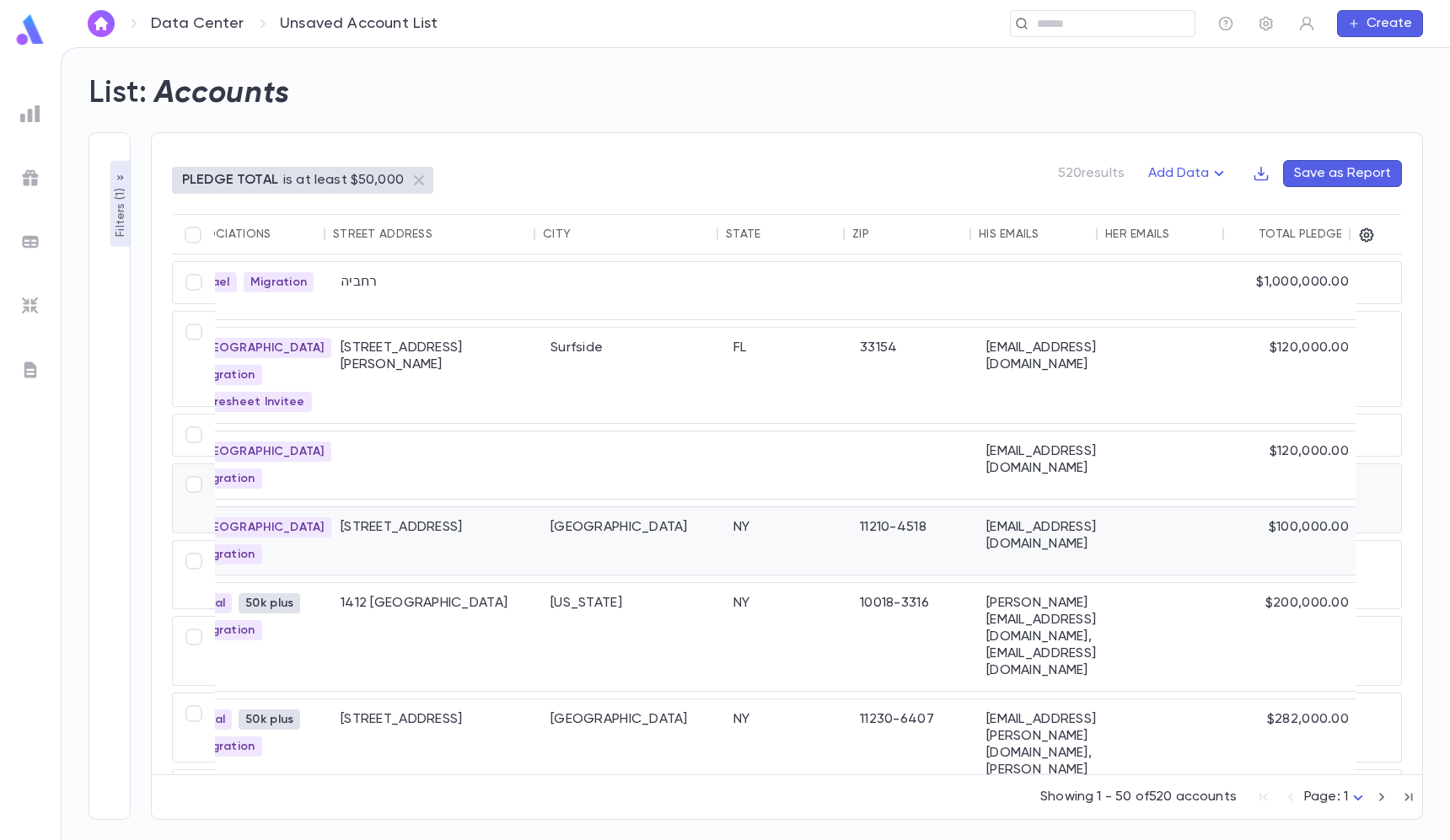
scroll to position [0, 532]
click at [1300, 234] on div "Total Pledge Amount (Donations)" at bounding box center [1368, 234] width 220 height 14
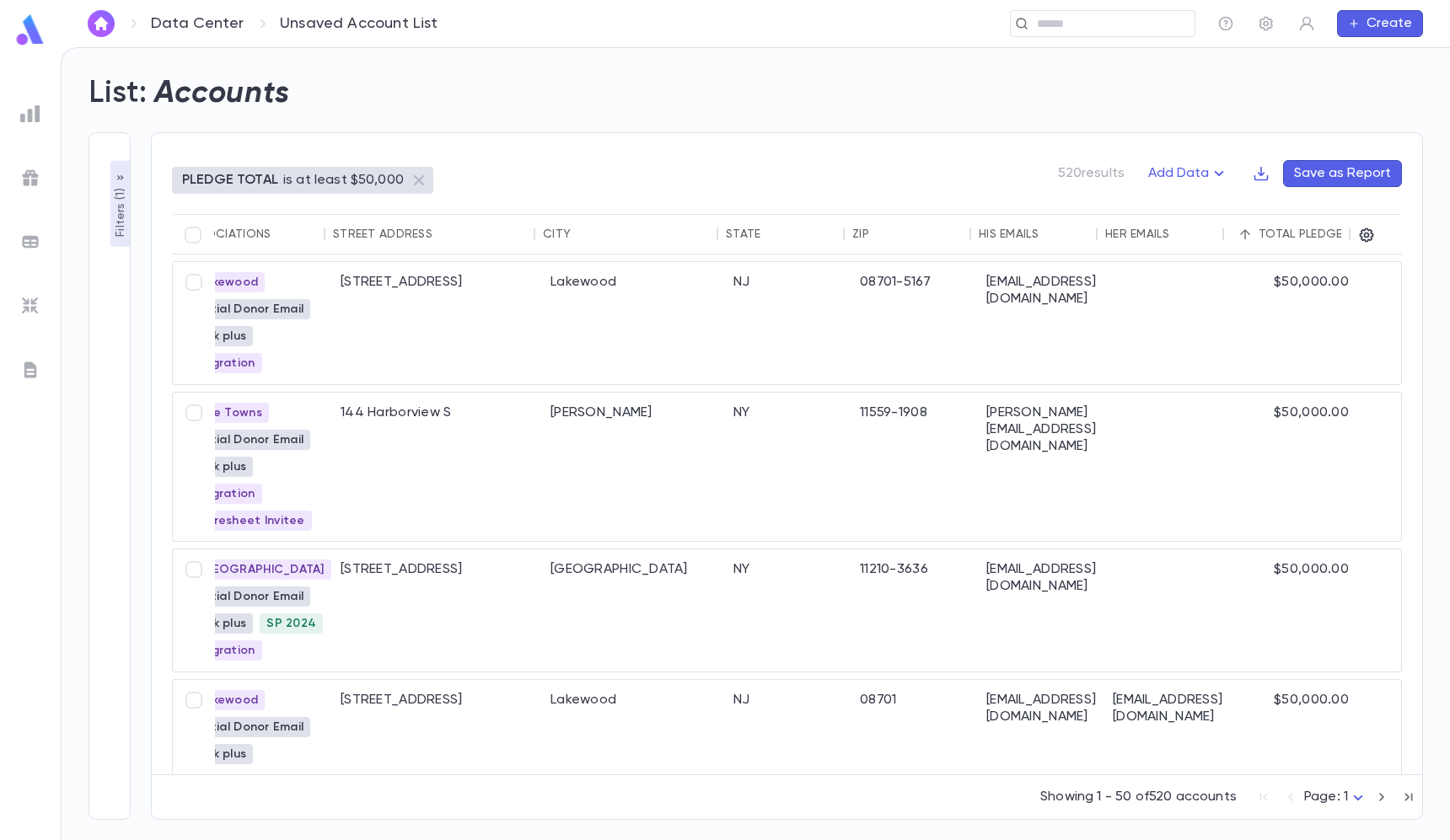
click at [1302, 234] on div "Total Pledge Amount (Donations)" at bounding box center [1368, 234] width 220 height 14
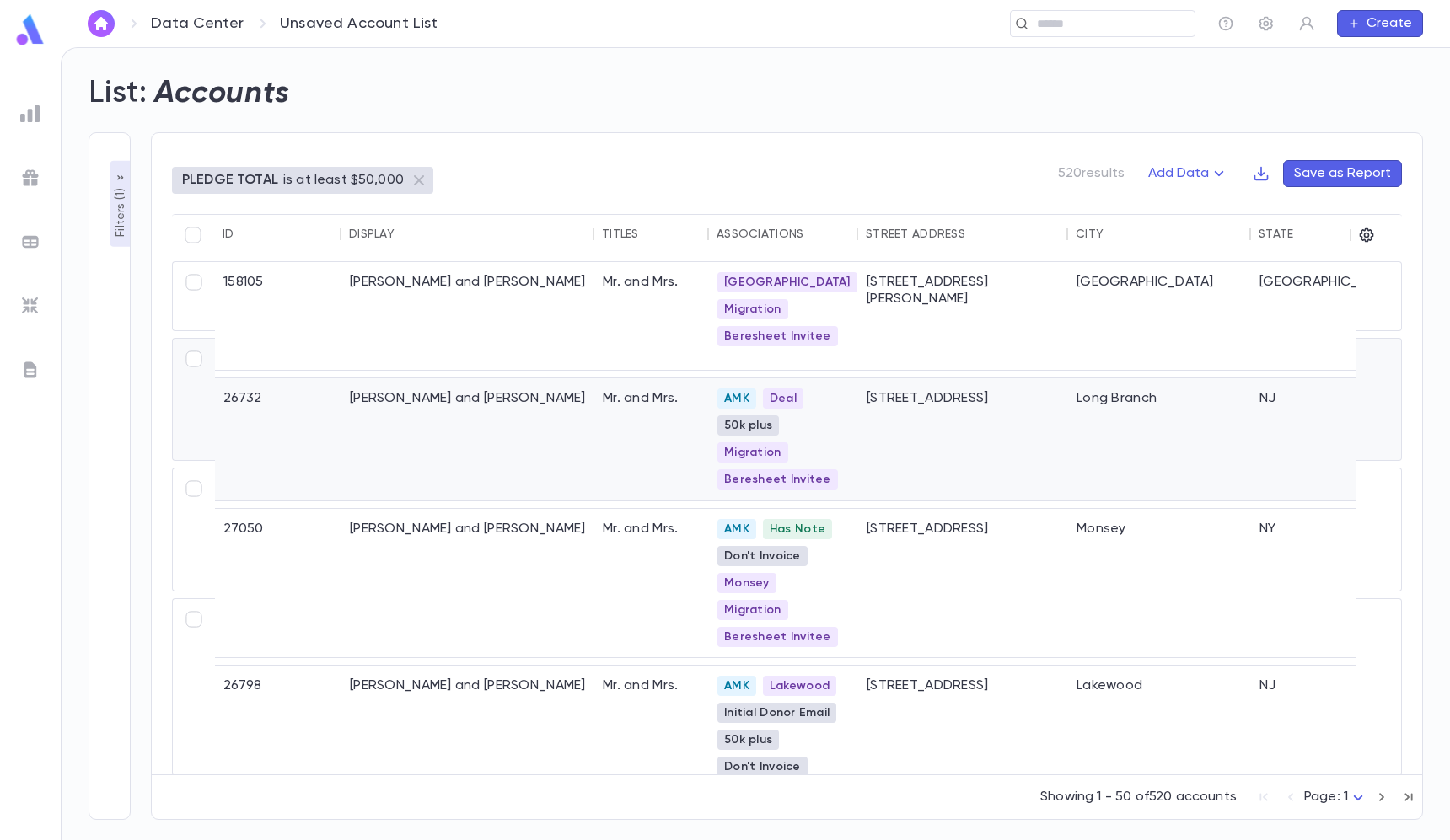
scroll to position [0, 0]
click at [1269, 167] on icon "button" at bounding box center [1261, 174] width 17 height 17
click at [1285, 204] on li "Download CSV" at bounding box center [1319, 207] width 122 height 27
click at [761, 237] on div "Associations" at bounding box center [759, 234] width 87 height 14
